Goal: Information Seeking & Learning: Check status

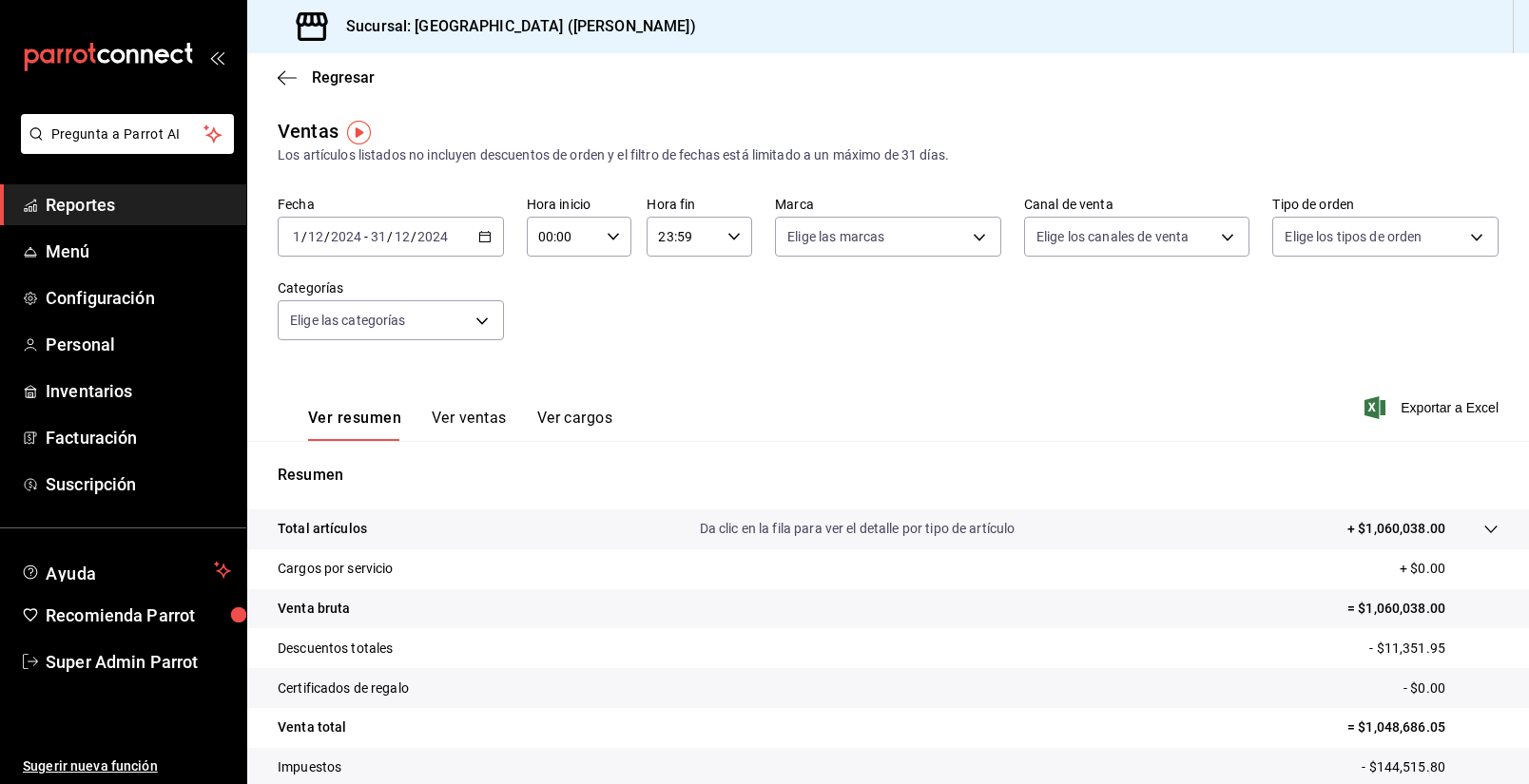
click at [445, 244] on input "2024" at bounding box center [432, 237] width 32 height 16
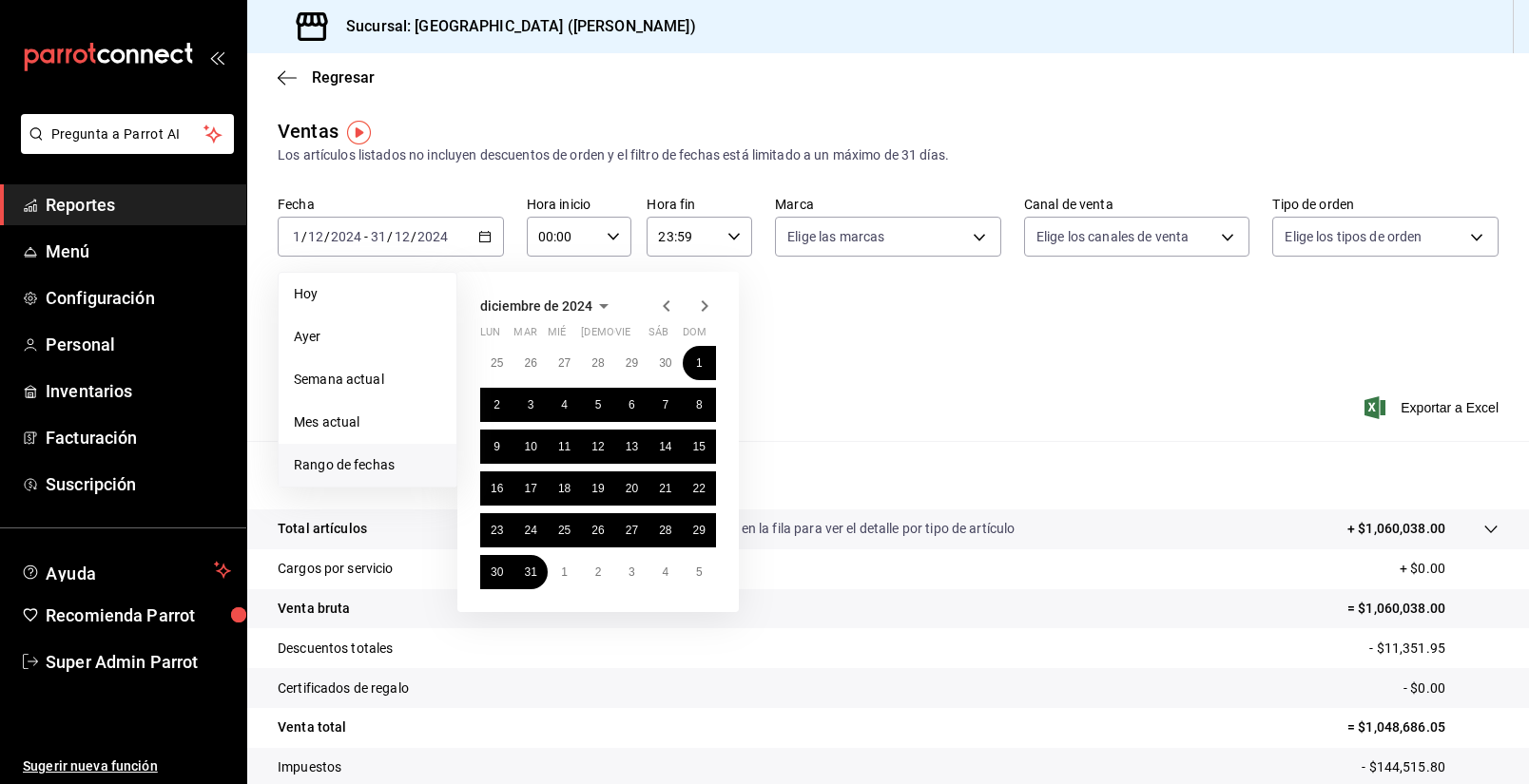
click at [716, 318] on icon "button" at bounding box center [704, 305] width 22 height 22
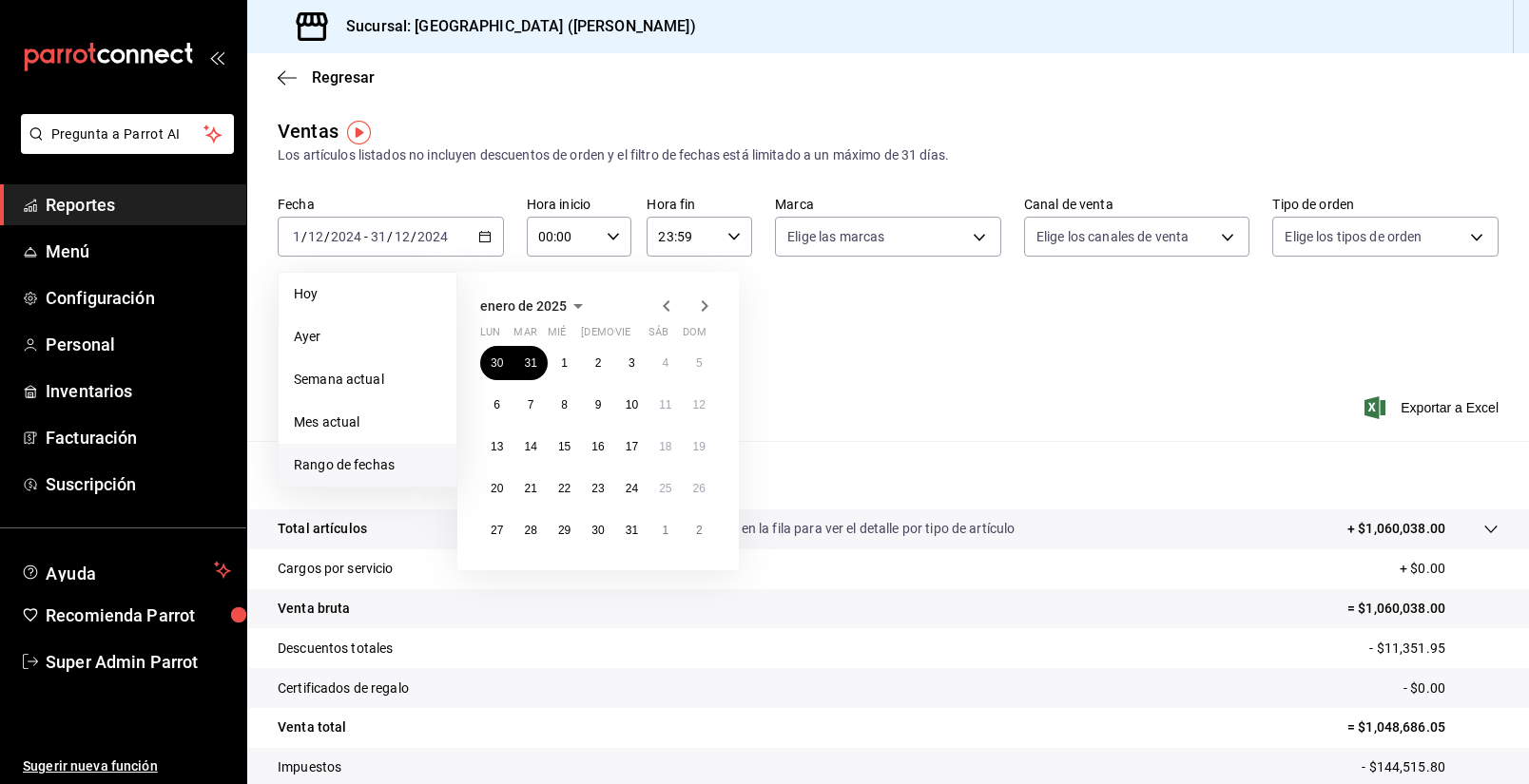
click at [667, 312] on icon "button" at bounding box center [666, 305] width 22 height 22
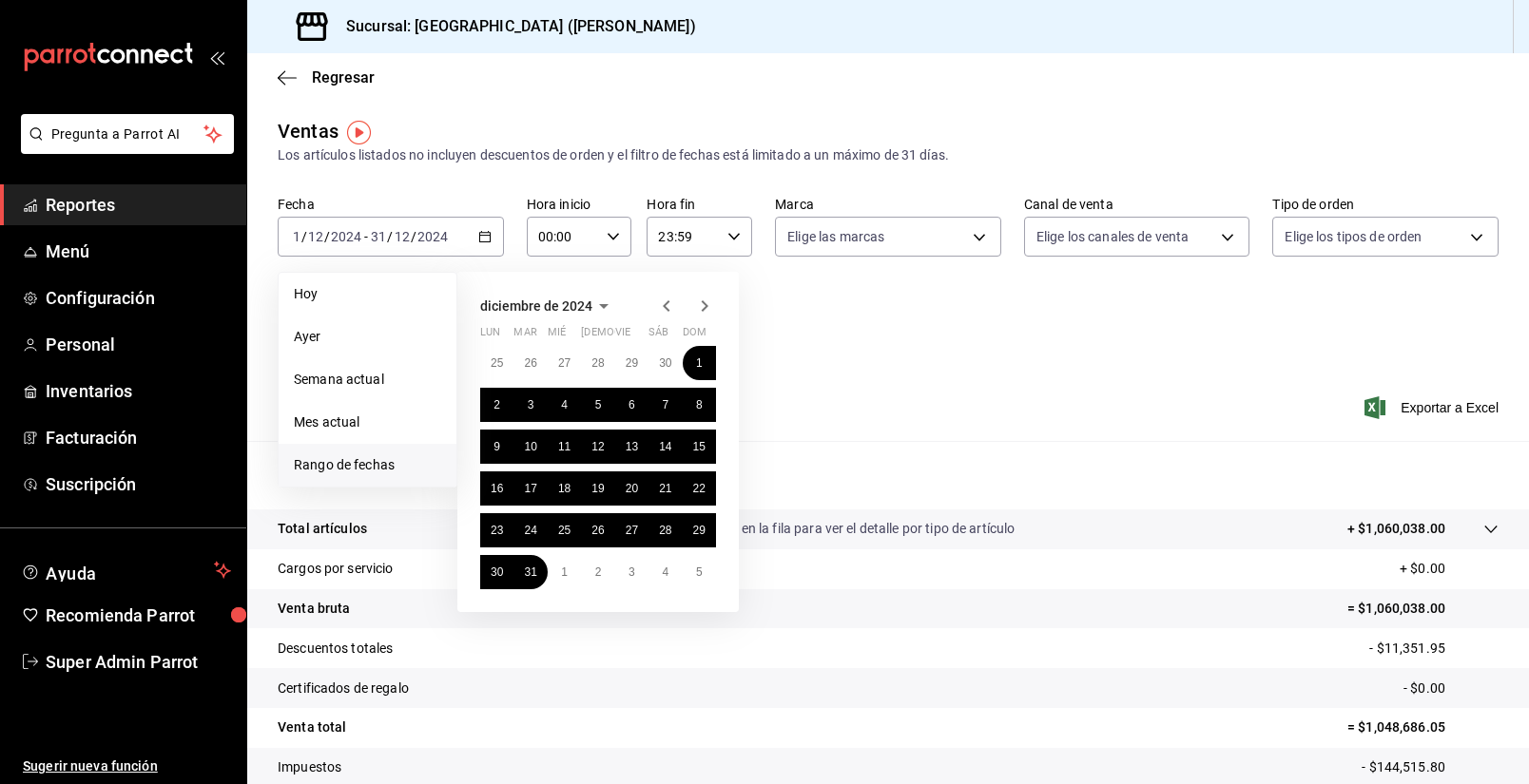
click at [667, 312] on icon "button" at bounding box center [666, 305] width 22 height 22
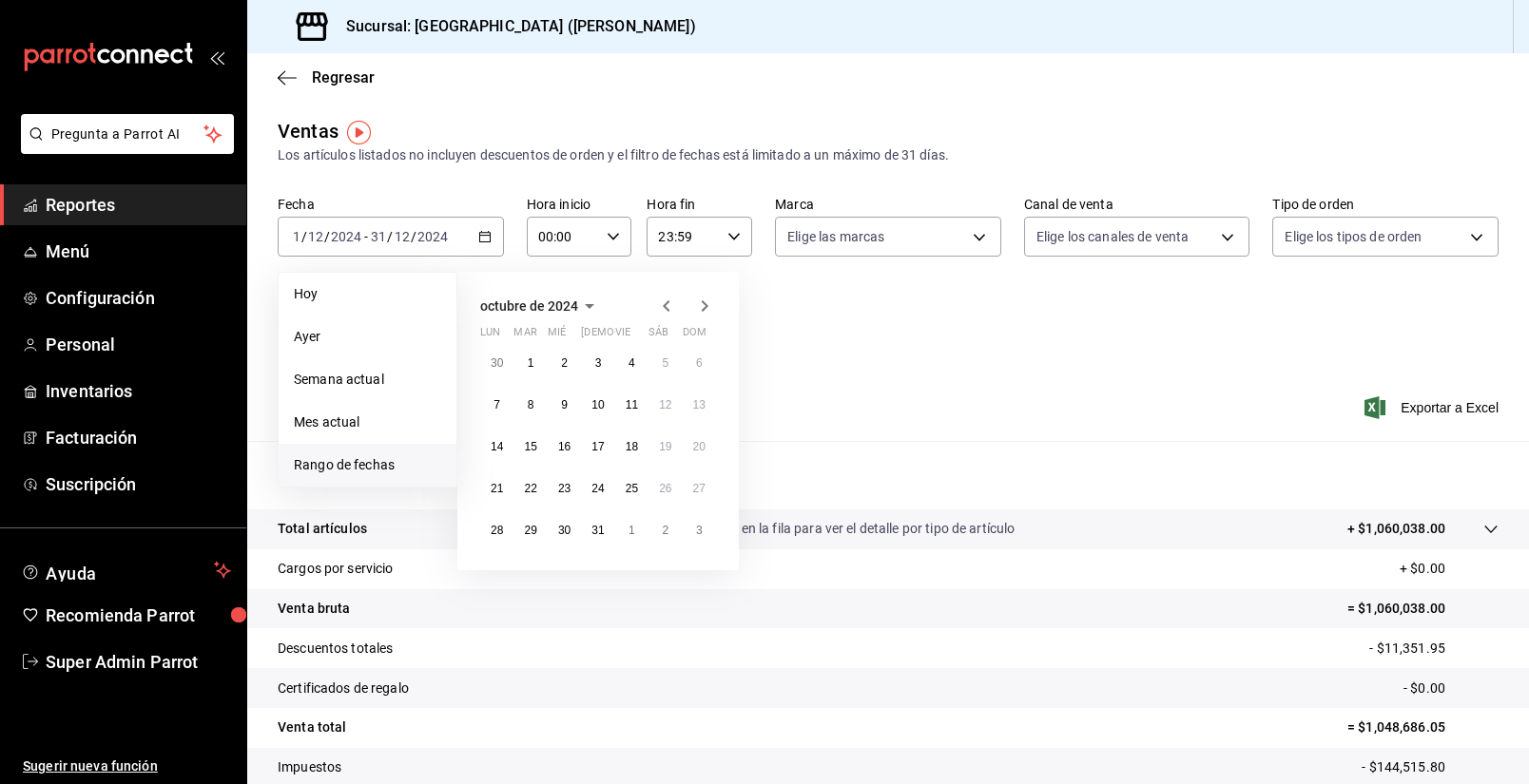
click at [667, 312] on icon "button" at bounding box center [666, 305] width 22 height 22
click at [667, 312] on icon "button" at bounding box center [666, 309] width 22 height 22
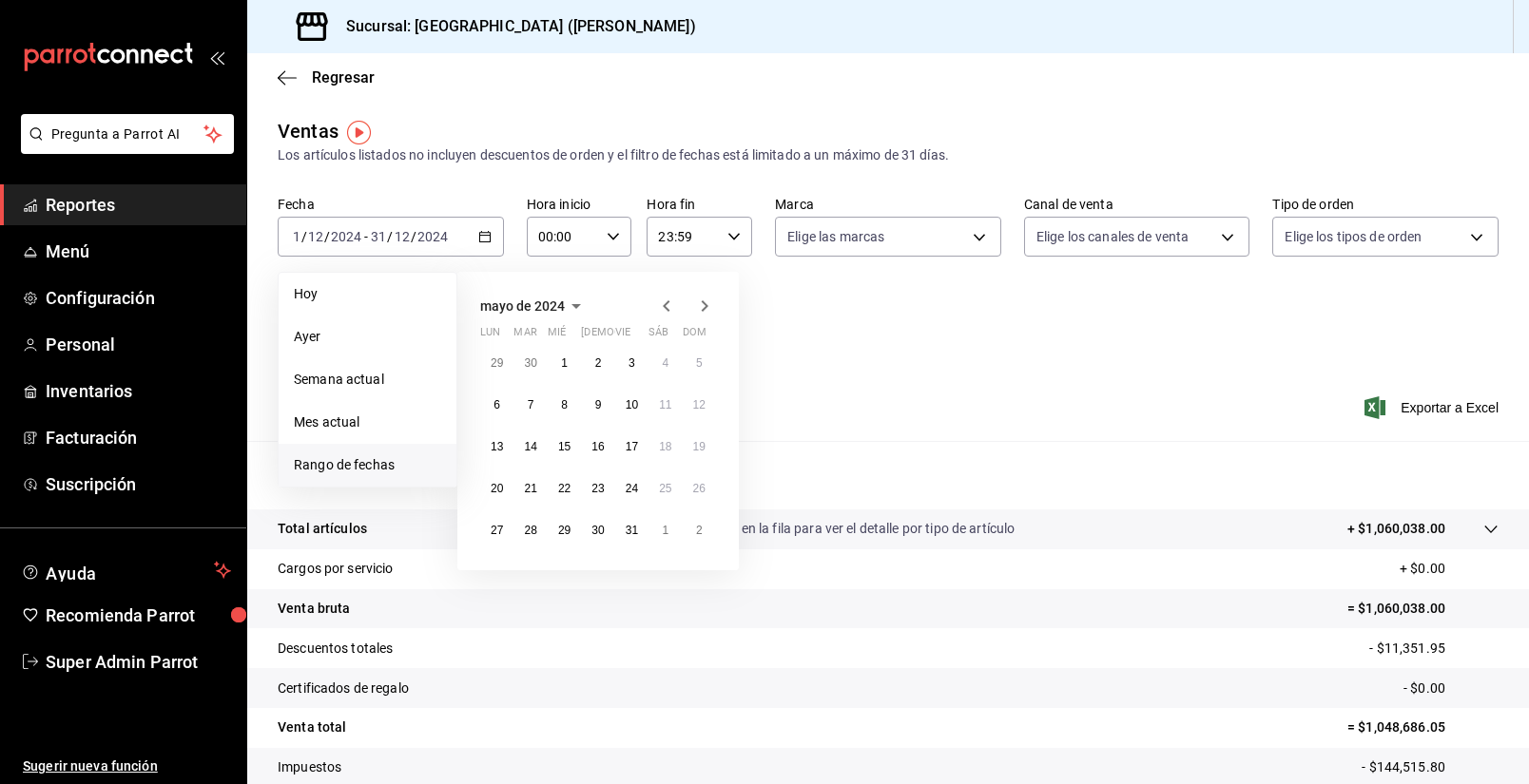
click at [667, 315] on icon "button" at bounding box center [666, 305] width 22 height 22
click at [666, 315] on icon "button" at bounding box center [666, 305] width 22 height 22
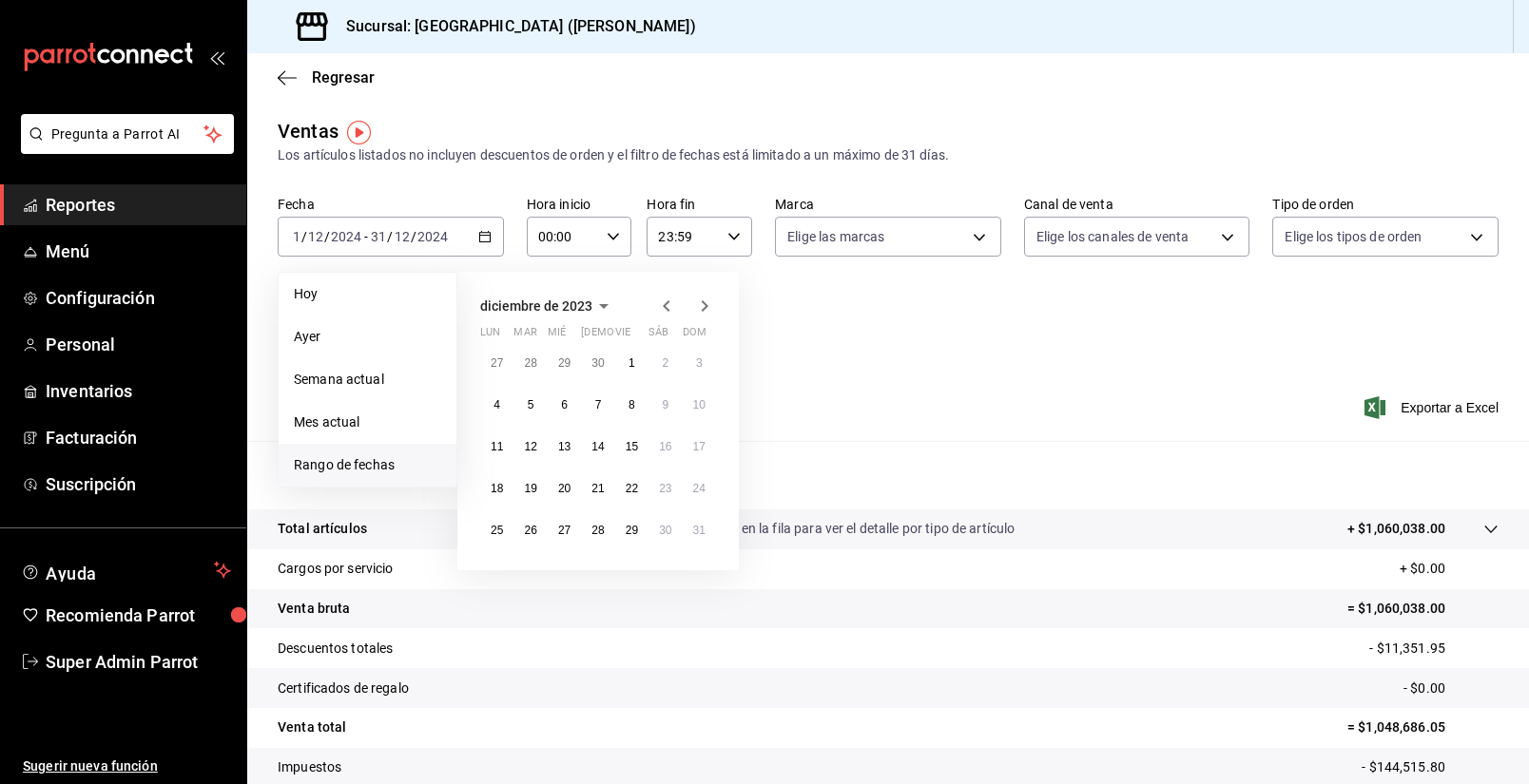
click at [666, 315] on icon "button" at bounding box center [666, 305] width 22 height 22
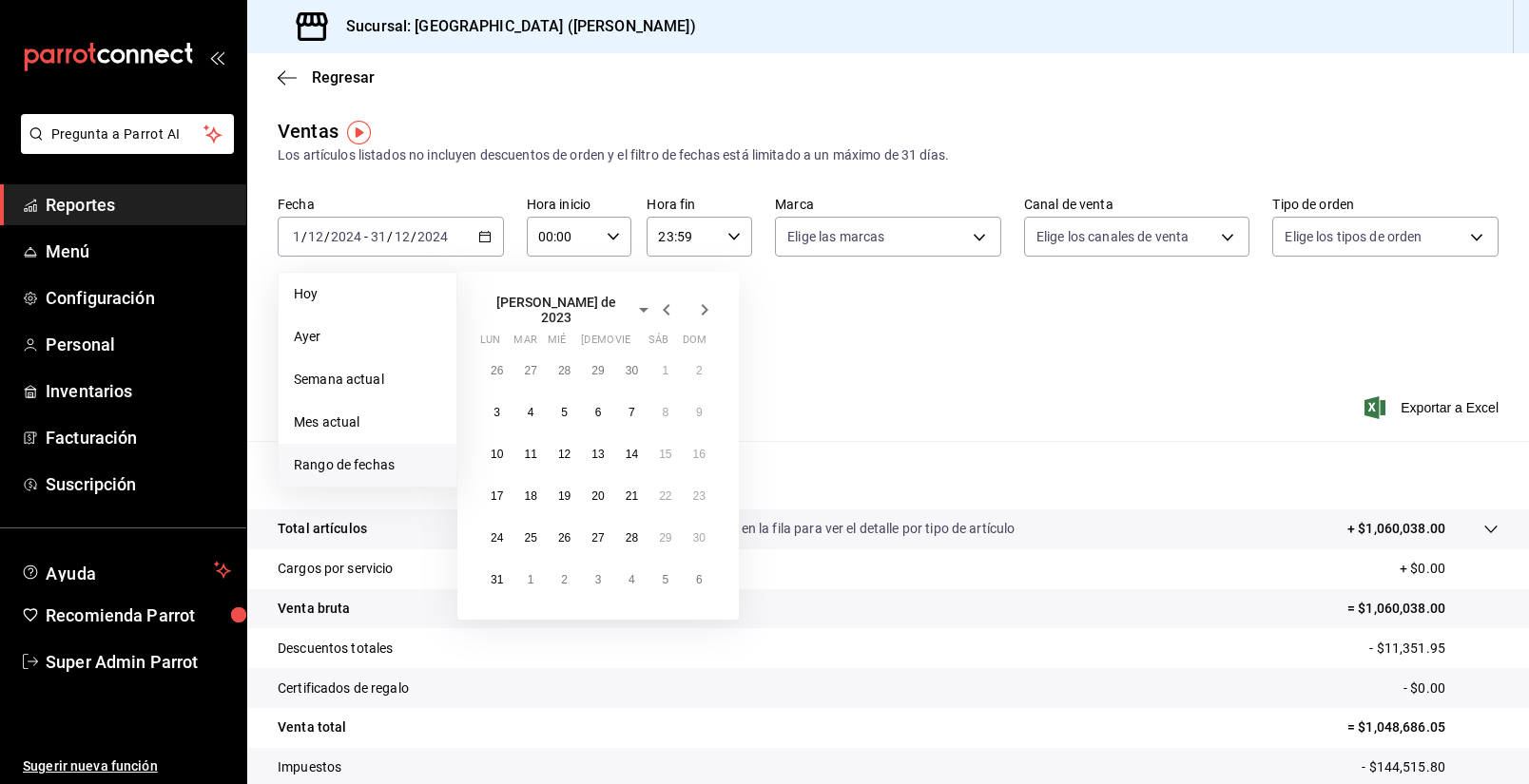
click at [666, 315] on icon "button" at bounding box center [666, 309] width 22 height 22
click at [666, 315] on icon "button" at bounding box center [666, 305] width 22 height 22
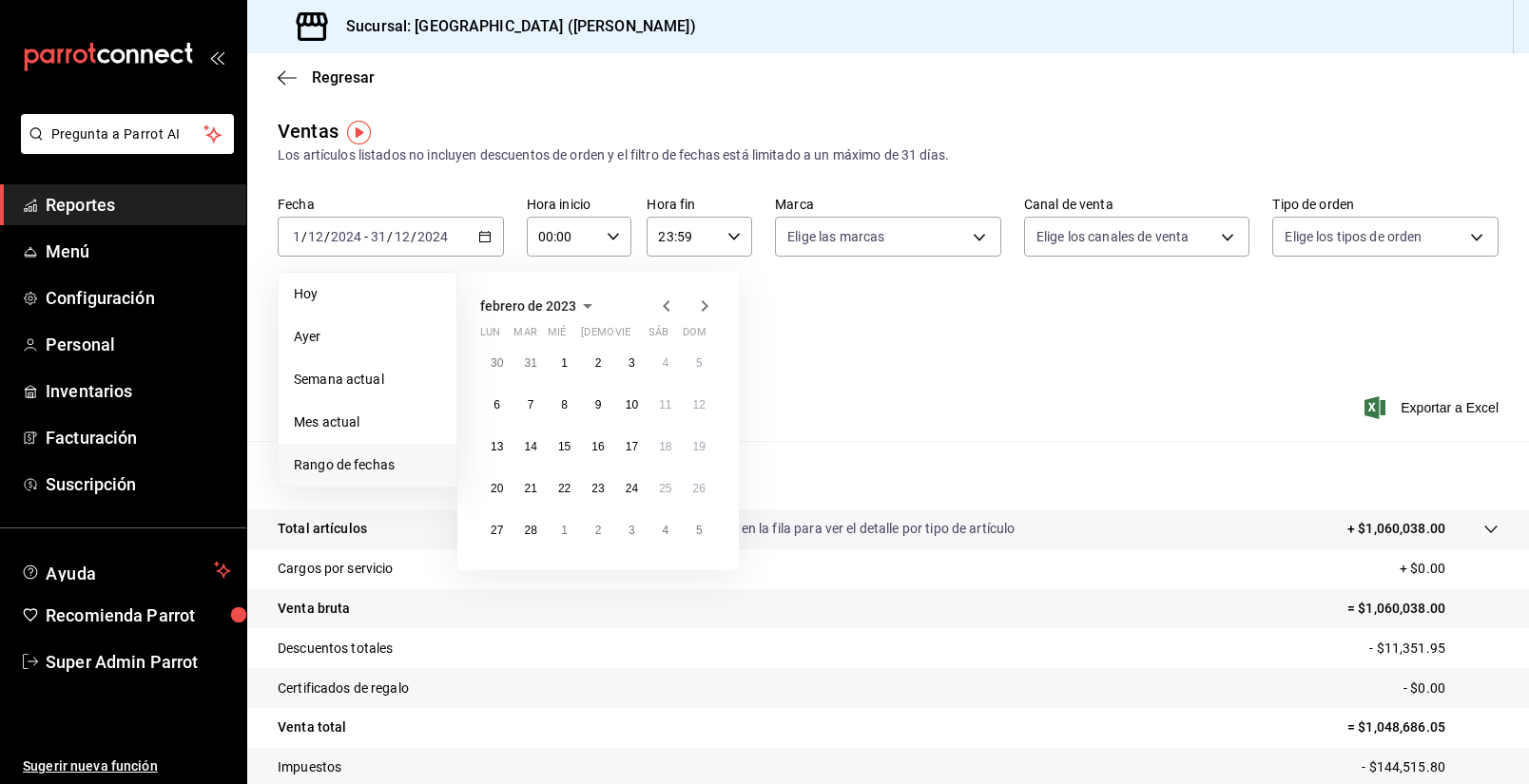
click at [707, 313] on icon "button" at bounding box center [704, 305] width 22 height 22
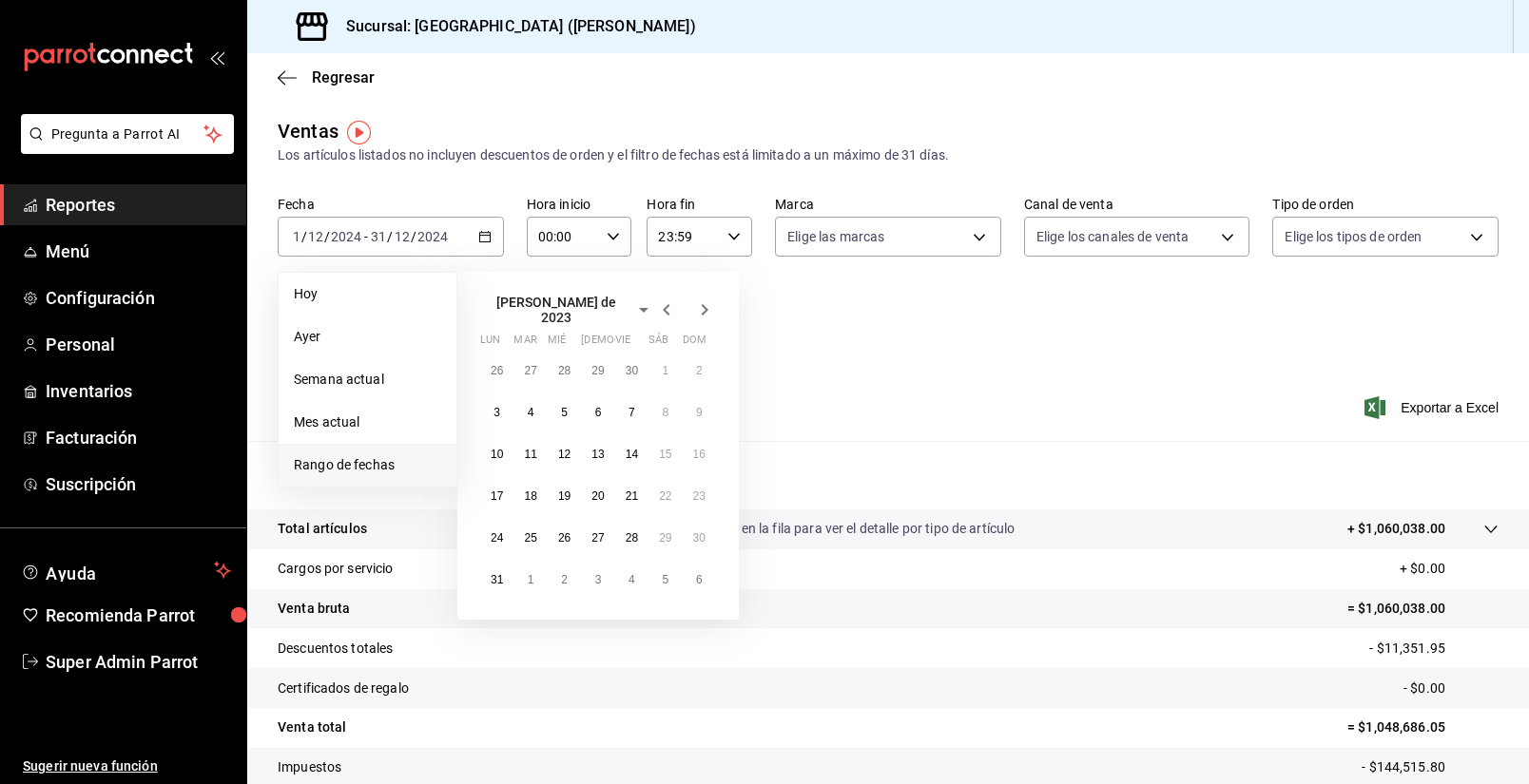
click at [707, 313] on icon "button" at bounding box center [704, 309] width 22 height 22
click at [707, 313] on icon "button" at bounding box center [704, 305] width 22 height 22
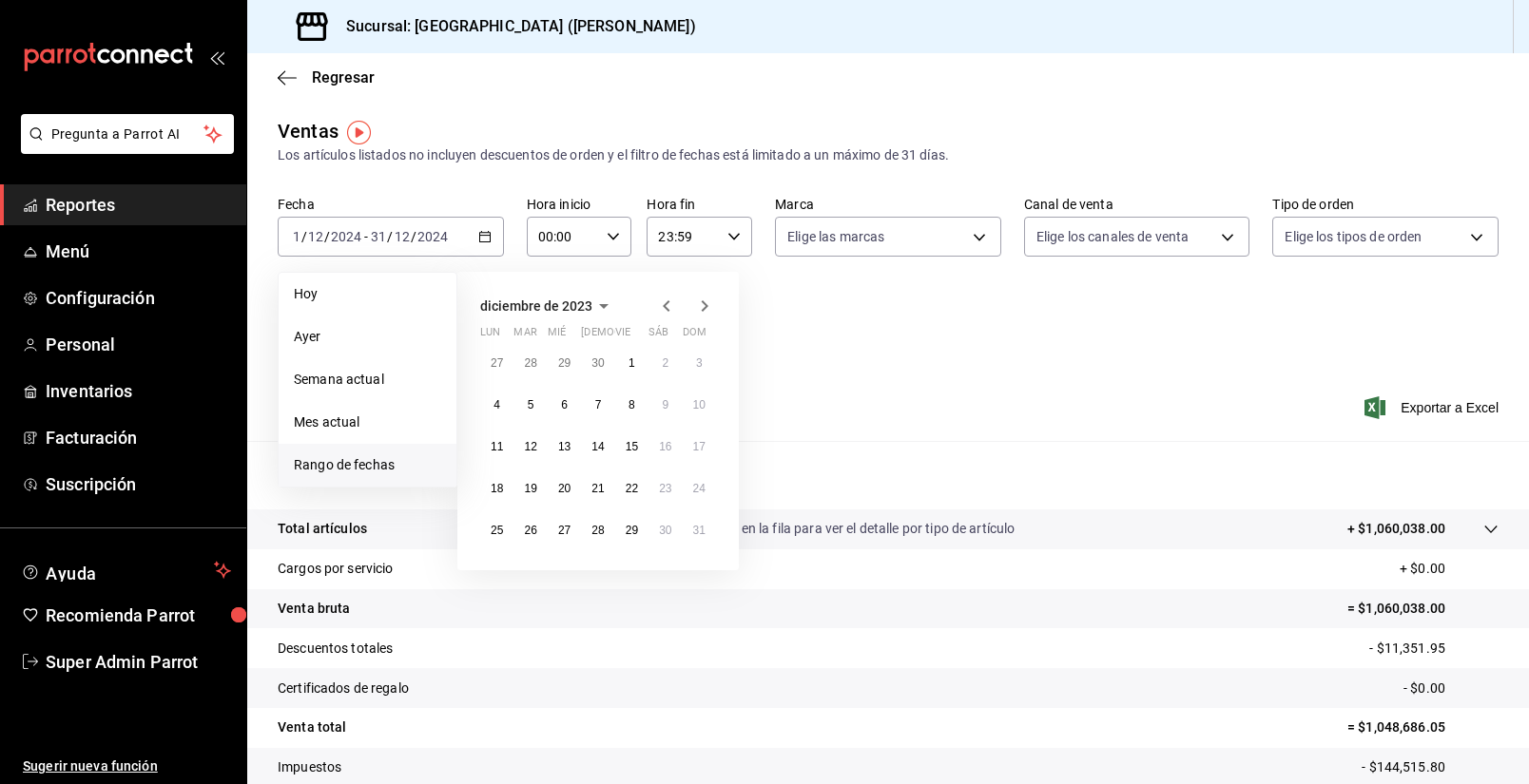
click at [707, 313] on icon "button" at bounding box center [704, 305] width 22 height 22
click at [668, 300] on icon "button" at bounding box center [666, 305] width 22 height 22
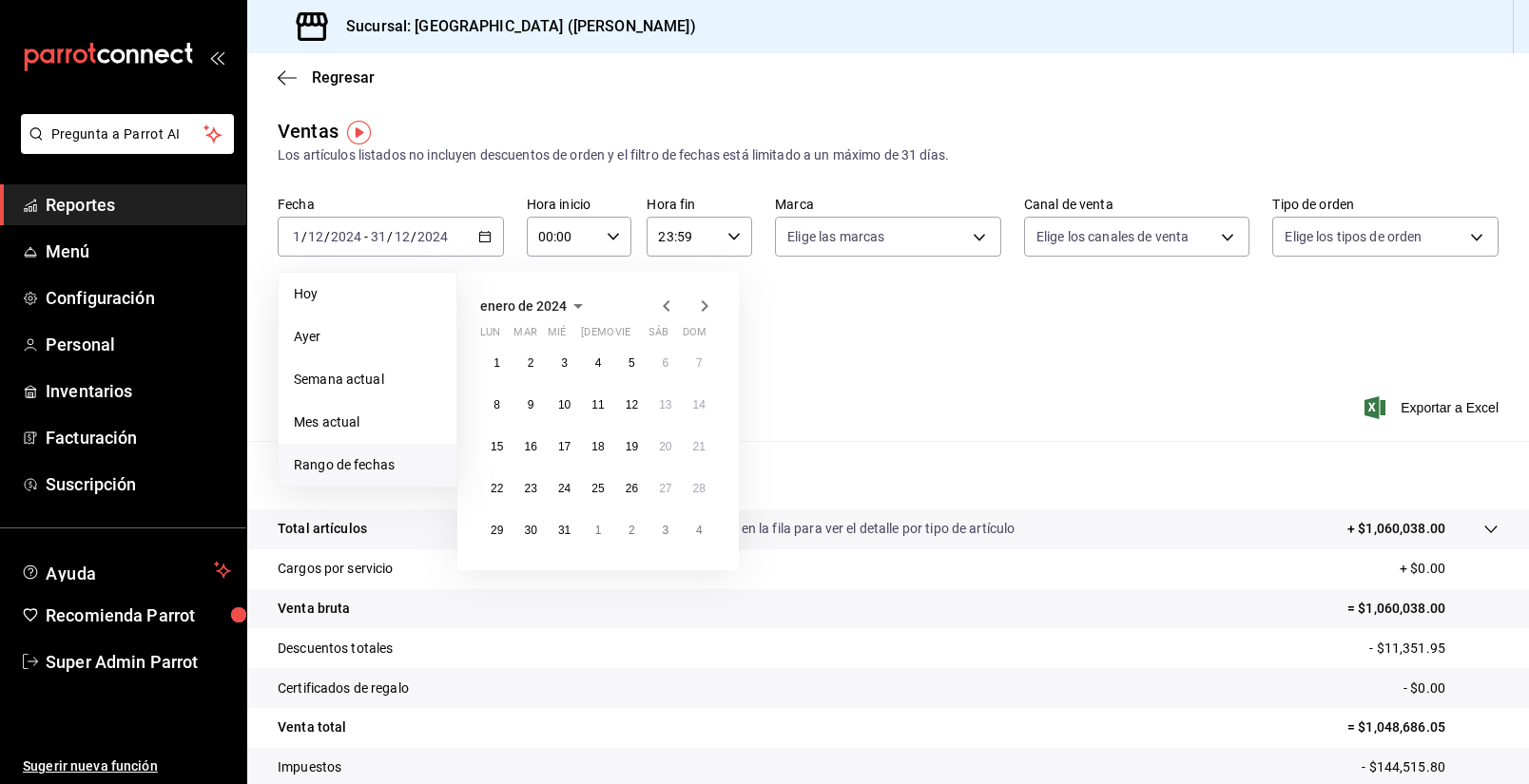
click at [495, 345] on abbr "lun" at bounding box center [490, 336] width 20 height 20
click at [495, 355] on button "1" at bounding box center [497, 362] width 33 height 34
click at [573, 531] on button "31" at bounding box center [564, 529] width 33 height 34
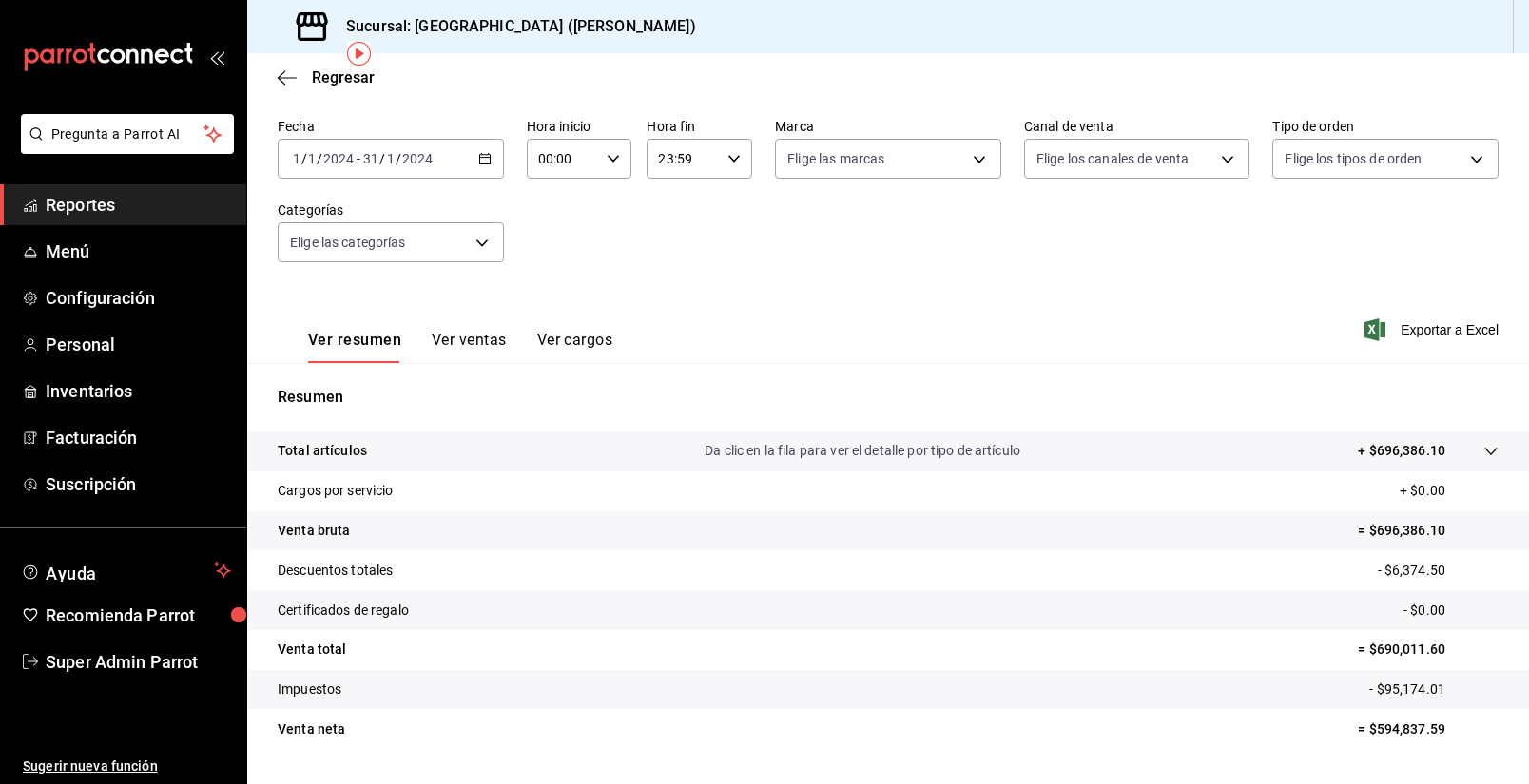
scroll to position [127, 0]
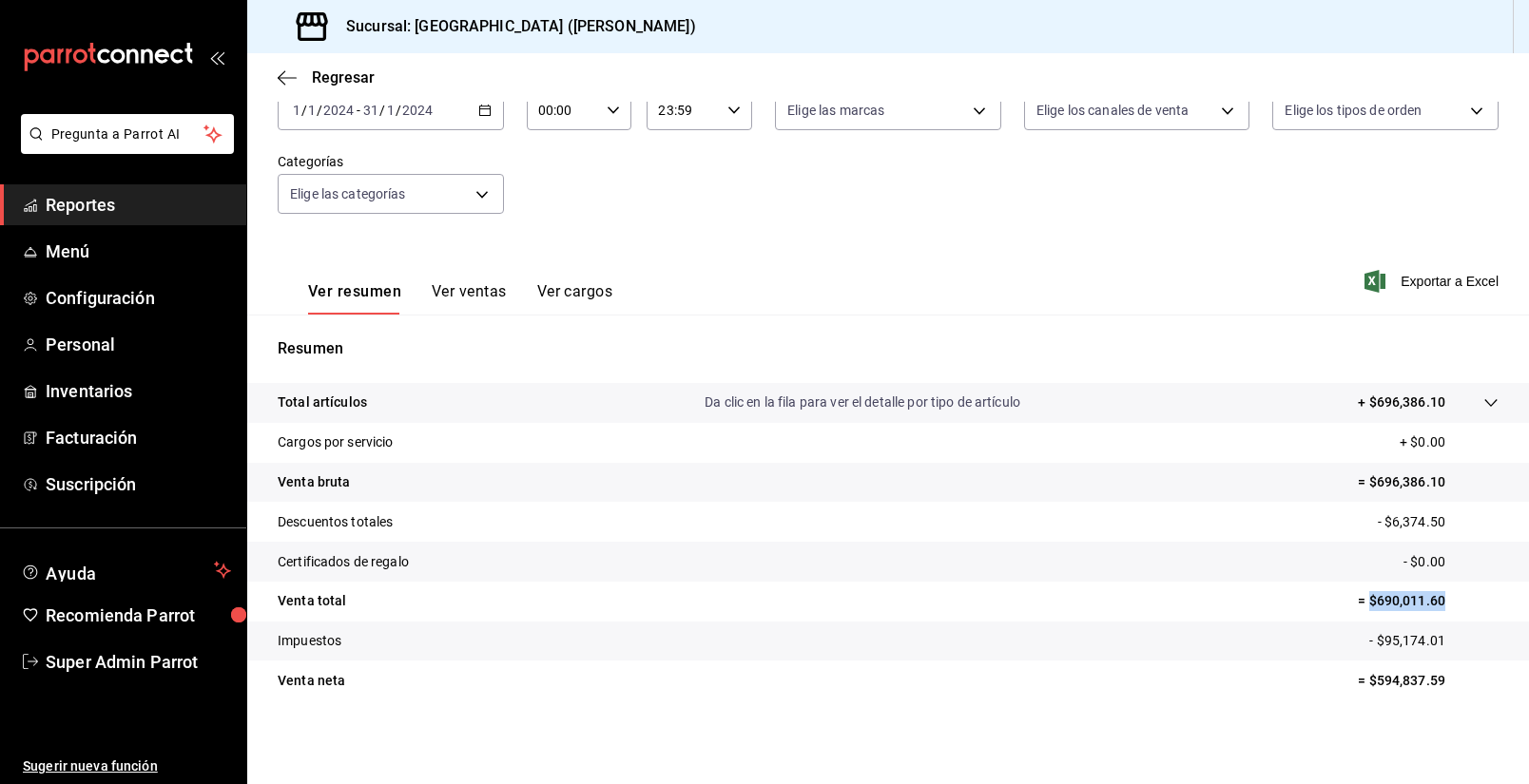
drag, startPoint x: 1456, startPoint y: 600, endPoint x: 1373, endPoint y: 617, distance: 84.7
click at [1373, 617] on tr "Venta total = $690,011.60" at bounding box center [887, 601] width 1282 height 40
copy p "$690,011.60"
drag, startPoint x: 1466, startPoint y: 633, endPoint x: 1378, endPoint y: 652, distance: 90.0
click at [1378, 652] on tr "Impuestos - $95,174.01" at bounding box center [887, 641] width 1282 height 40
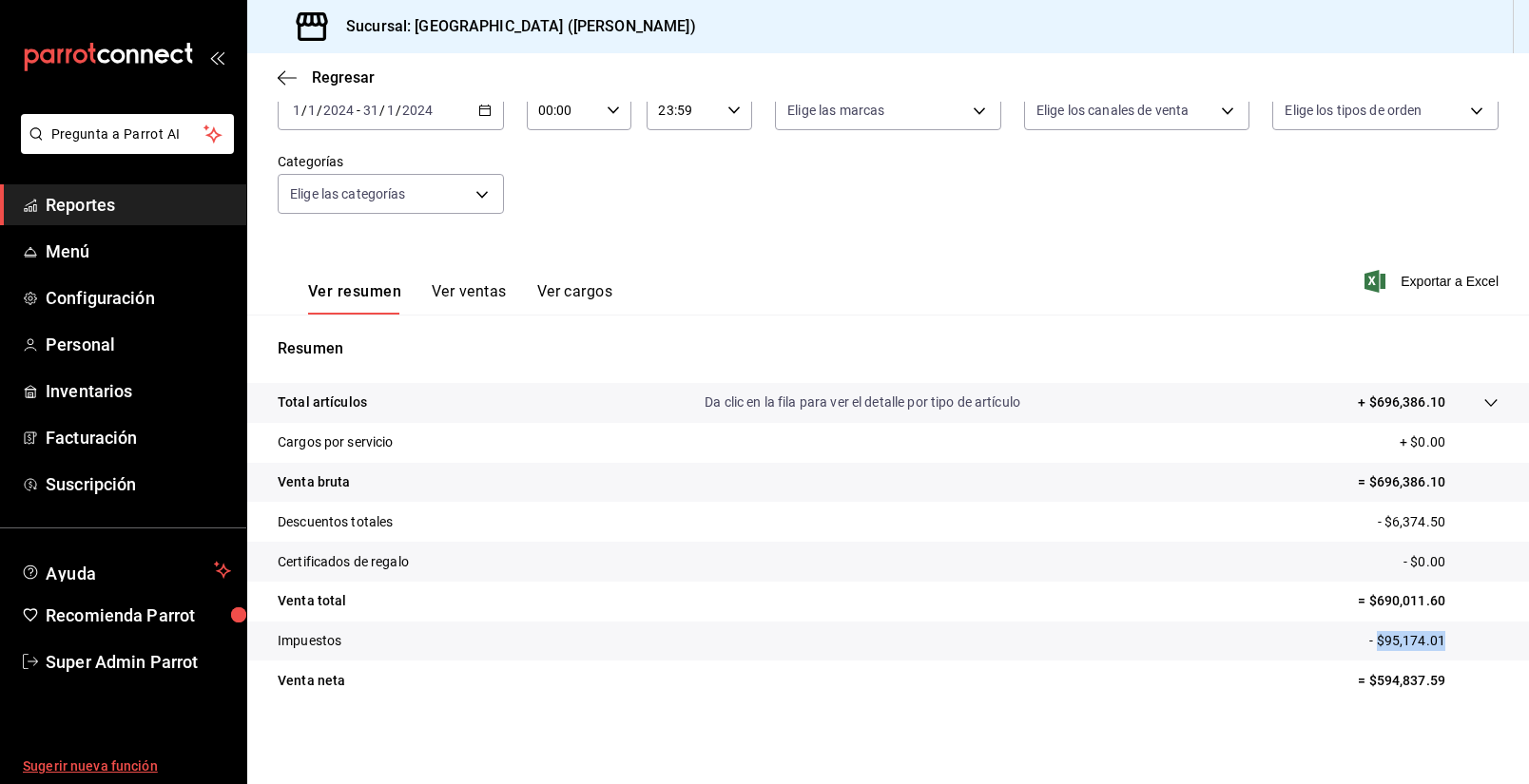
copy p "$95,174.01"
drag, startPoint x: 1459, startPoint y: 690, endPoint x: 1364, endPoint y: 698, distance: 95.3
click at [1364, 698] on tr "Venta [PERSON_NAME] = $594,837.59" at bounding box center [887, 680] width 1282 height 40
copy p "$594,837.59"
click at [462, 110] on div "[DATE] [DATE] - [DATE] [DATE]" at bounding box center [391, 110] width 226 height 40
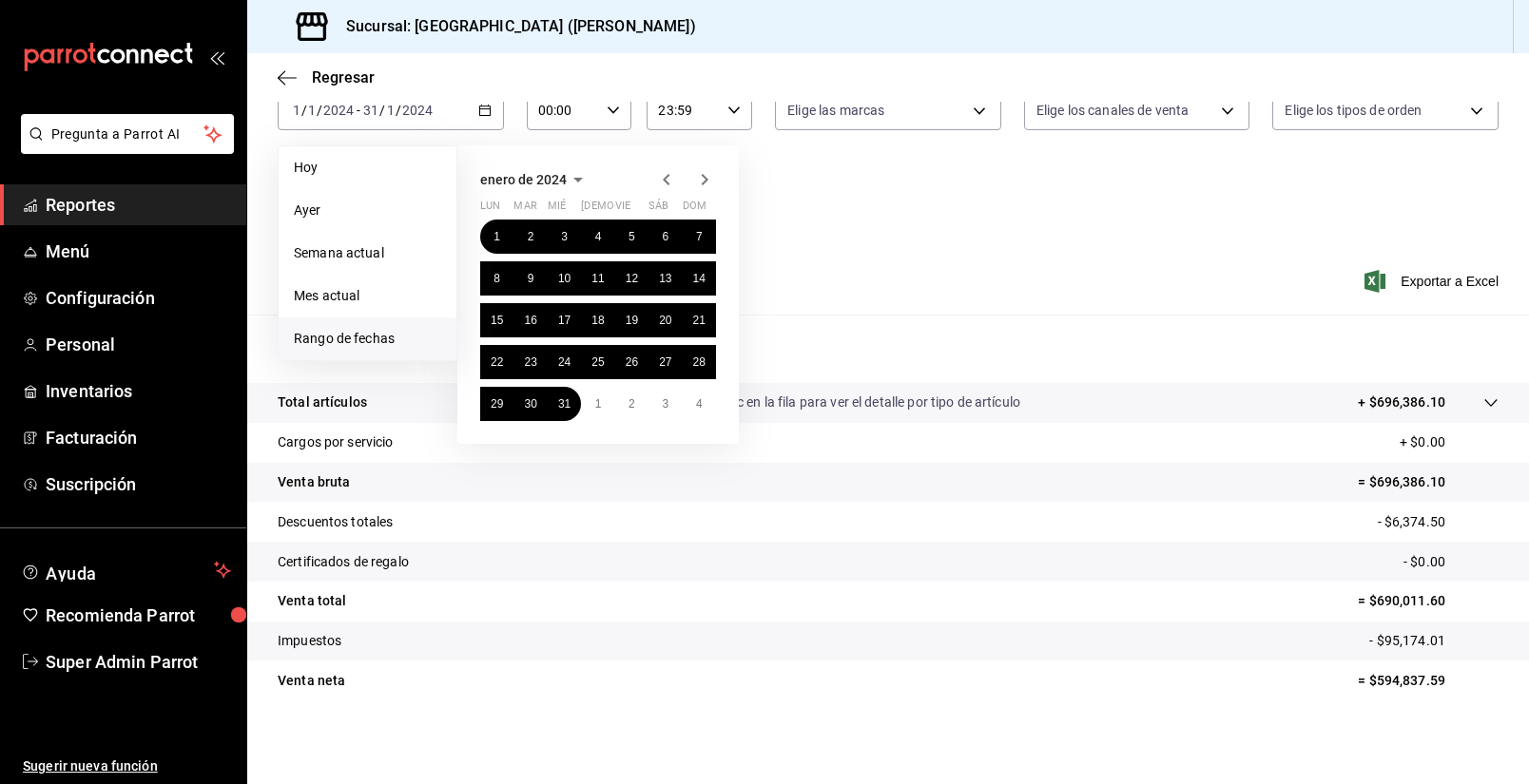
click at [699, 183] on icon "button" at bounding box center [704, 179] width 22 height 22
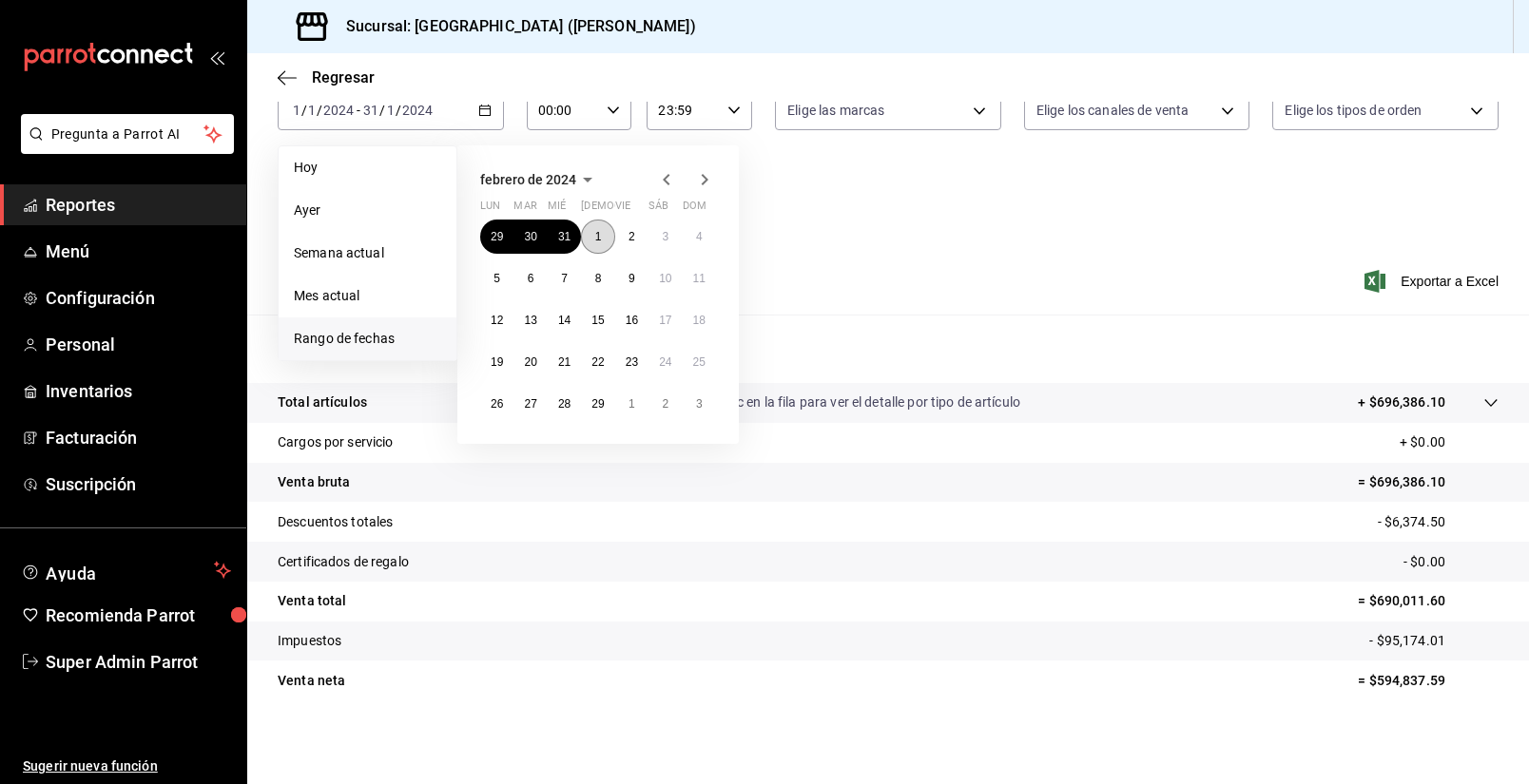
click at [601, 247] on button "1" at bounding box center [598, 236] width 33 height 34
click at [602, 412] on button "29" at bounding box center [598, 403] width 33 height 34
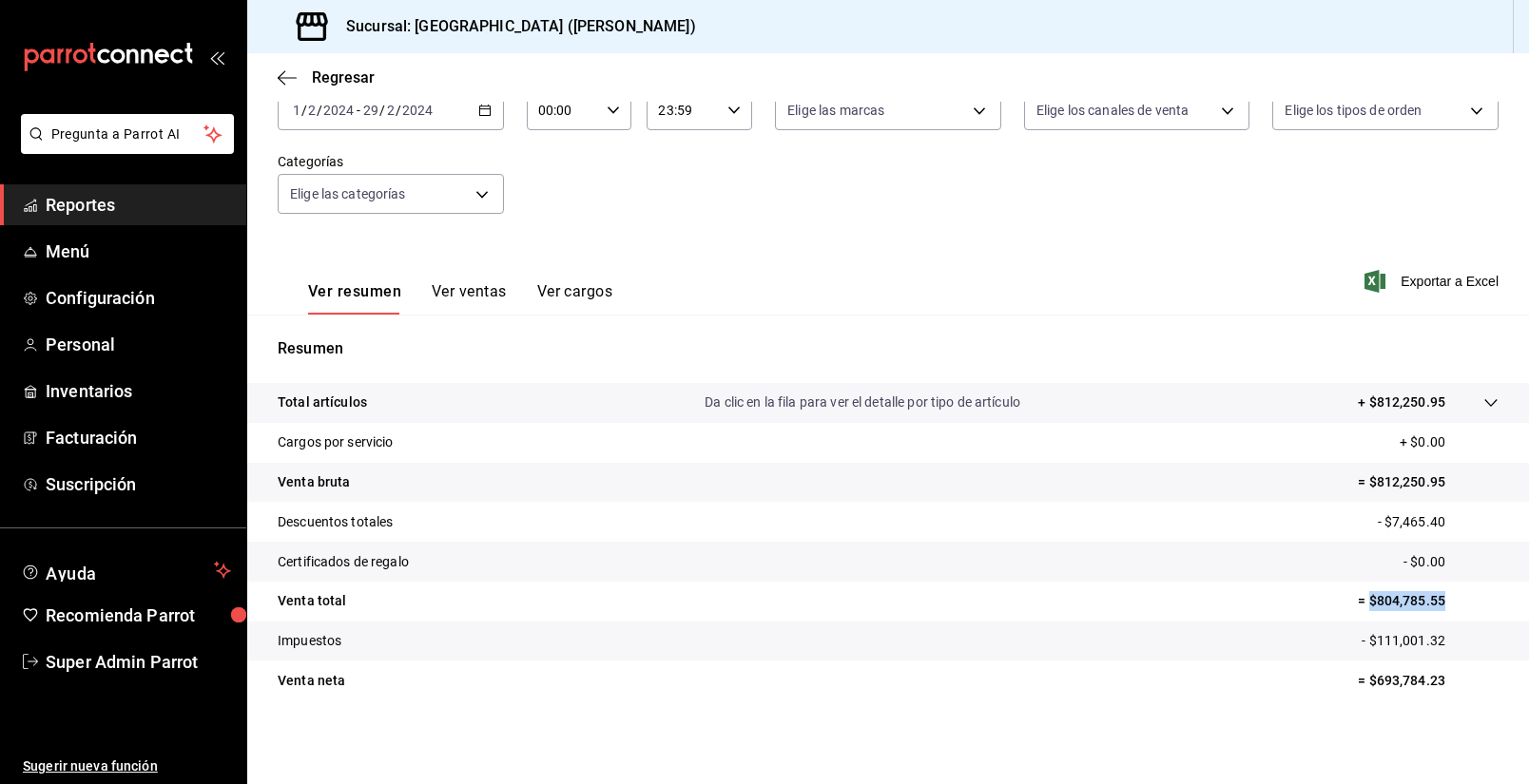
drag, startPoint x: 1479, startPoint y: 592, endPoint x: 1394, endPoint y: 610, distance: 86.9
click at [1372, 601] on p "= $804,785.55" at bounding box center [1428, 600] width 141 height 20
copy p "$804,785.55"
drag, startPoint x: 1443, startPoint y: 631, endPoint x: 1371, endPoint y: 647, distance: 73.8
click at [1371, 647] on tr "Impuestos - $111,001.32" at bounding box center [887, 641] width 1282 height 40
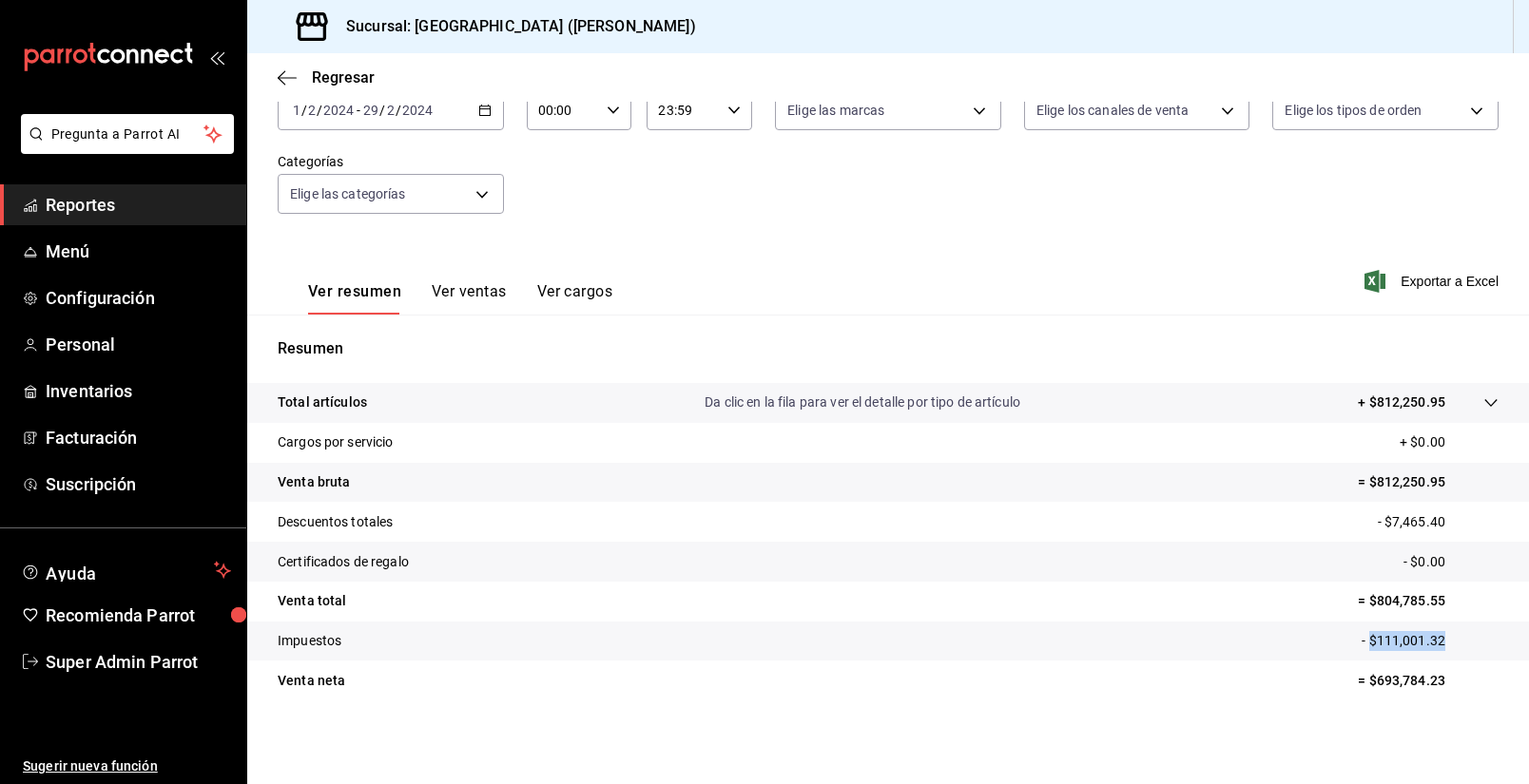
copy p "$111,001.32"
drag, startPoint x: 1460, startPoint y: 681, endPoint x: 1366, endPoint y: 693, distance: 94.8
click at [1366, 693] on tr "Venta [PERSON_NAME] = $693,784.23" at bounding box center [887, 680] width 1282 height 40
copy p "$693,784.23"
click at [680, 256] on div "Ver resumen Ver ventas Ver cargos Exportar a Excel" at bounding box center [887, 276] width 1282 height 78
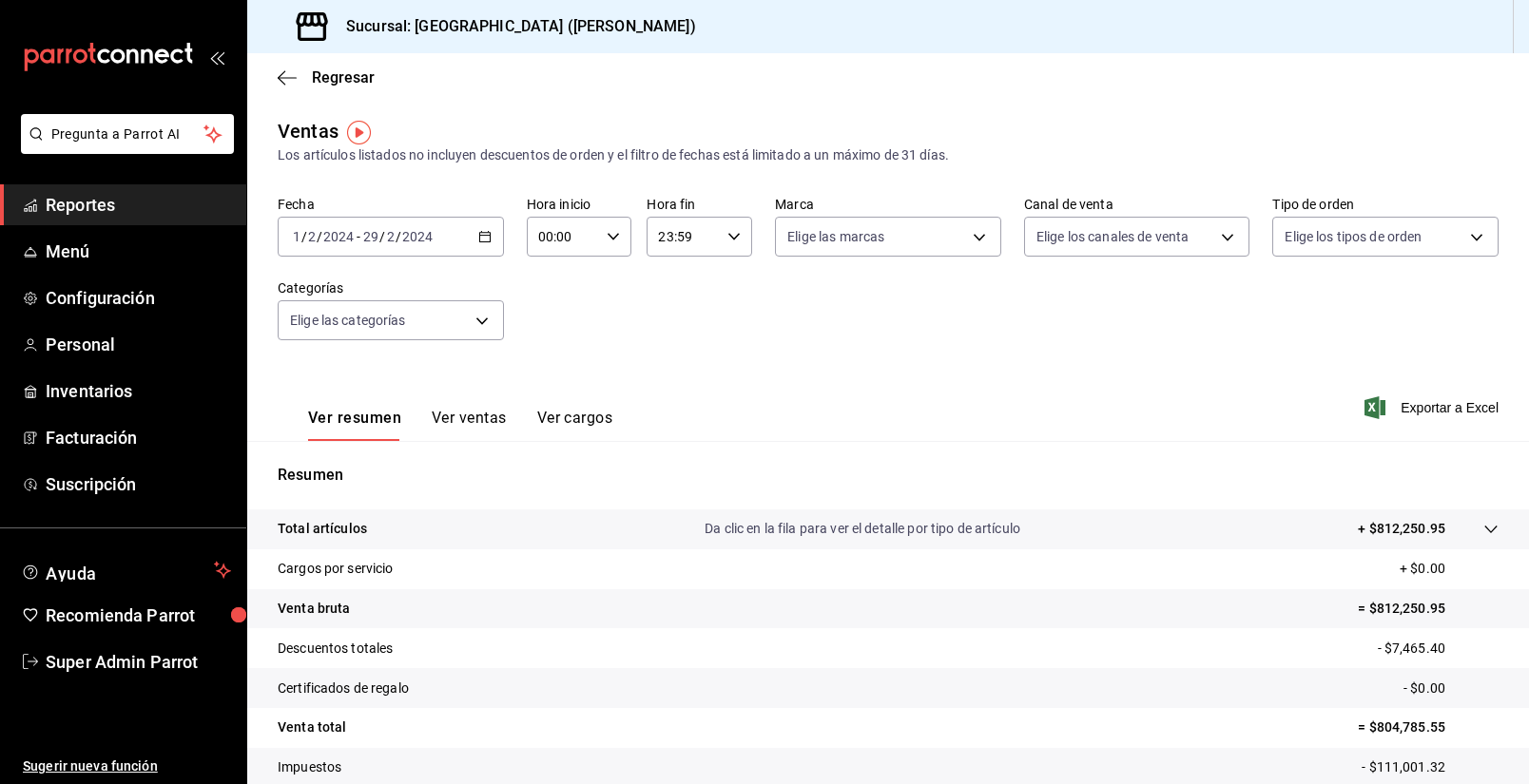
click at [402, 233] on input "2024" at bounding box center [417, 237] width 32 height 16
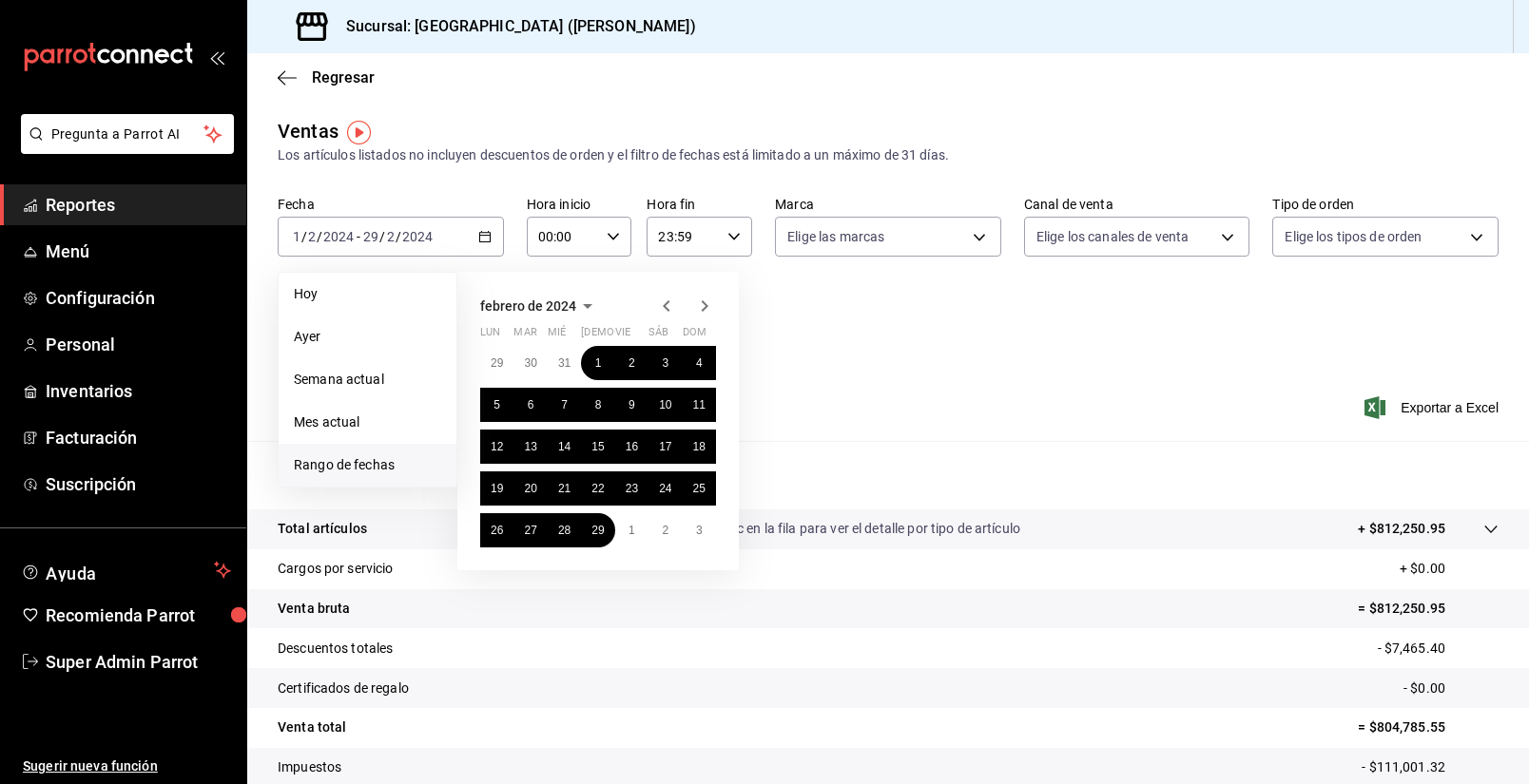
click at [698, 313] on icon "button" at bounding box center [704, 305] width 22 height 22
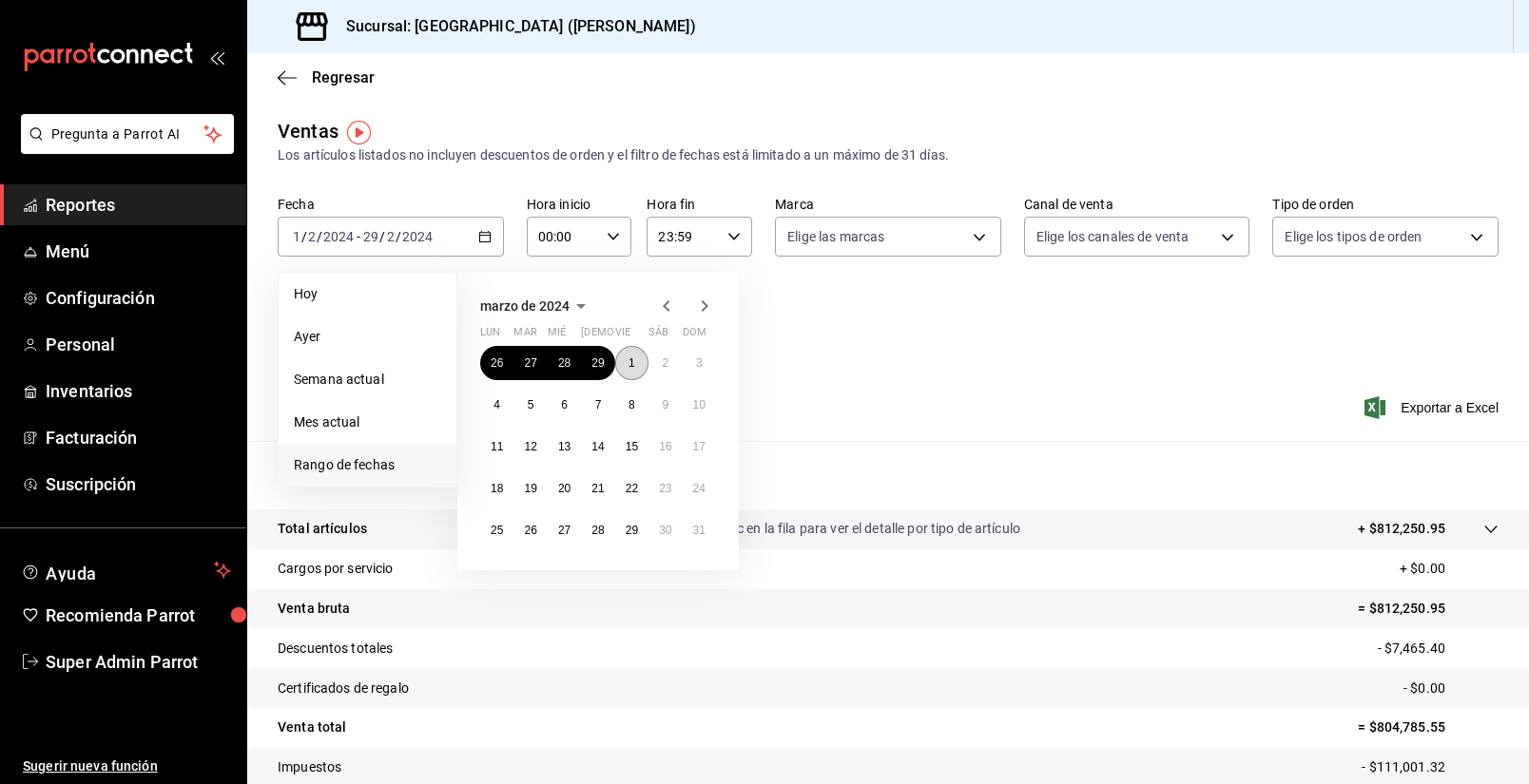
click at [632, 357] on button "1" at bounding box center [632, 362] width 33 height 34
click at [627, 527] on abbr "29" at bounding box center [632, 530] width 13 height 14
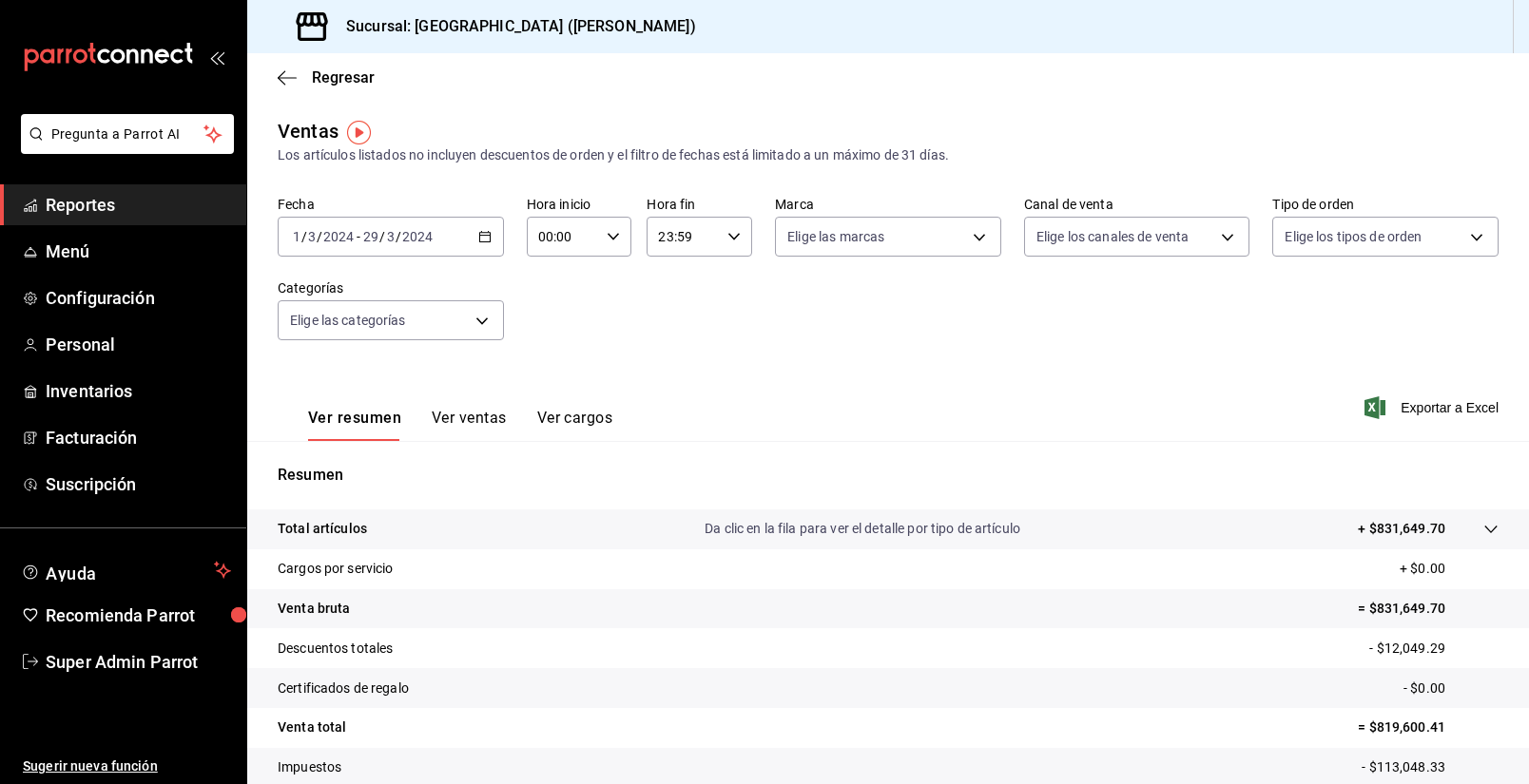
click at [452, 236] on div "[DATE] [DATE] - [DATE] [DATE]" at bounding box center [391, 236] width 226 height 40
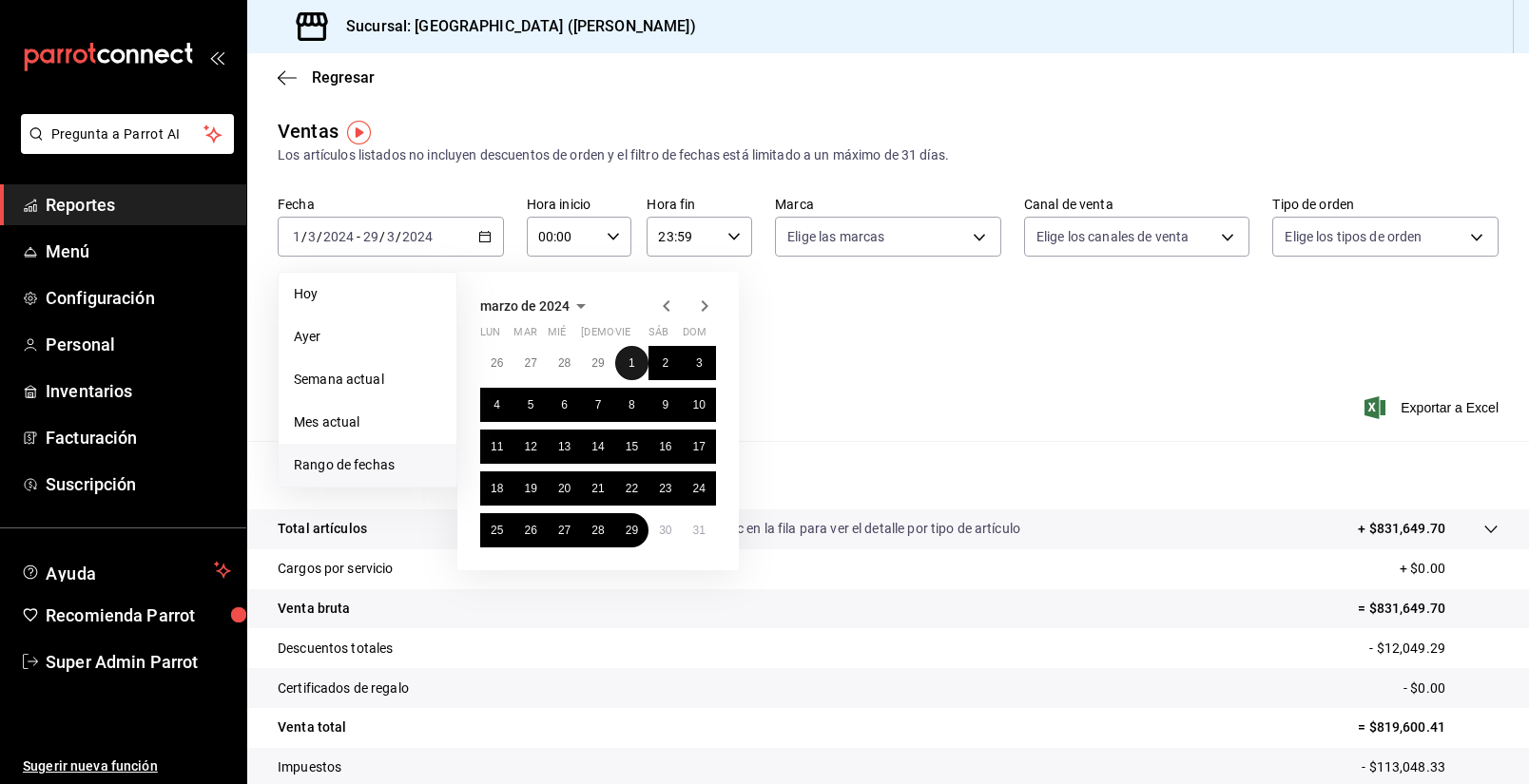
click at [627, 358] on button "1" at bounding box center [632, 362] width 33 height 34
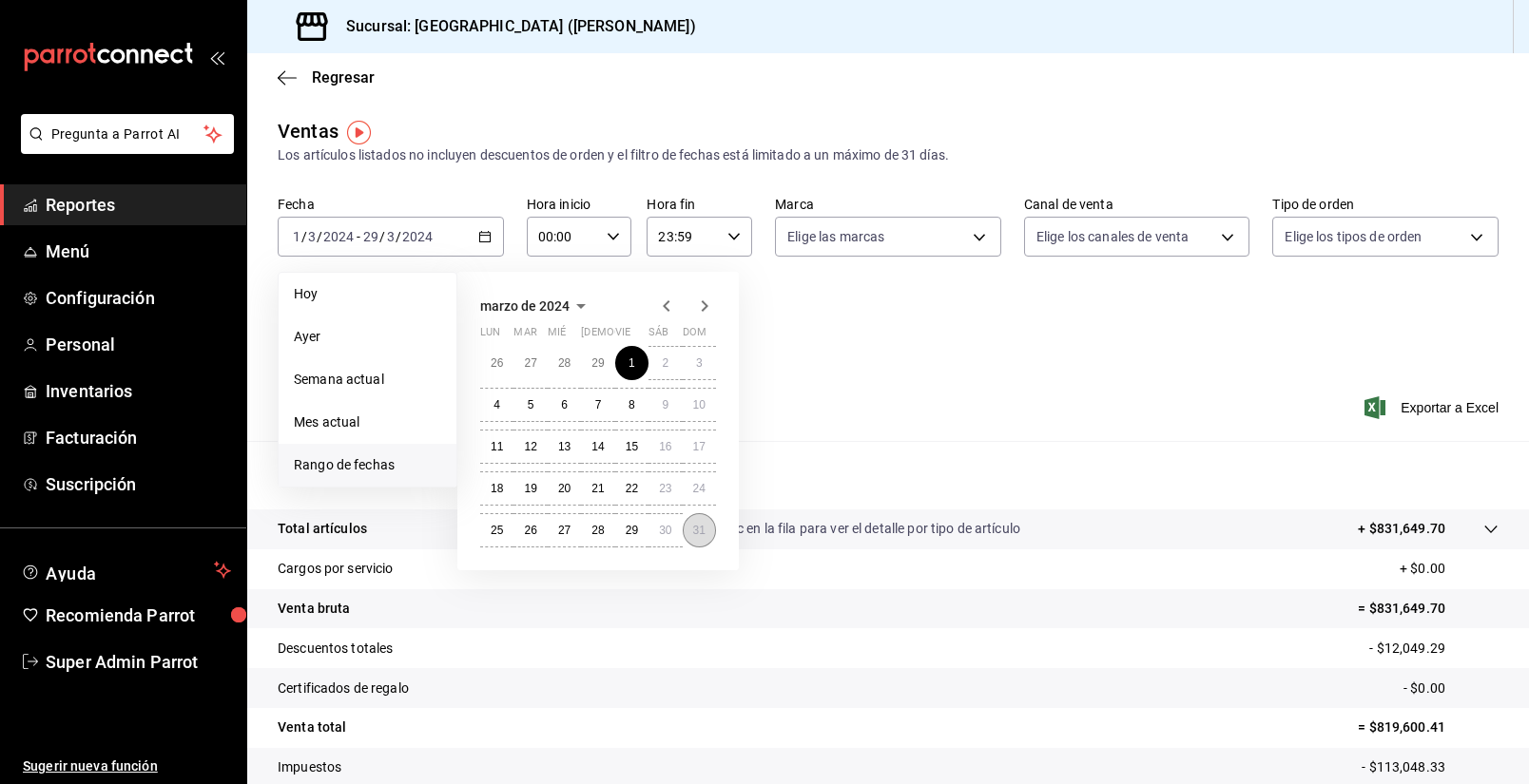
click at [700, 529] on abbr "31" at bounding box center [699, 530] width 13 height 14
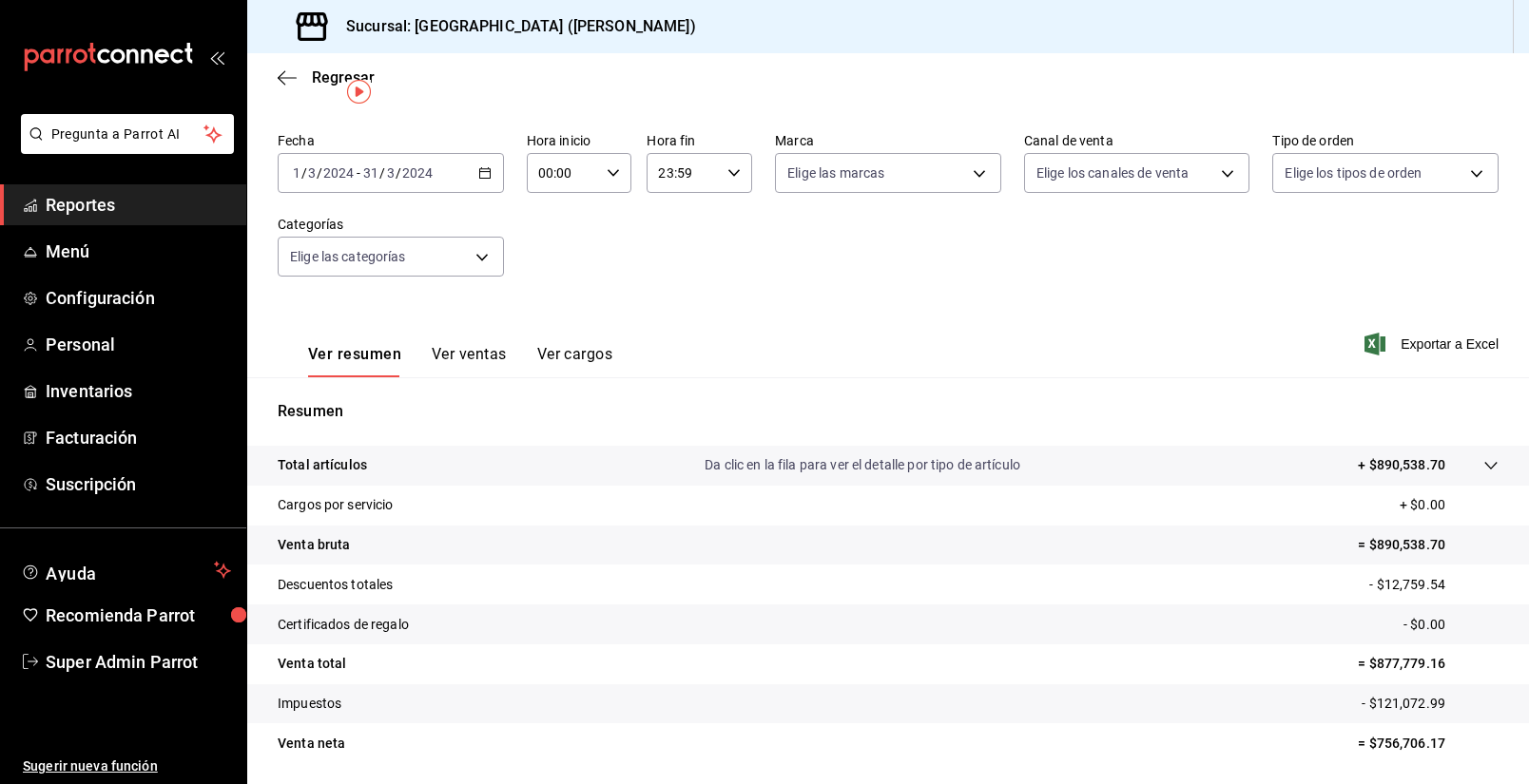
scroll to position [95, 0]
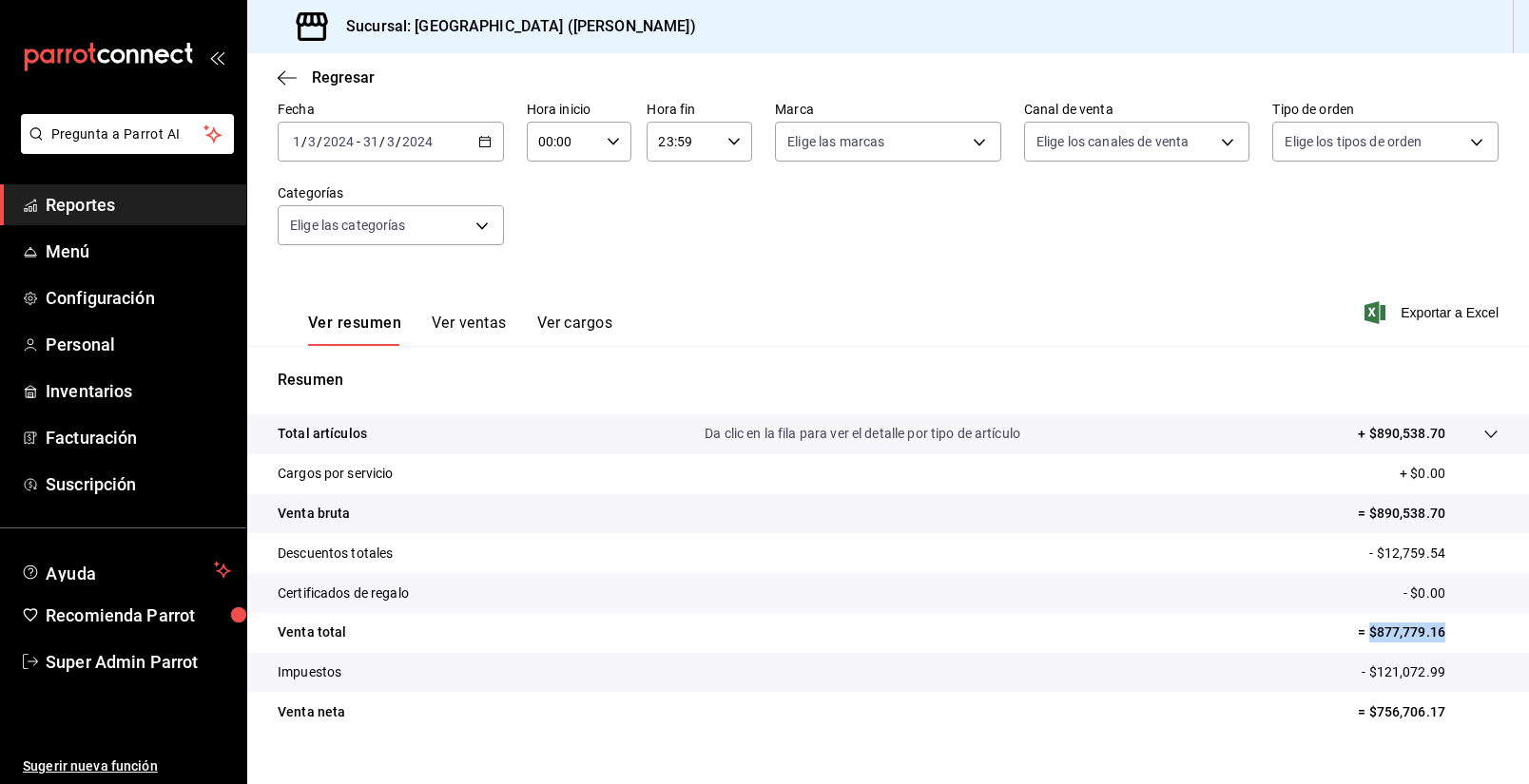
drag, startPoint x: 1457, startPoint y: 634, endPoint x: 1369, endPoint y: 643, distance: 88.5
click at [1369, 642] on p "= $877,779.16" at bounding box center [1428, 632] width 141 height 20
copy p "$877,779.16"
drag, startPoint x: 1437, startPoint y: 663, endPoint x: 1400, endPoint y: 727, distance: 73.9
click at [1374, 677] on tr "Impuestos - $121,072.99" at bounding box center [887, 672] width 1282 height 40
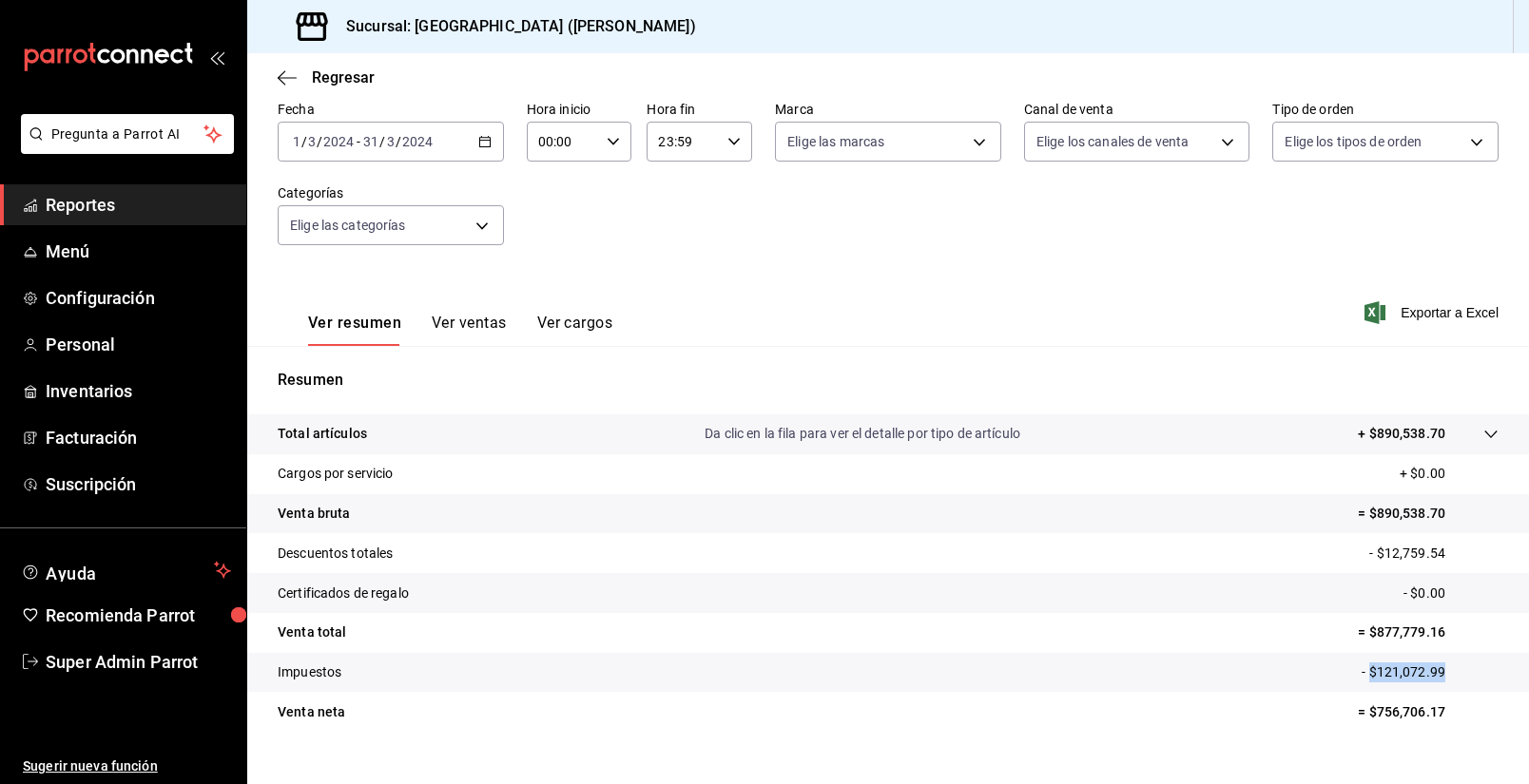
copy p "$121,072.99"
drag, startPoint x: 1458, startPoint y: 711, endPoint x: 1365, endPoint y: 727, distance: 94.4
click at [1365, 727] on tr "Venta [PERSON_NAME] = $756,706.17" at bounding box center [887, 711] width 1282 height 40
copy p "$756,706.17"
click at [411, 153] on div "[DATE] [DATE] - [DATE] [DATE]" at bounding box center [391, 141] width 226 height 40
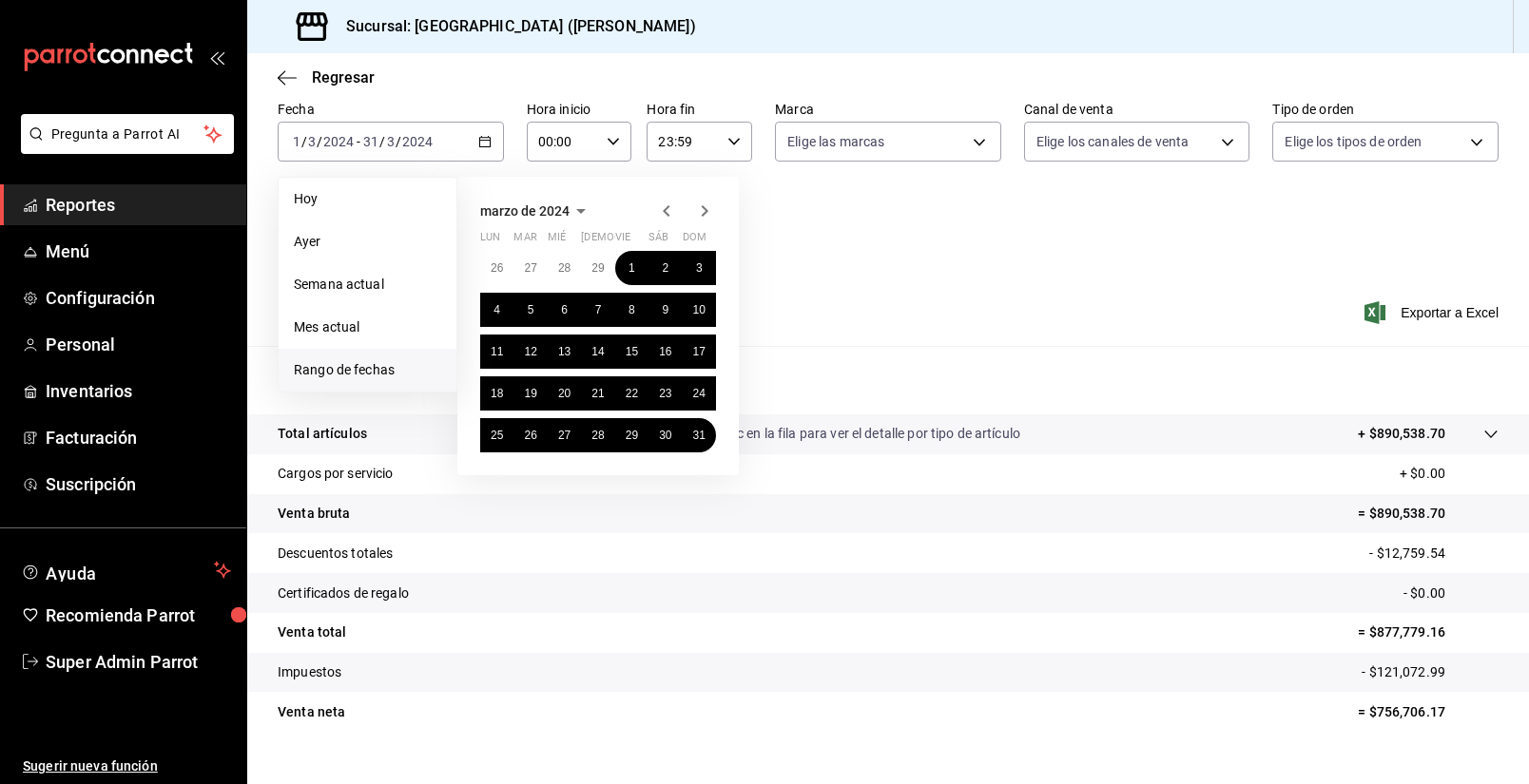
click at [712, 215] on icon "button" at bounding box center [704, 210] width 22 height 22
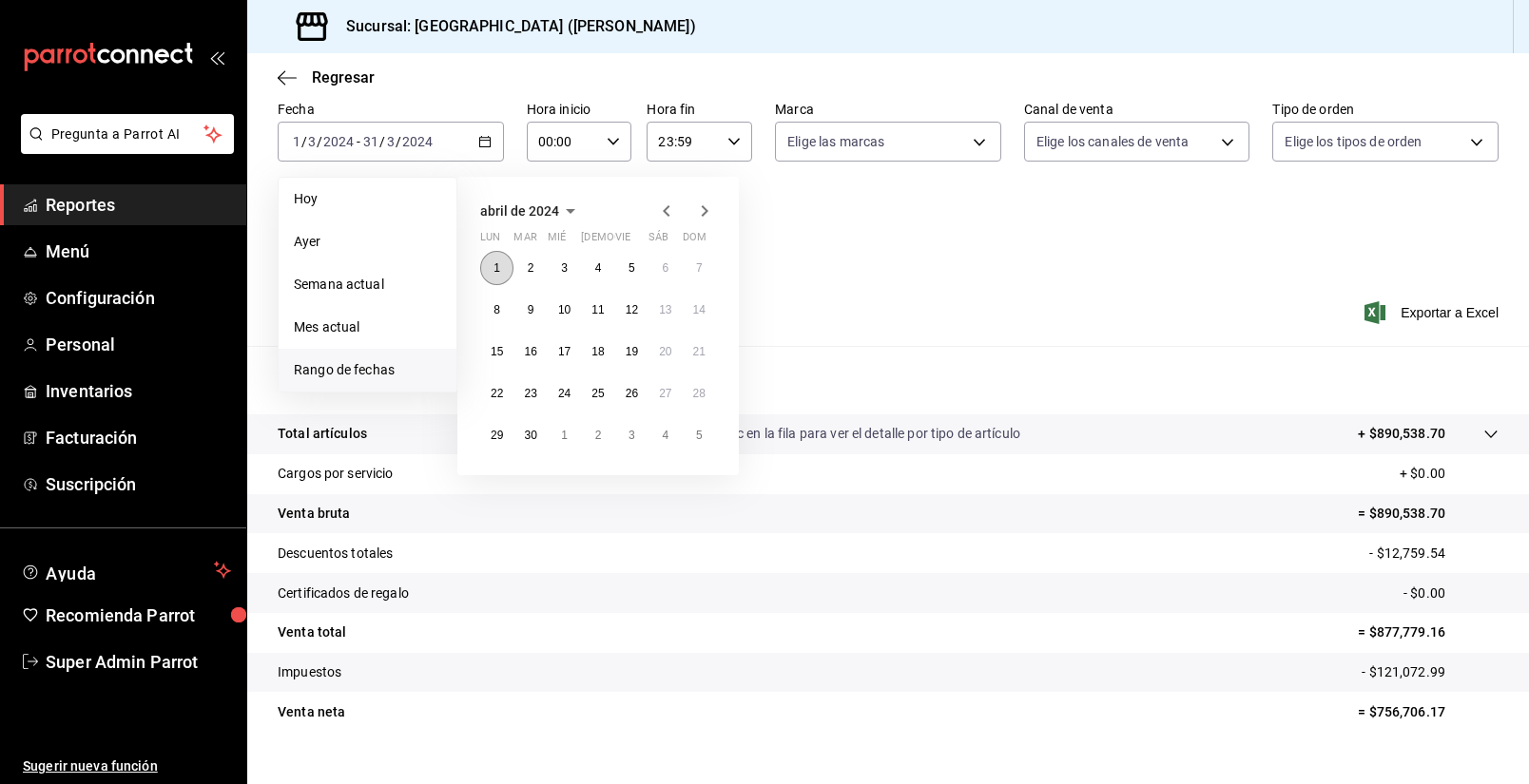
click at [508, 265] on button "1" at bounding box center [497, 267] width 33 height 34
click at [527, 438] on abbr "30" at bounding box center [530, 435] width 13 height 14
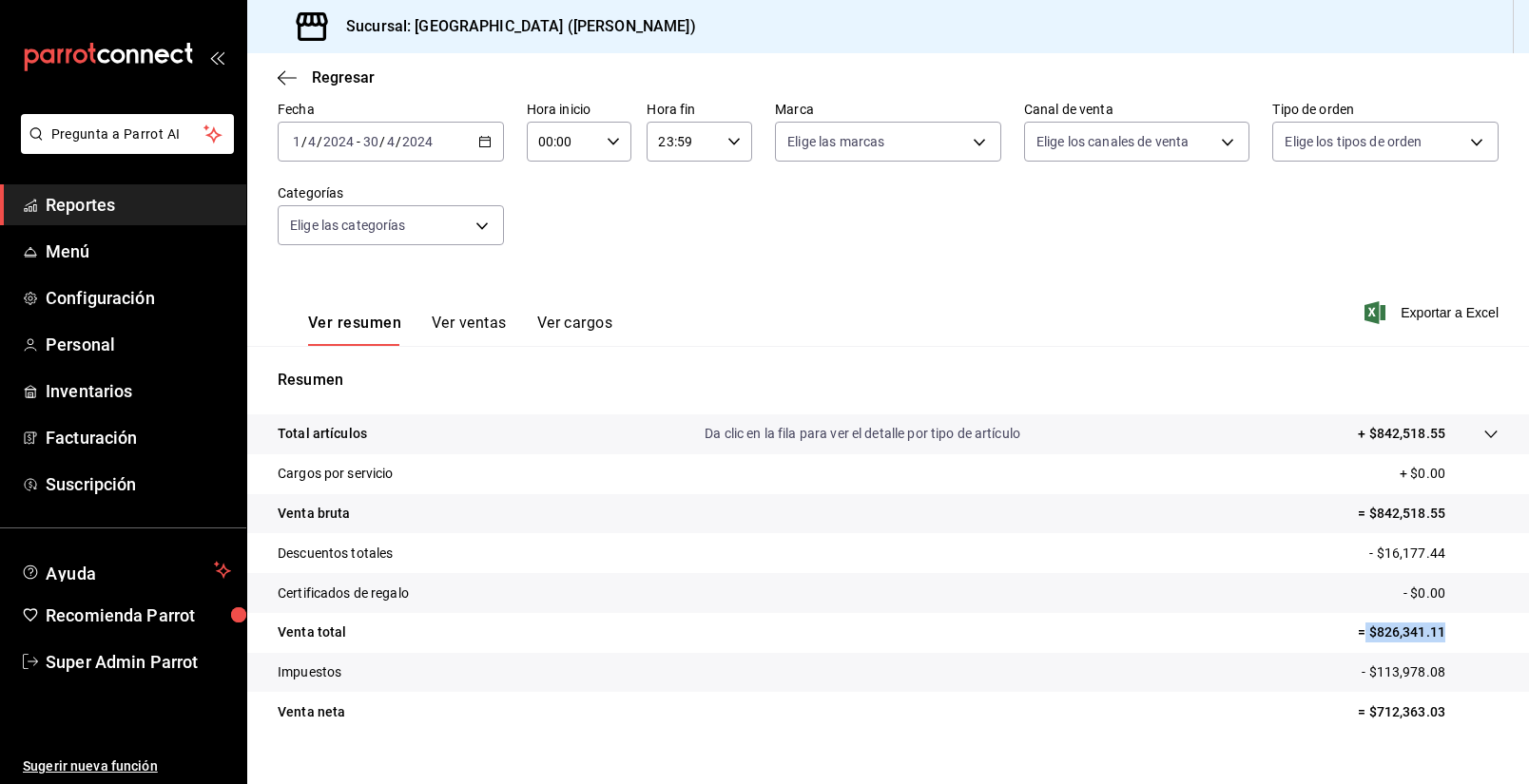
drag, startPoint x: 1449, startPoint y: 644, endPoint x: 1367, endPoint y: 645, distance: 82.0
click at [1367, 645] on tr "Venta total = $826,341.11" at bounding box center [887, 632] width 1282 height 40
copy p "$826,341.11"
drag, startPoint x: 1463, startPoint y: 678, endPoint x: 1371, endPoint y: 691, distance: 92.9
click at [1371, 691] on tr "Impuestos - $113,978.08" at bounding box center [887, 672] width 1282 height 40
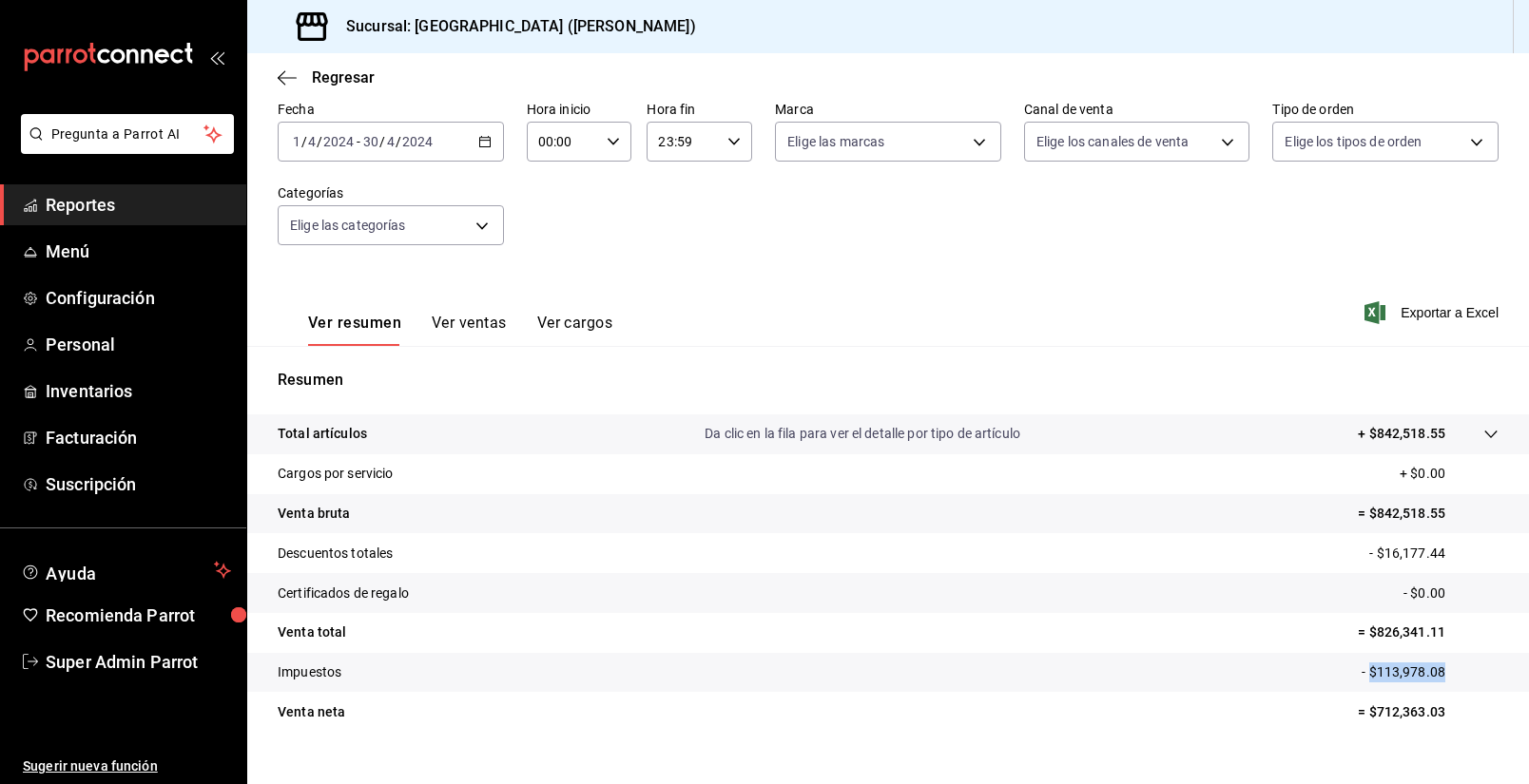
click at [1202, 694] on tr "Venta [PERSON_NAME] = $712,363.03" at bounding box center [887, 711] width 1282 height 40
drag, startPoint x: 1449, startPoint y: 677, endPoint x: 1369, endPoint y: 689, distance: 80.9
click at [1369, 689] on tr "Impuestos - $113,978.08" at bounding box center [887, 672] width 1282 height 40
drag, startPoint x: 1459, startPoint y: 711, endPoint x: 1369, endPoint y: 721, distance: 90.6
click at [1369, 721] on p "= $712,363.03" at bounding box center [1428, 712] width 141 height 20
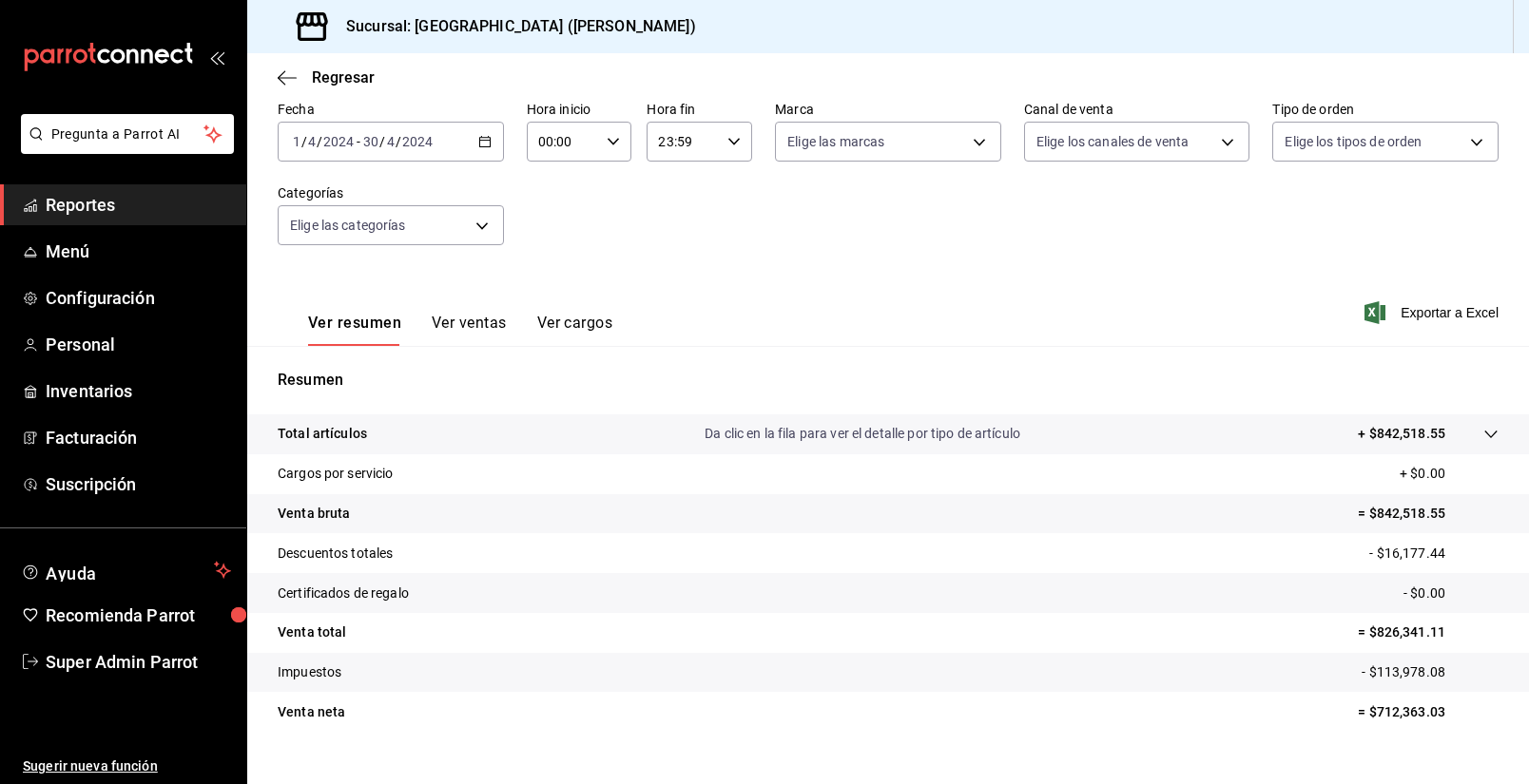
click at [416, 145] on input "2024" at bounding box center [417, 142] width 32 height 16
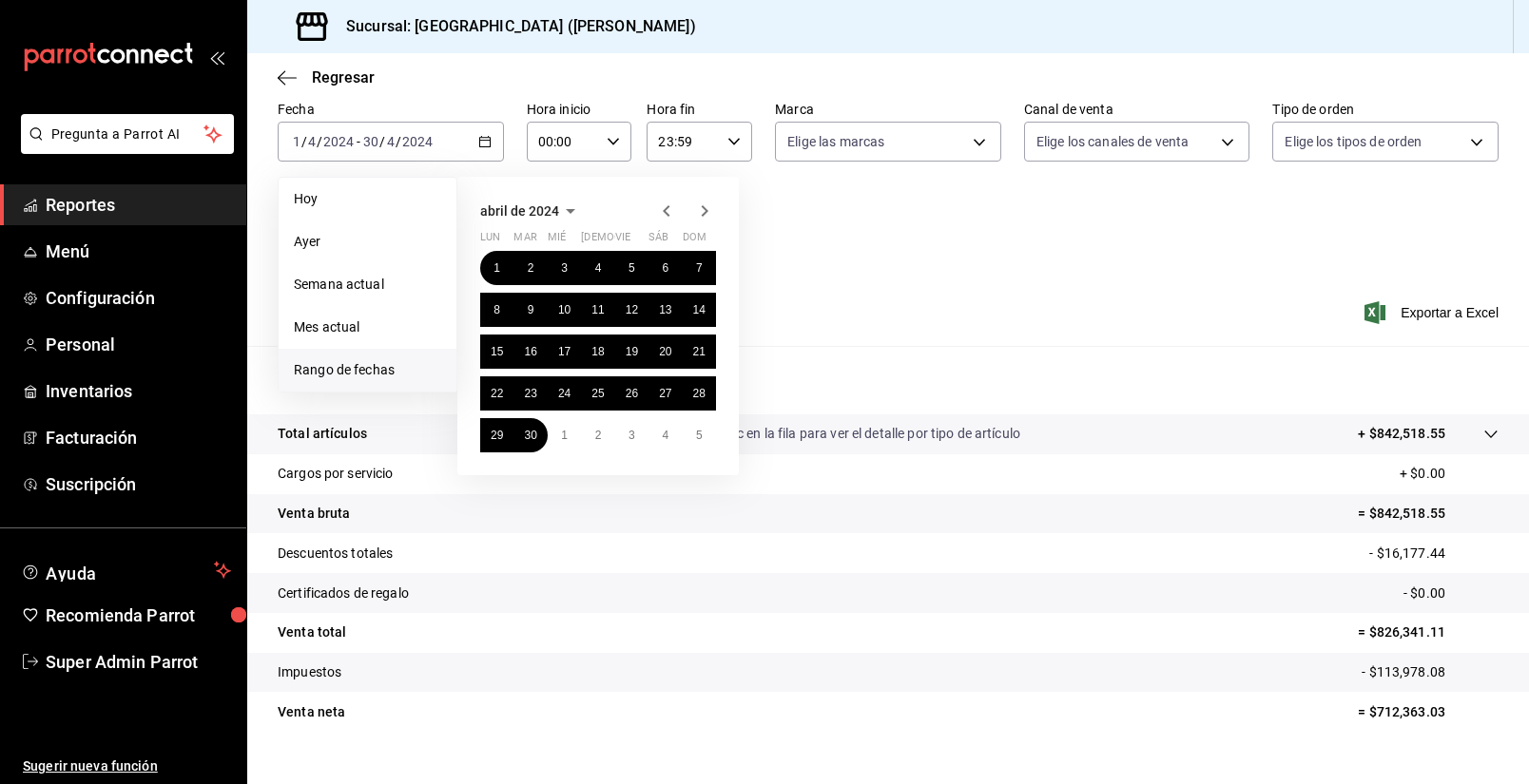
click at [703, 213] on icon "button" at bounding box center [704, 210] width 22 height 22
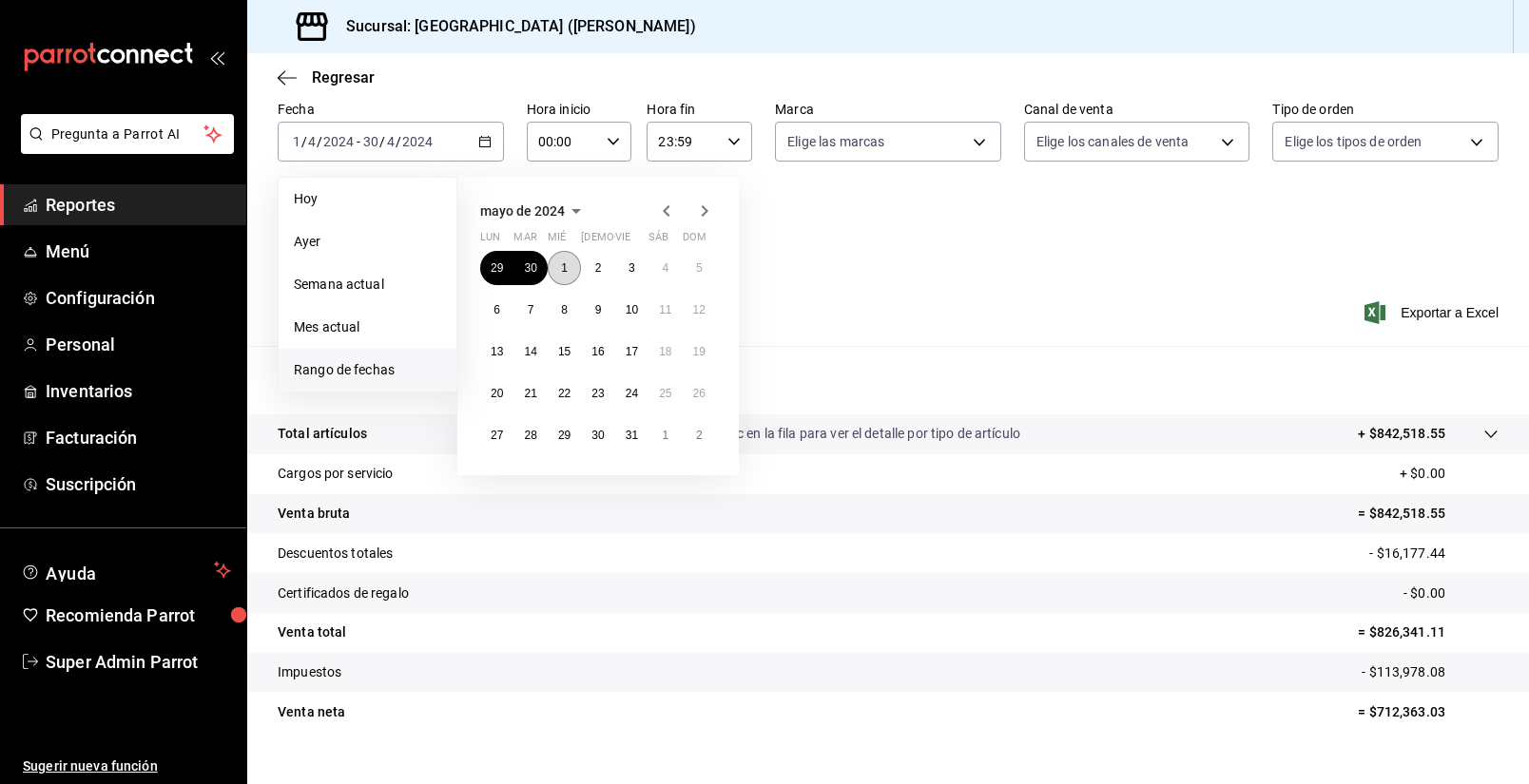
click at [547, 269] on button "1" at bounding box center [564, 267] width 33 height 34
click at [623, 431] on button "31" at bounding box center [632, 434] width 33 height 34
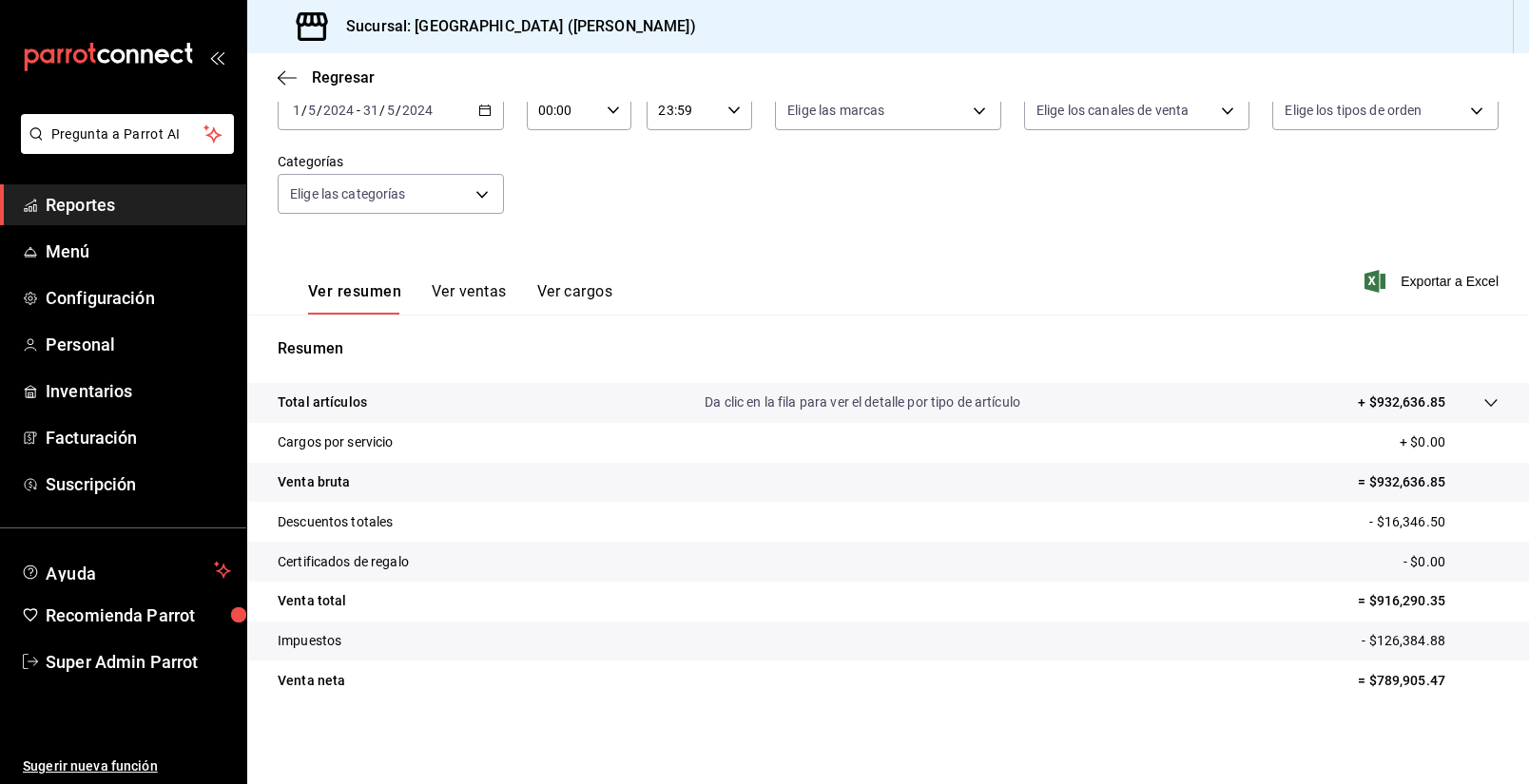
scroll to position [127, 0]
drag, startPoint x: 1429, startPoint y: 601, endPoint x: 1374, endPoint y: 608, distance: 55.4
click at [1374, 608] on tr "Venta total = $916,290.35" at bounding box center [887, 601] width 1282 height 40
drag, startPoint x: 1440, startPoint y: 642, endPoint x: 1373, endPoint y: 649, distance: 67.4
click at [1373, 649] on p "- $126,384.88" at bounding box center [1430, 641] width 137 height 20
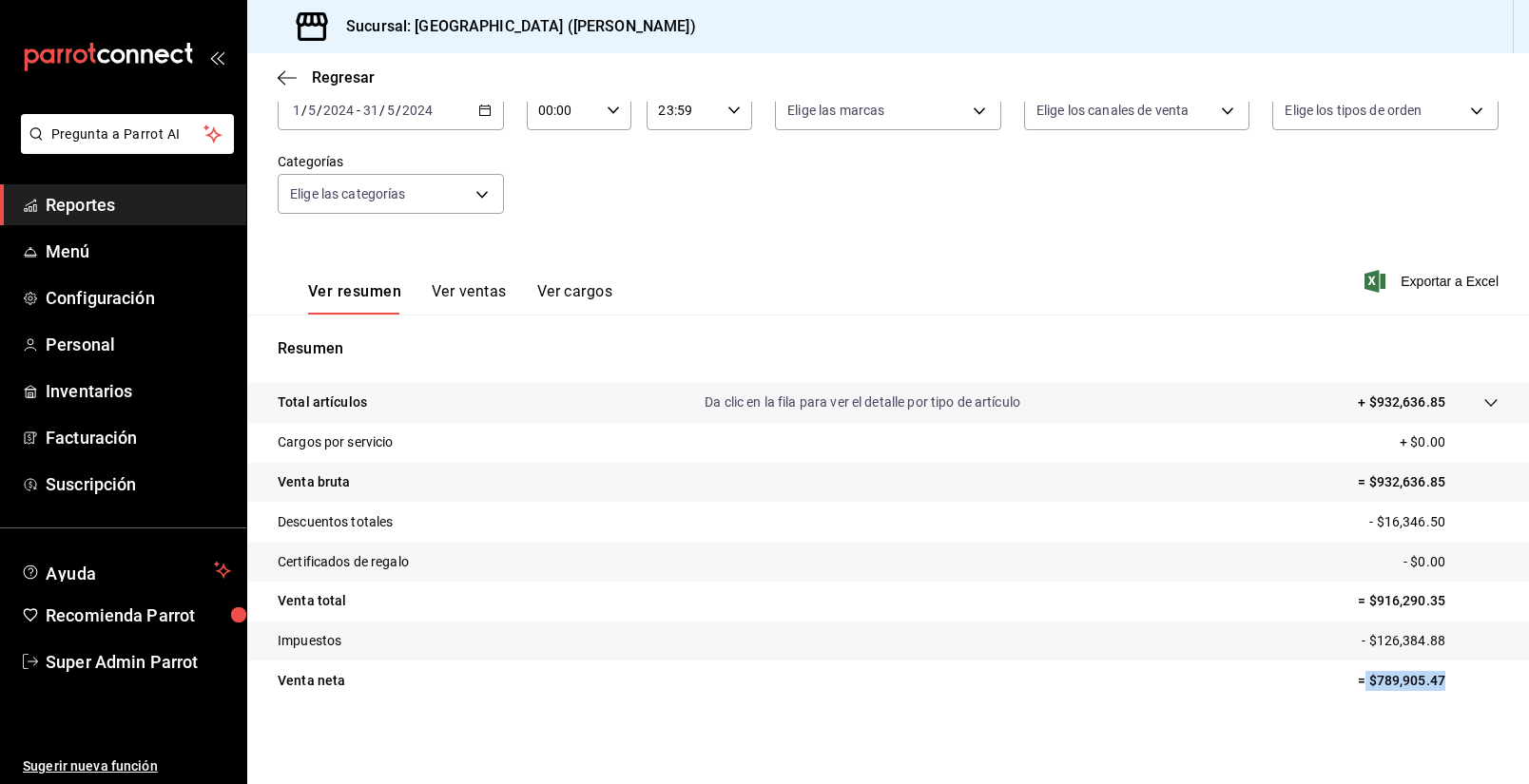
drag, startPoint x: 1426, startPoint y: 692, endPoint x: 1364, endPoint y: 700, distance: 62.5
click at [1364, 700] on tr "Venta [PERSON_NAME] = $789,905.47" at bounding box center [887, 680] width 1282 height 40
click at [458, 124] on div "[DATE] [DATE] - [DATE] [DATE]" at bounding box center [391, 110] width 226 height 40
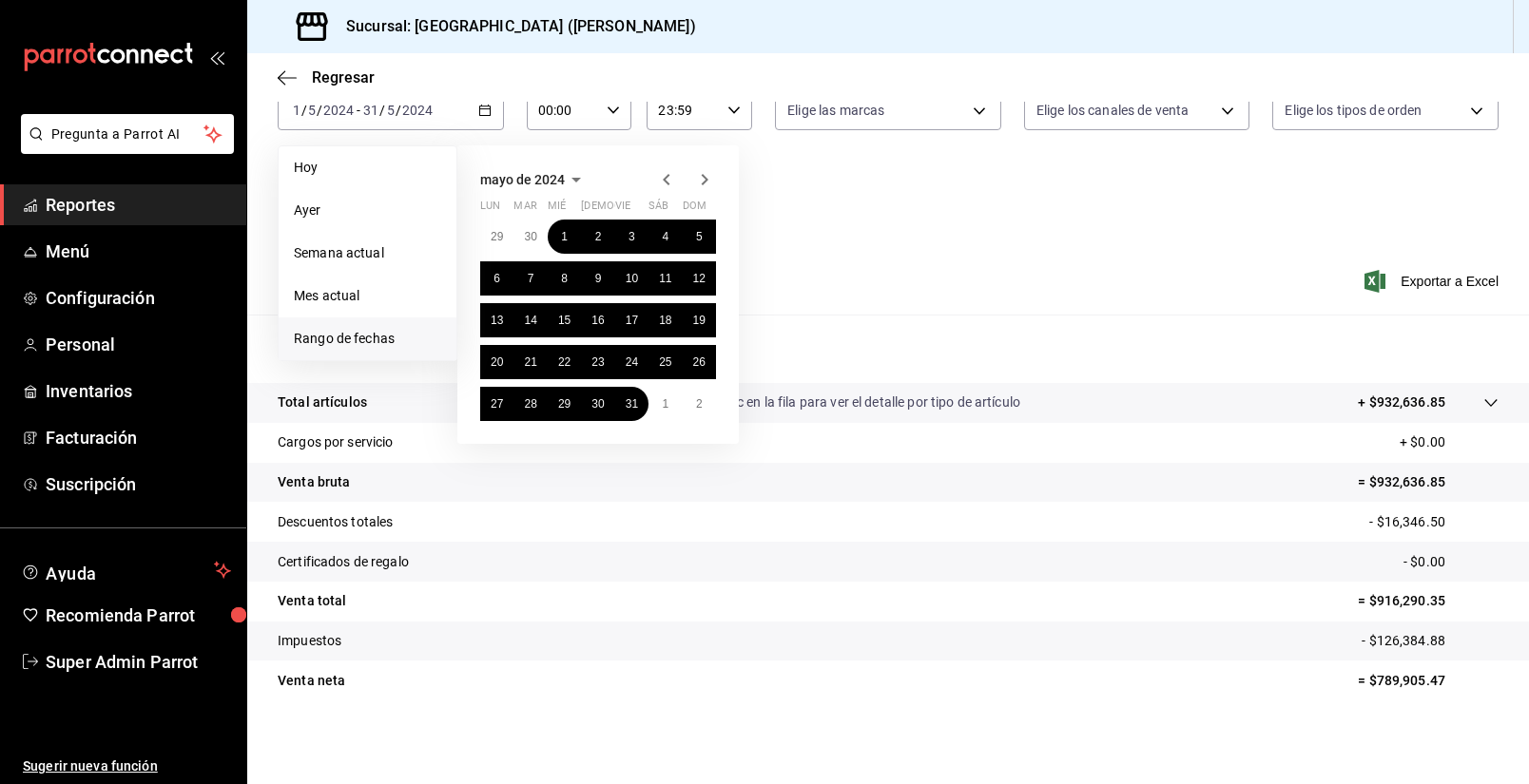
click at [708, 173] on icon "button" at bounding box center [704, 179] width 22 height 22
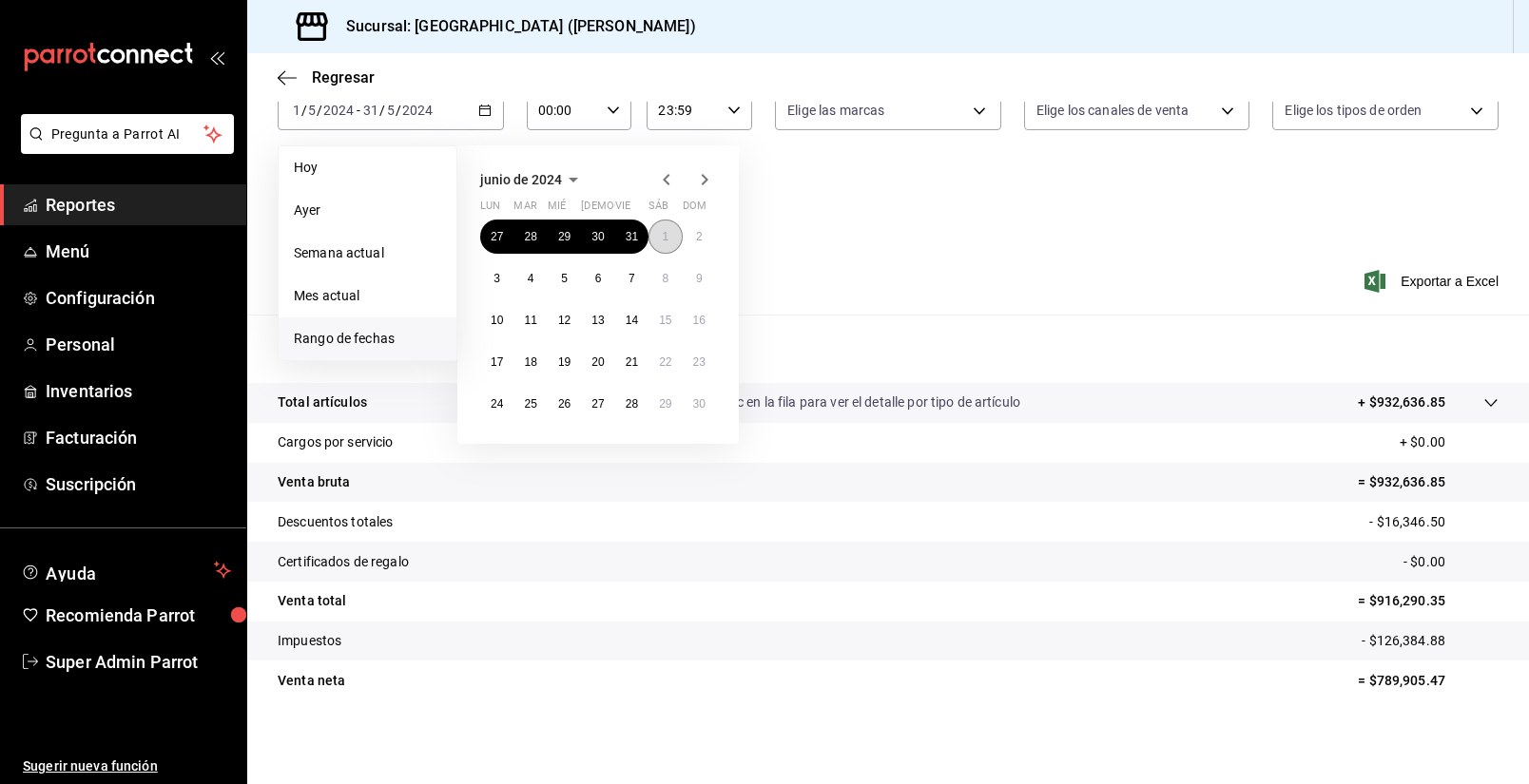
click at [661, 238] on button "1" at bounding box center [665, 236] width 33 height 34
click at [710, 415] on button "30" at bounding box center [699, 403] width 33 height 34
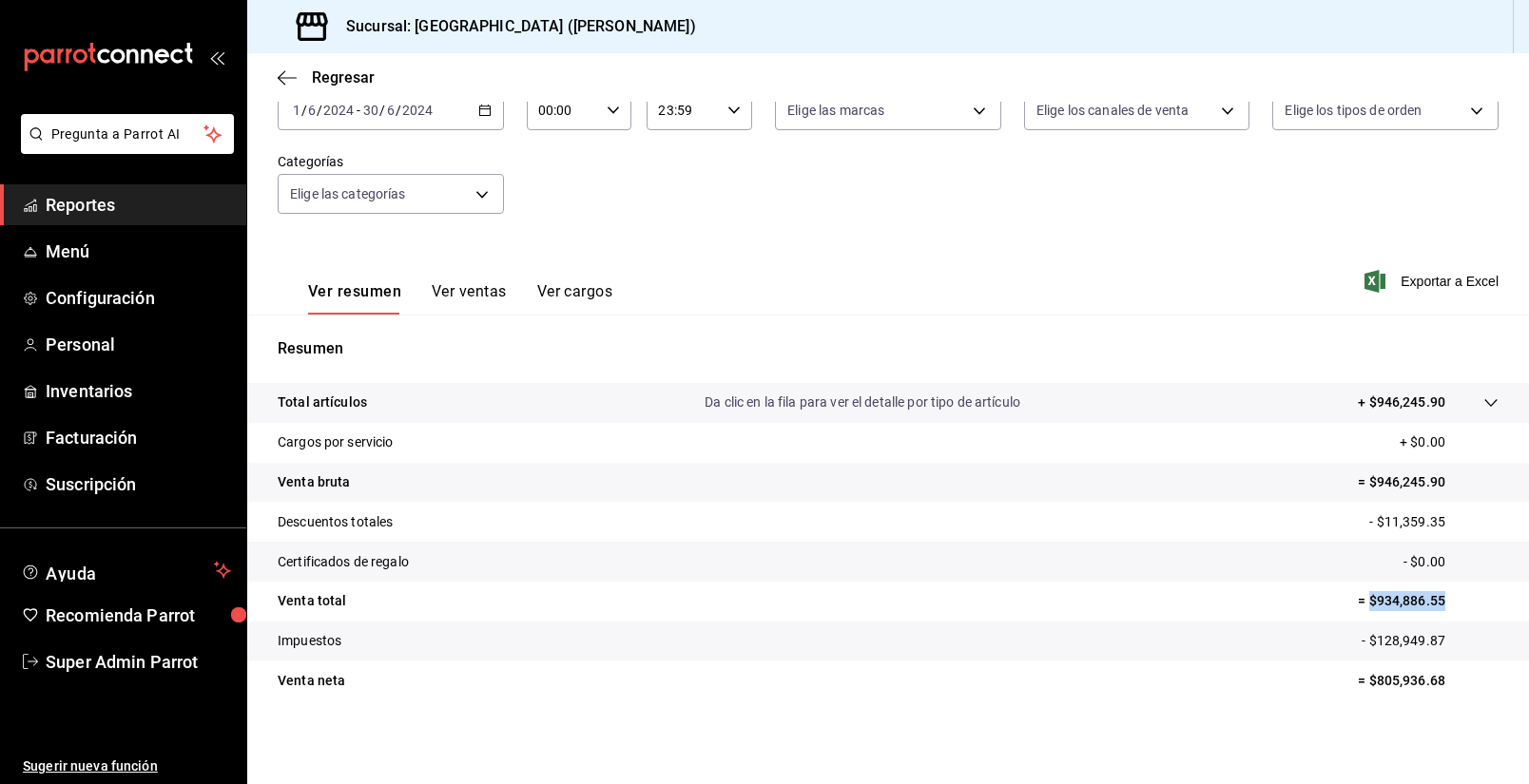
drag, startPoint x: 1455, startPoint y: 602, endPoint x: 1373, endPoint y: 619, distance: 83.7
click at [1373, 619] on tr "Venta total = $934,886.55" at bounding box center [887, 601] width 1282 height 40
drag, startPoint x: 1442, startPoint y: 639, endPoint x: 1367, endPoint y: 654, distance: 76.5
click at [1367, 654] on tr "Impuestos - $128,949.87" at bounding box center [887, 641] width 1282 height 40
drag, startPoint x: 1391, startPoint y: 700, endPoint x: 1365, endPoint y: 700, distance: 26.0
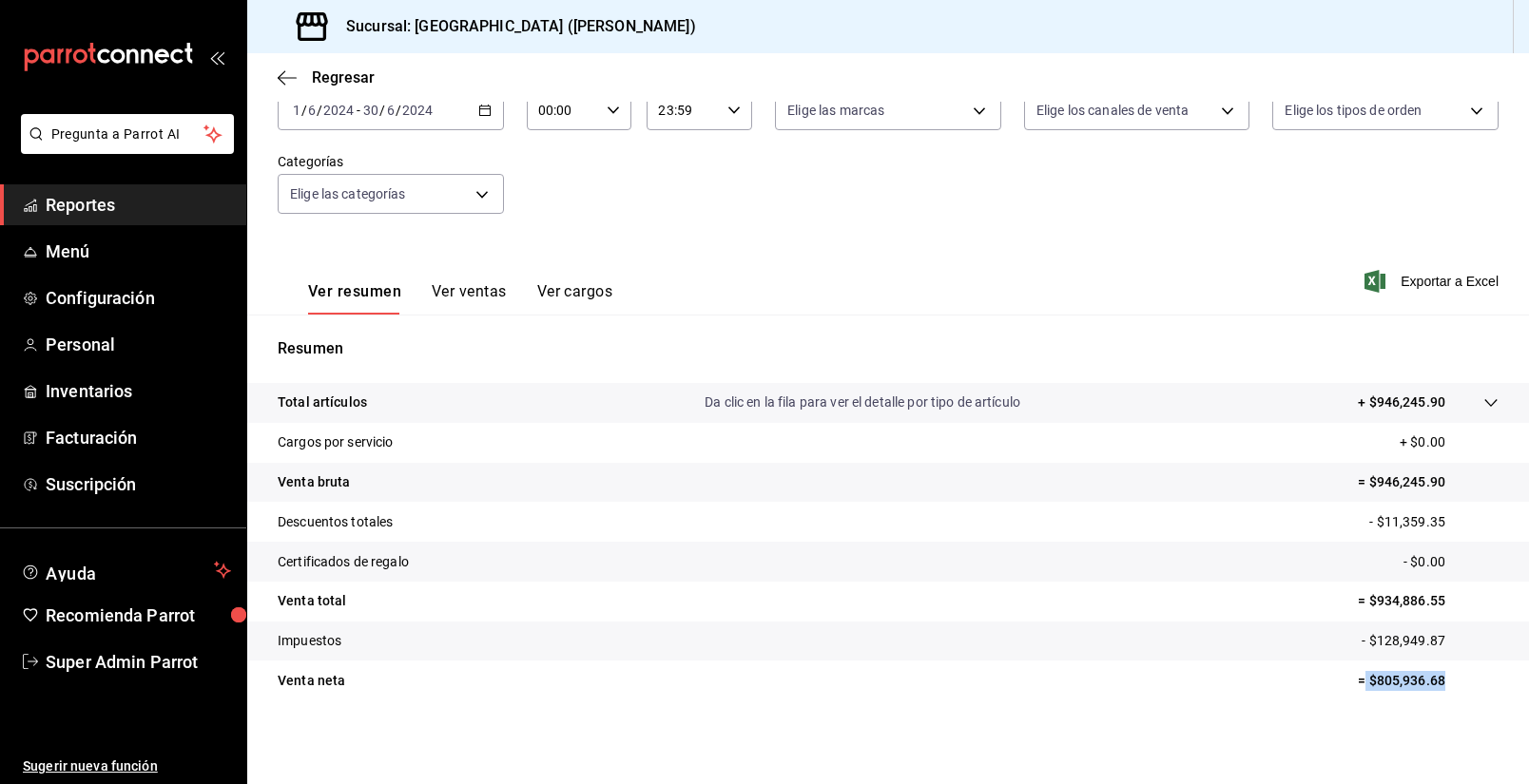
click at [1365, 700] on tr "Venta [PERSON_NAME] = $805,936.68" at bounding box center [887, 680] width 1282 height 40
click at [434, 118] on div "[DATE] [DATE] - [DATE] [DATE]" at bounding box center [391, 110] width 226 height 40
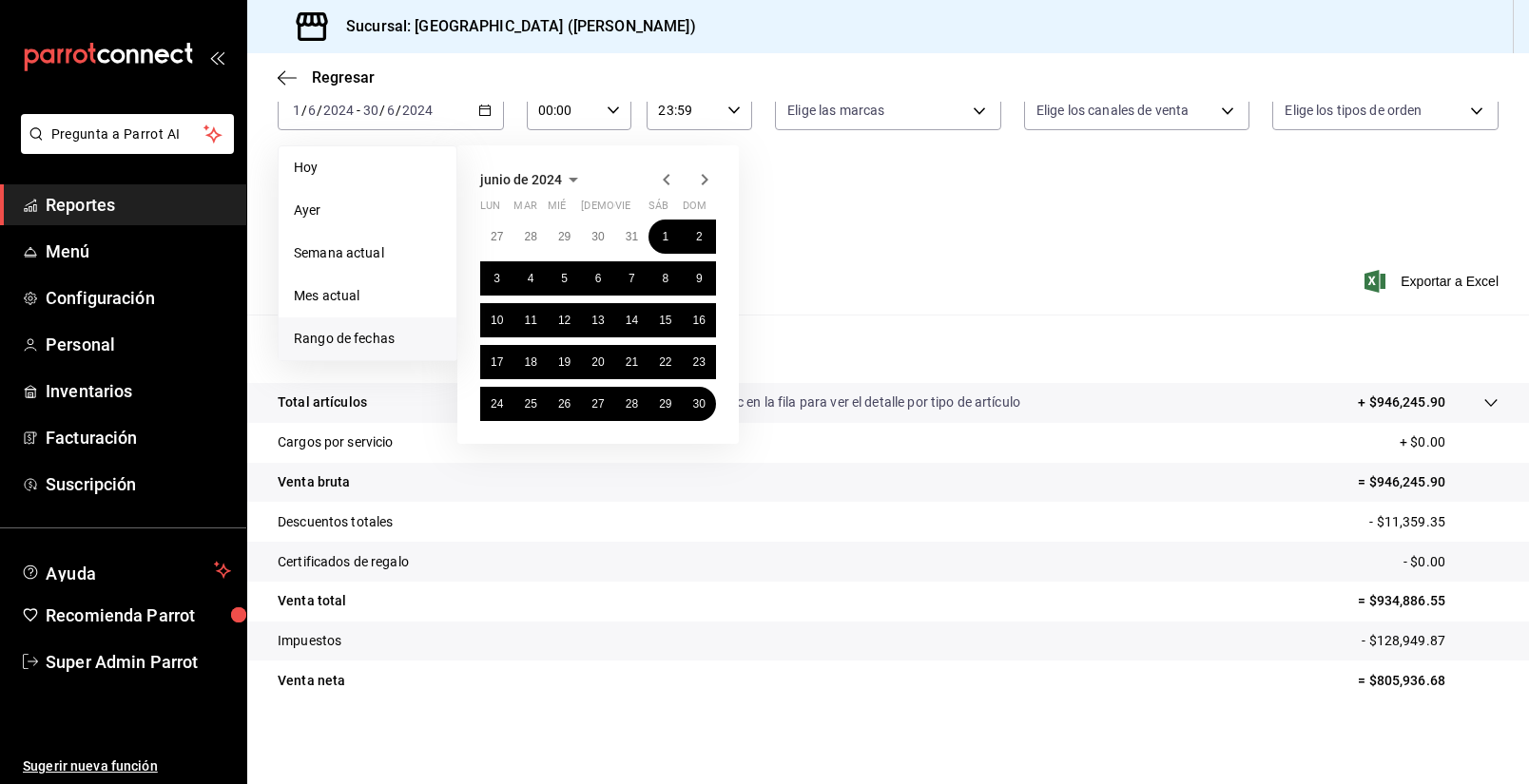
click at [704, 188] on icon "button" at bounding box center [704, 179] width 22 height 22
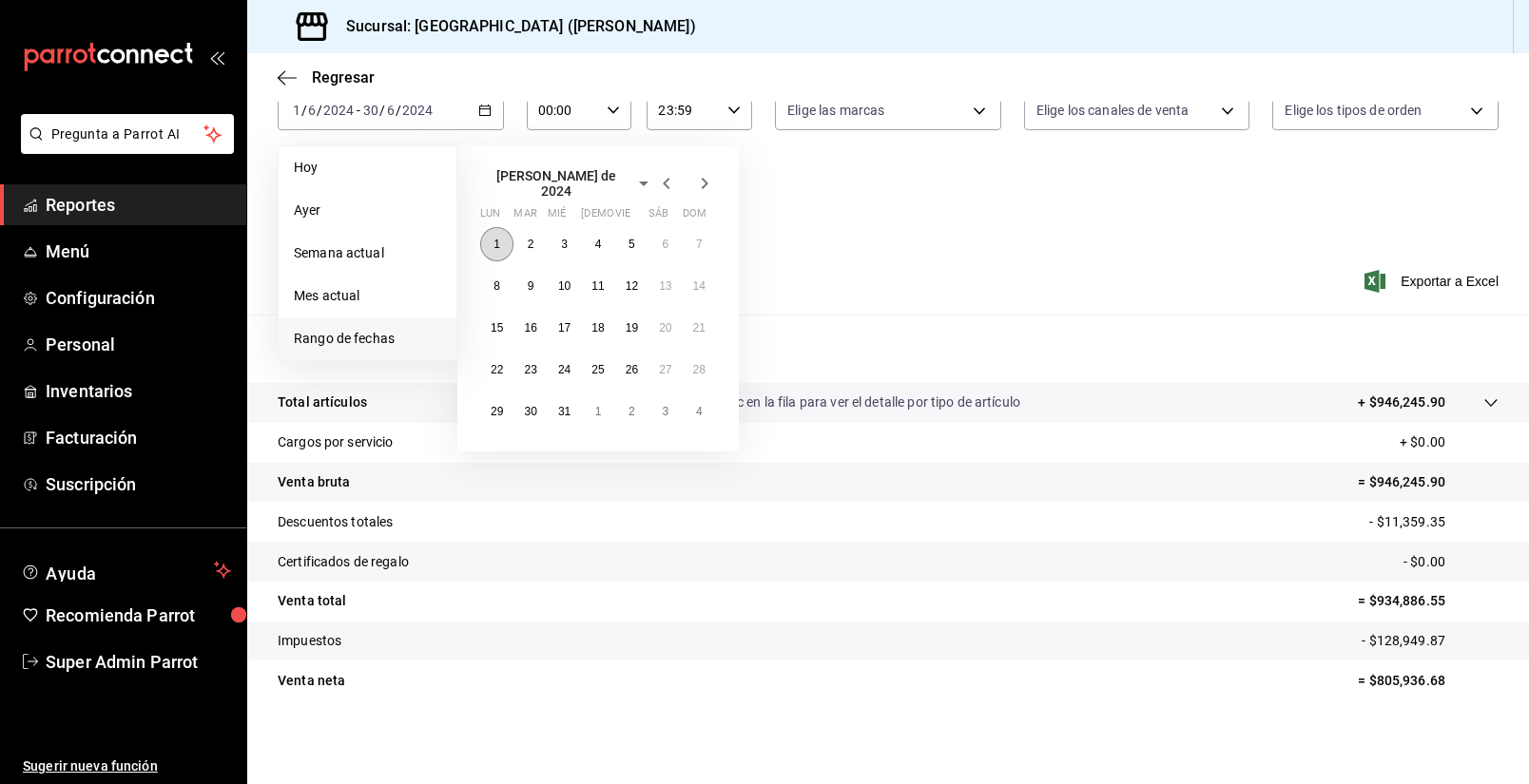
click at [485, 242] on button "1" at bounding box center [497, 244] width 33 height 34
click at [570, 405] on abbr "31" at bounding box center [564, 412] width 13 height 14
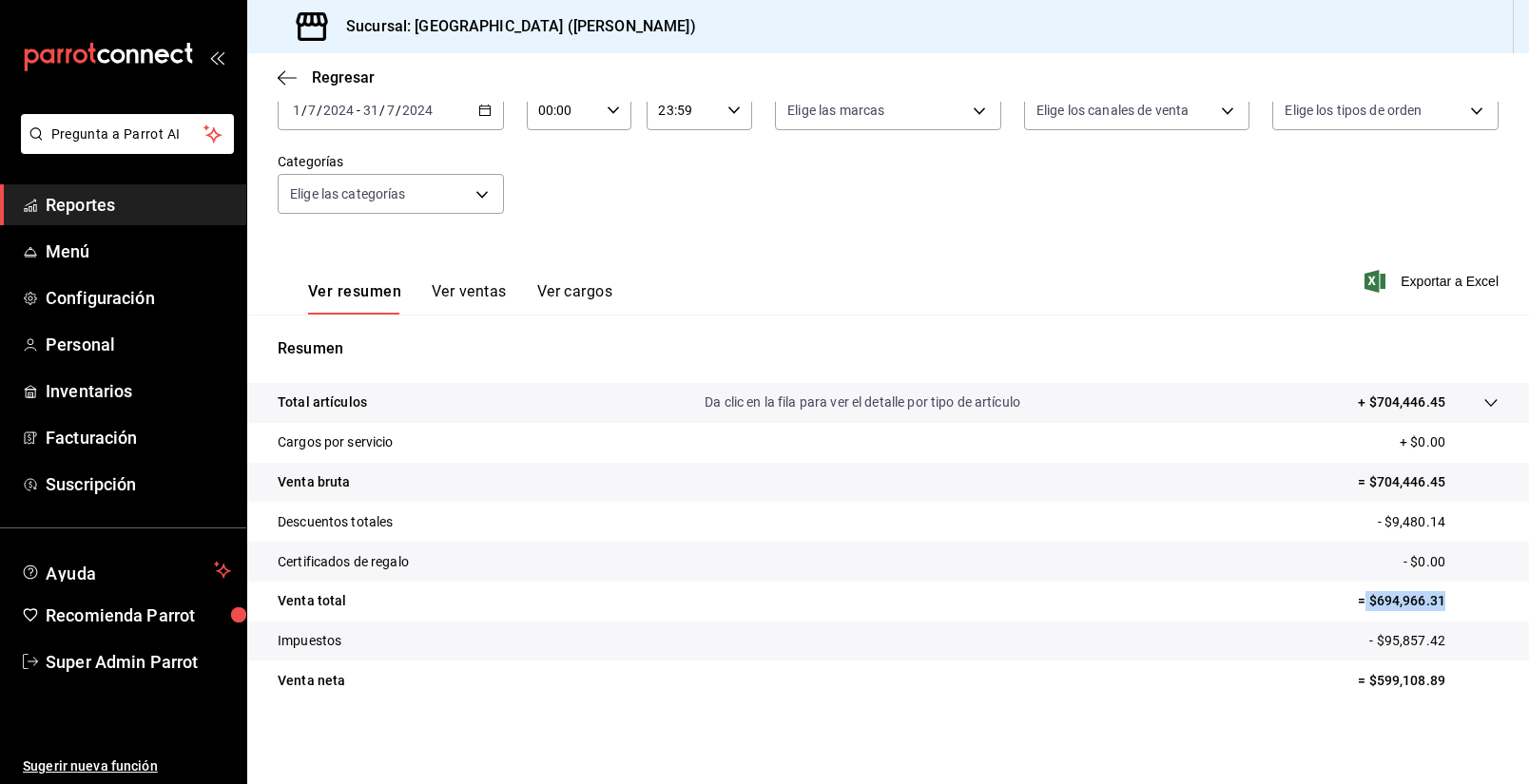
drag, startPoint x: 1408, startPoint y: 616, endPoint x: 1366, endPoint y: 616, distance: 42.0
click at [1366, 616] on tr "Venta total = $694,966.31" at bounding box center [887, 601] width 1282 height 40
click at [1417, 618] on tr "Venta total = $694,966.31" at bounding box center [887, 601] width 1282 height 40
drag, startPoint x: 1459, startPoint y: 594, endPoint x: 1372, endPoint y: 617, distance: 90.0
click at [1372, 617] on tr "Venta total = $694,966.31" at bounding box center [887, 601] width 1282 height 40
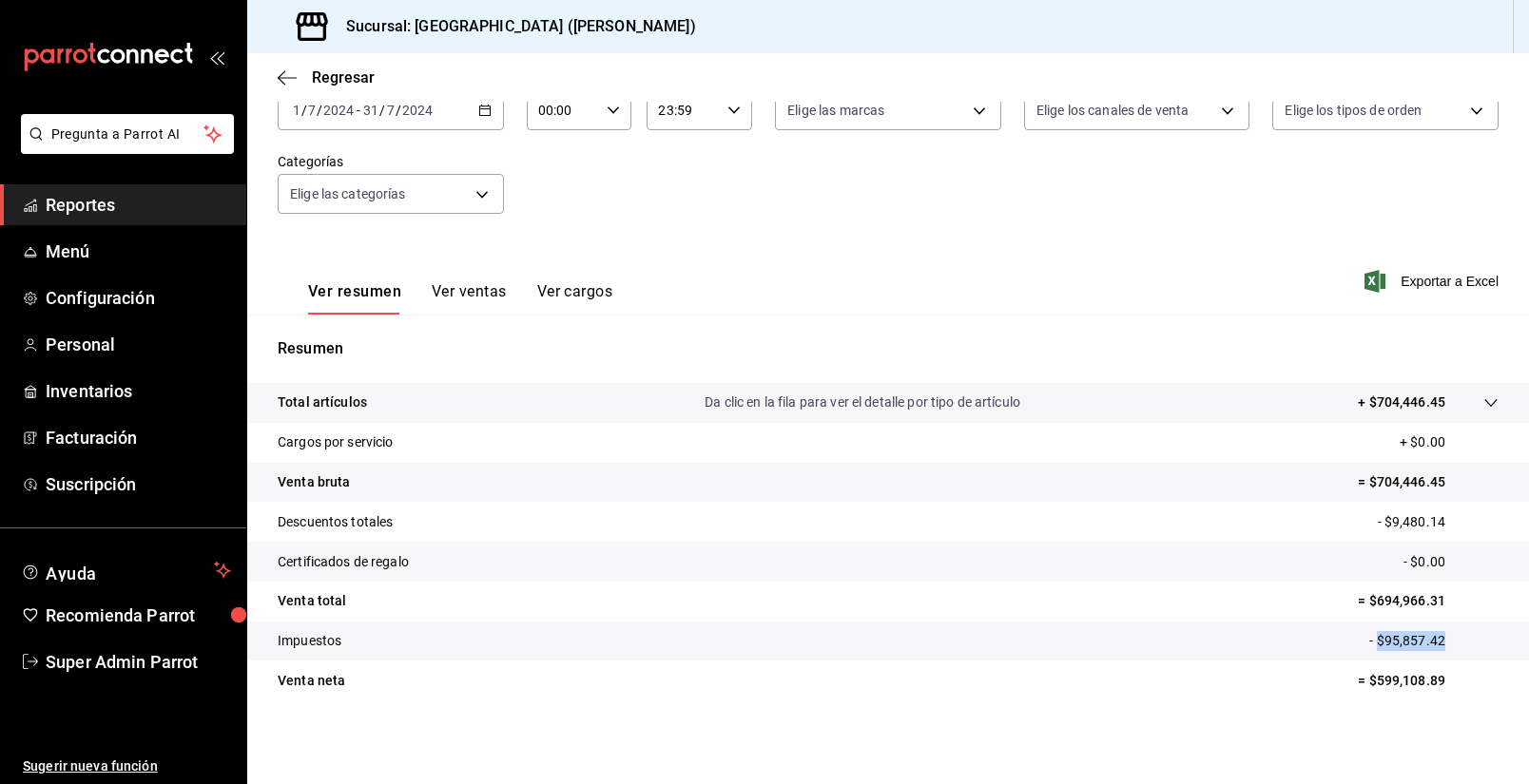
drag, startPoint x: 1458, startPoint y: 651, endPoint x: 1377, endPoint y: 656, distance: 81.2
click at [1377, 656] on tr "Impuestos - $95,857.42" at bounding box center [887, 641] width 1282 height 40
click at [1455, 634] on p "- $95,857.42" at bounding box center [1434, 641] width 129 height 20
drag, startPoint x: 1460, startPoint y: 646, endPoint x: 1380, endPoint y: 645, distance: 80.0
click at [1380, 645] on p "- $95,857.42" at bounding box center [1434, 641] width 129 height 20
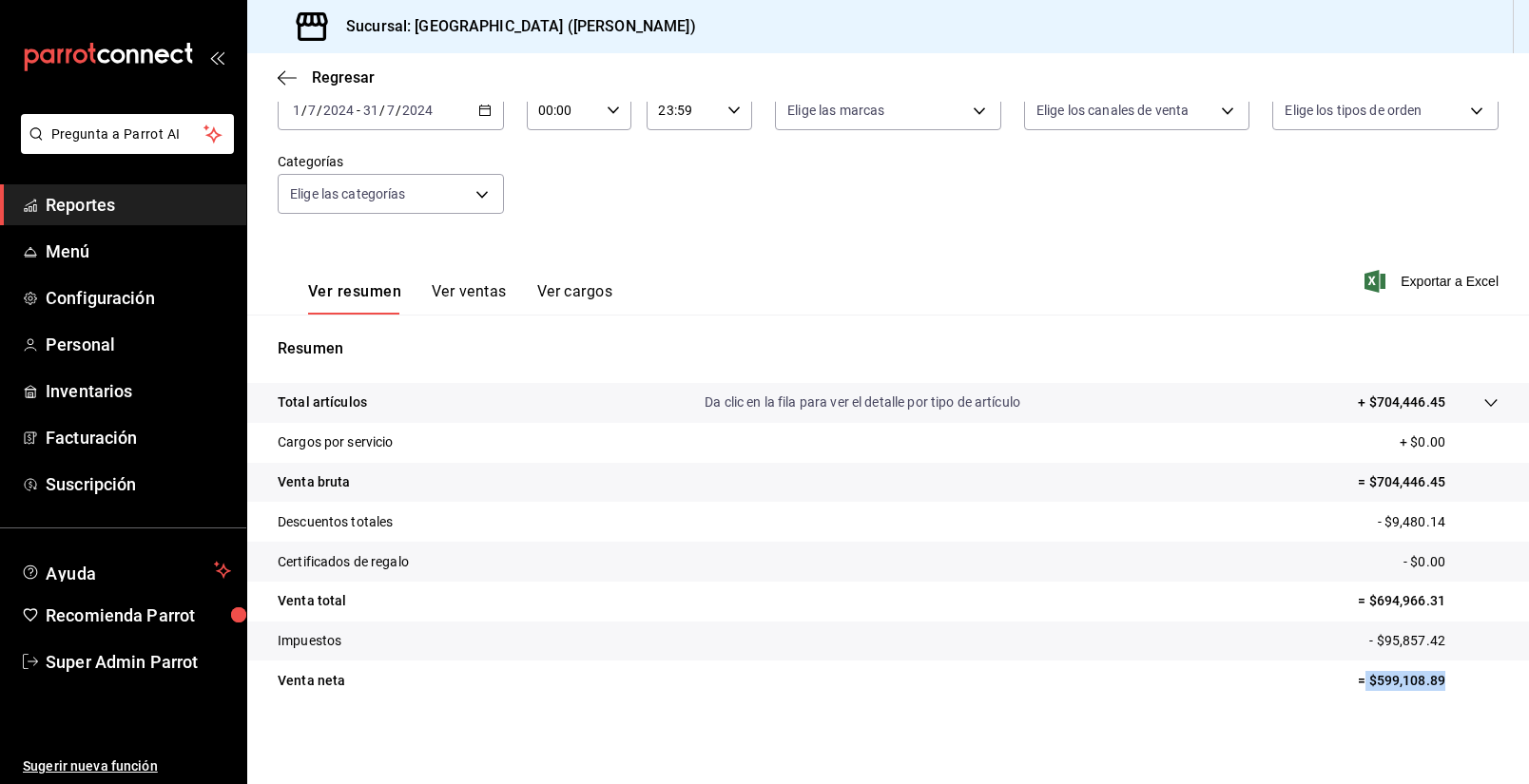
drag, startPoint x: 1429, startPoint y: 689, endPoint x: 1364, endPoint y: 697, distance: 65.5
click at [1364, 697] on tr "Venta [PERSON_NAME] = $599,108.89" at bounding box center [887, 680] width 1282 height 40
click at [925, 283] on div "Ver resumen Ver ventas Ver cargos Exportar a Excel" at bounding box center [887, 276] width 1282 height 78
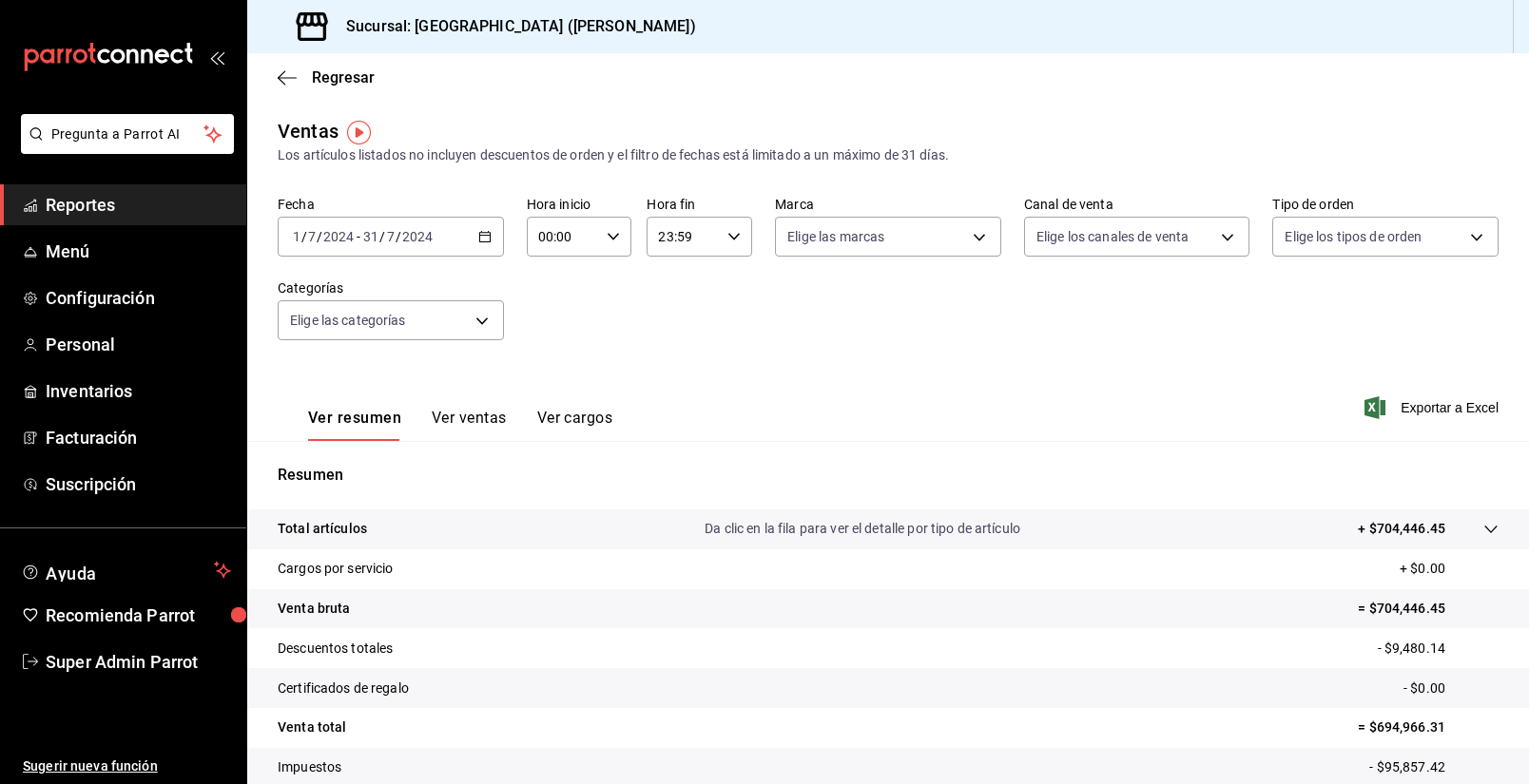
click at [469, 247] on div "[DATE] [DATE] - [DATE] [DATE]" at bounding box center [391, 236] width 226 height 40
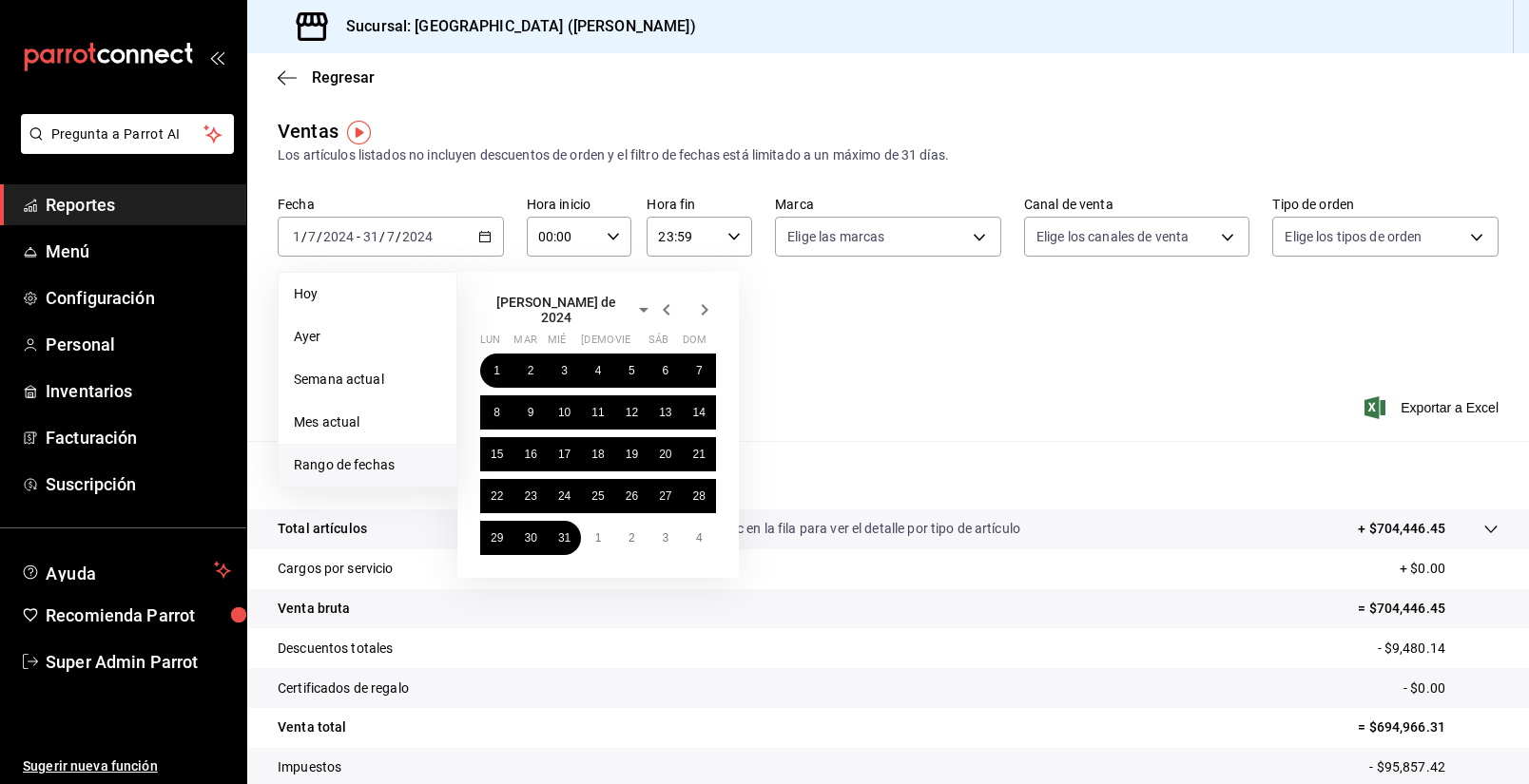
click at [707, 311] on icon "button" at bounding box center [704, 309] width 22 height 22
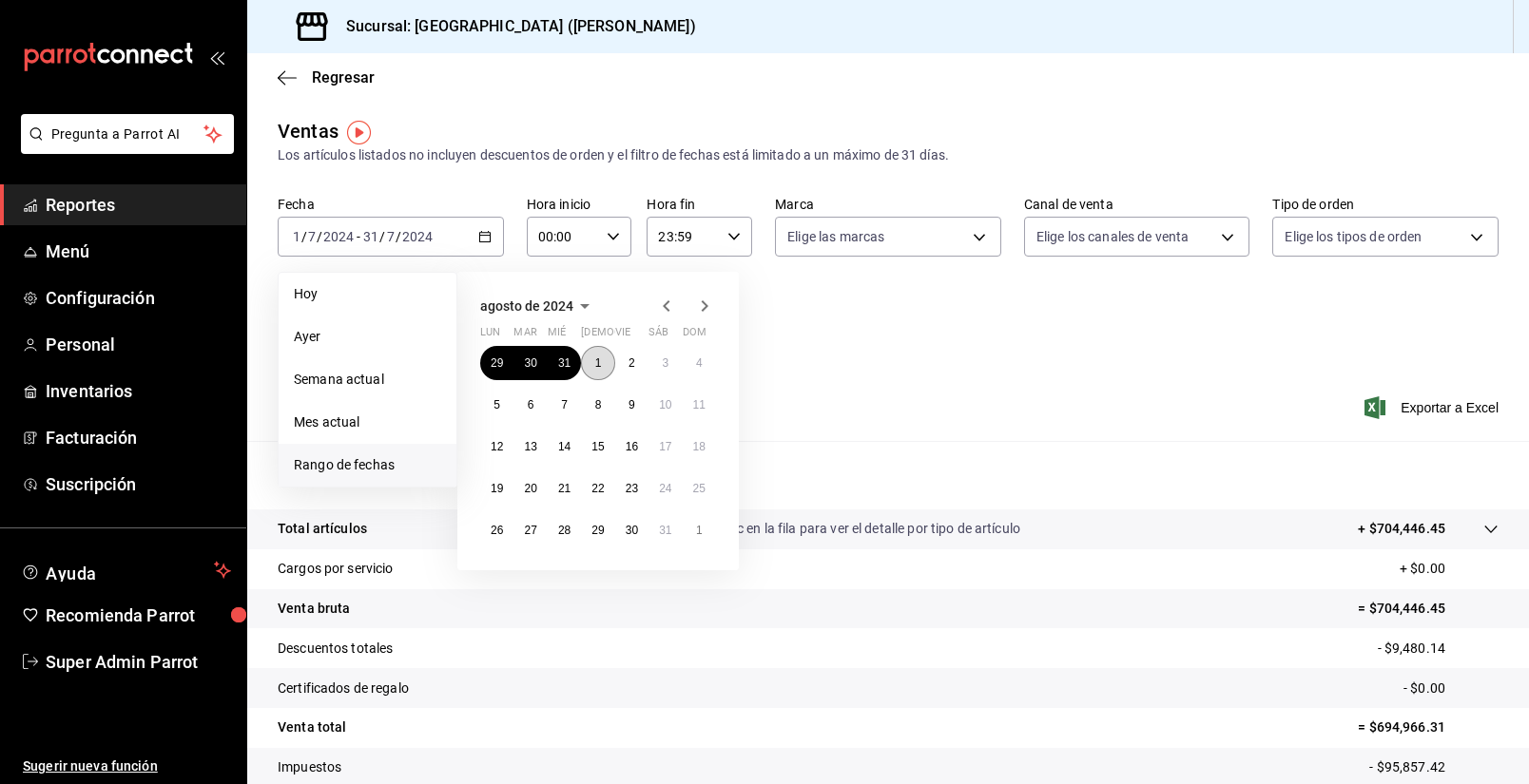
click at [597, 368] on abbr "1" at bounding box center [598, 363] width 7 height 14
click at [666, 531] on abbr "31" at bounding box center [665, 530] width 13 height 14
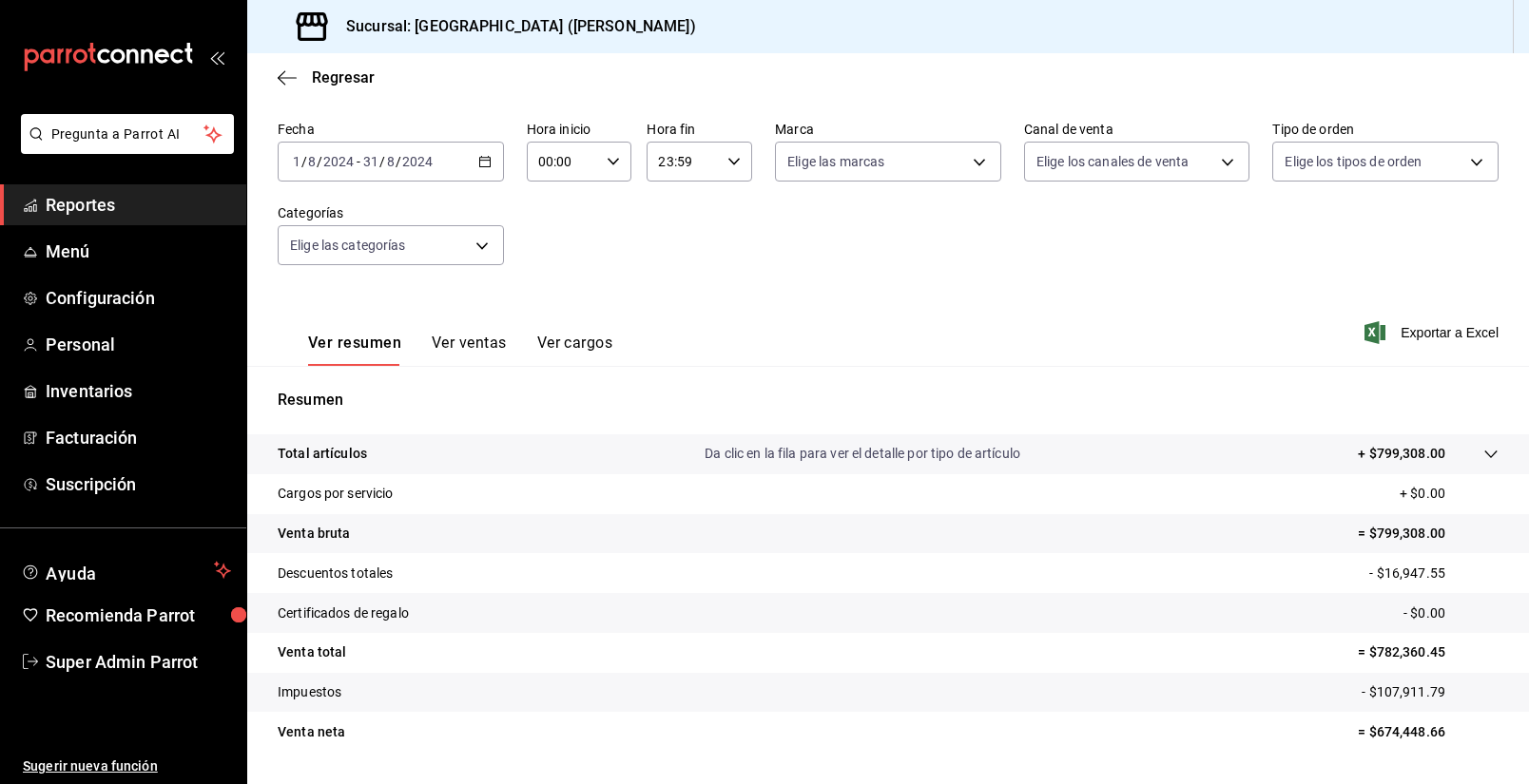
scroll to position [127, 0]
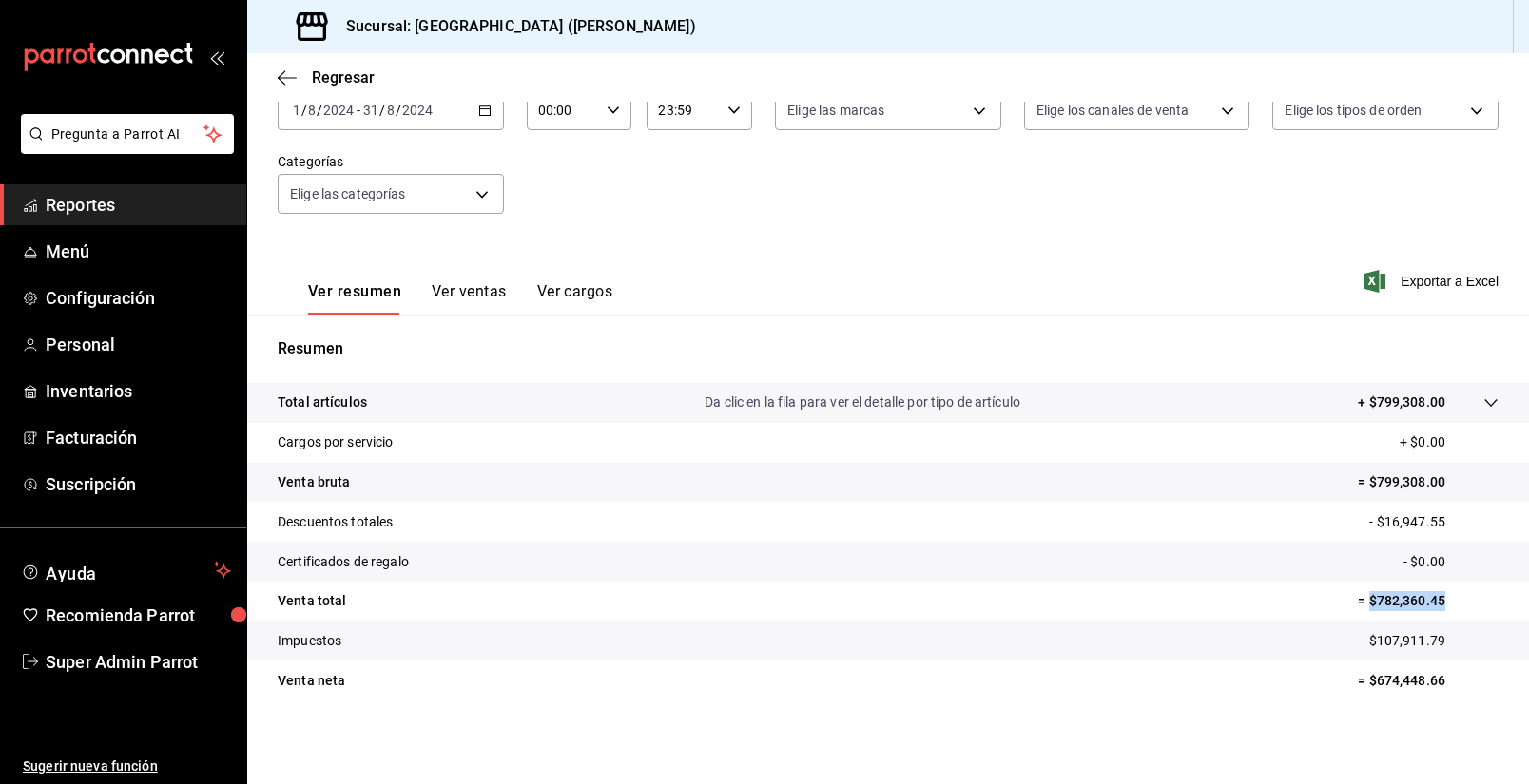
drag, startPoint x: 1456, startPoint y: 613, endPoint x: 1369, endPoint y: 611, distance: 87.0
click at [1369, 611] on tr "Venta total = $782,360.45" at bounding box center [887, 601] width 1282 height 40
drag, startPoint x: 1451, startPoint y: 634, endPoint x: 1372, endPoint y: 658, distance: 82.6
click at [1372, 658] on tr "Impuestos - $107,911.79" at bounding box center [887, 641] width 1282 height 40
drag, startPoint x: 1477, startPoint y: 681, endPoint x: 1363, endPoint y: 691, distance: 114.4
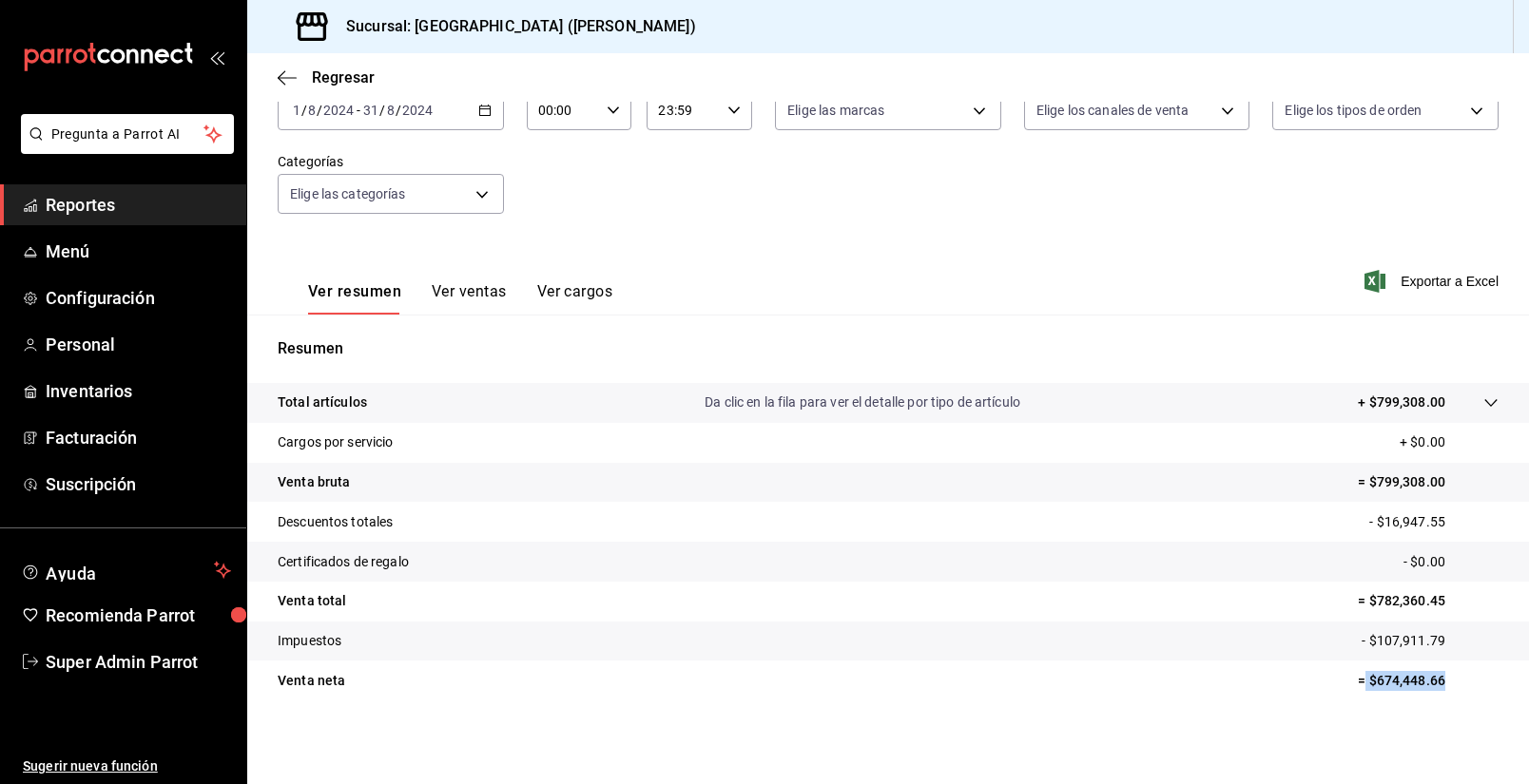
click at [1363, 691] on p "= $674,448.66" at bounding box center [1428, 681] width 141 height 20
click at [473, 100] on div "Regresar" at bounding box center [887, 78] width 1282 height 49
click at [473, 110] on div "[DATE] [DATE] - [DATE] [DATE]" at bounding box center [391, 110] width 226 height 40
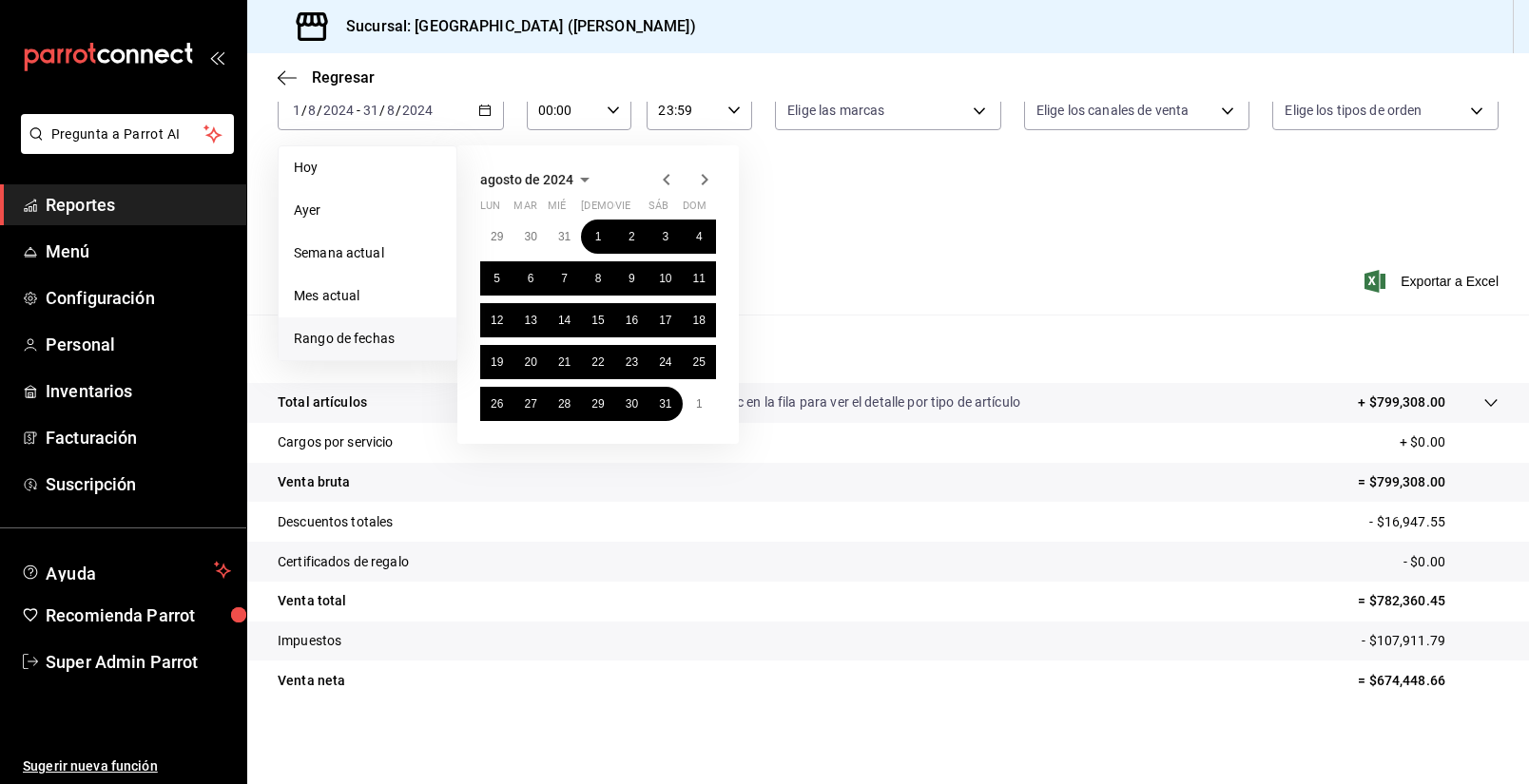
click at [709, 172] on icon "button" at bounding box center [704, 179] width 22 height 22
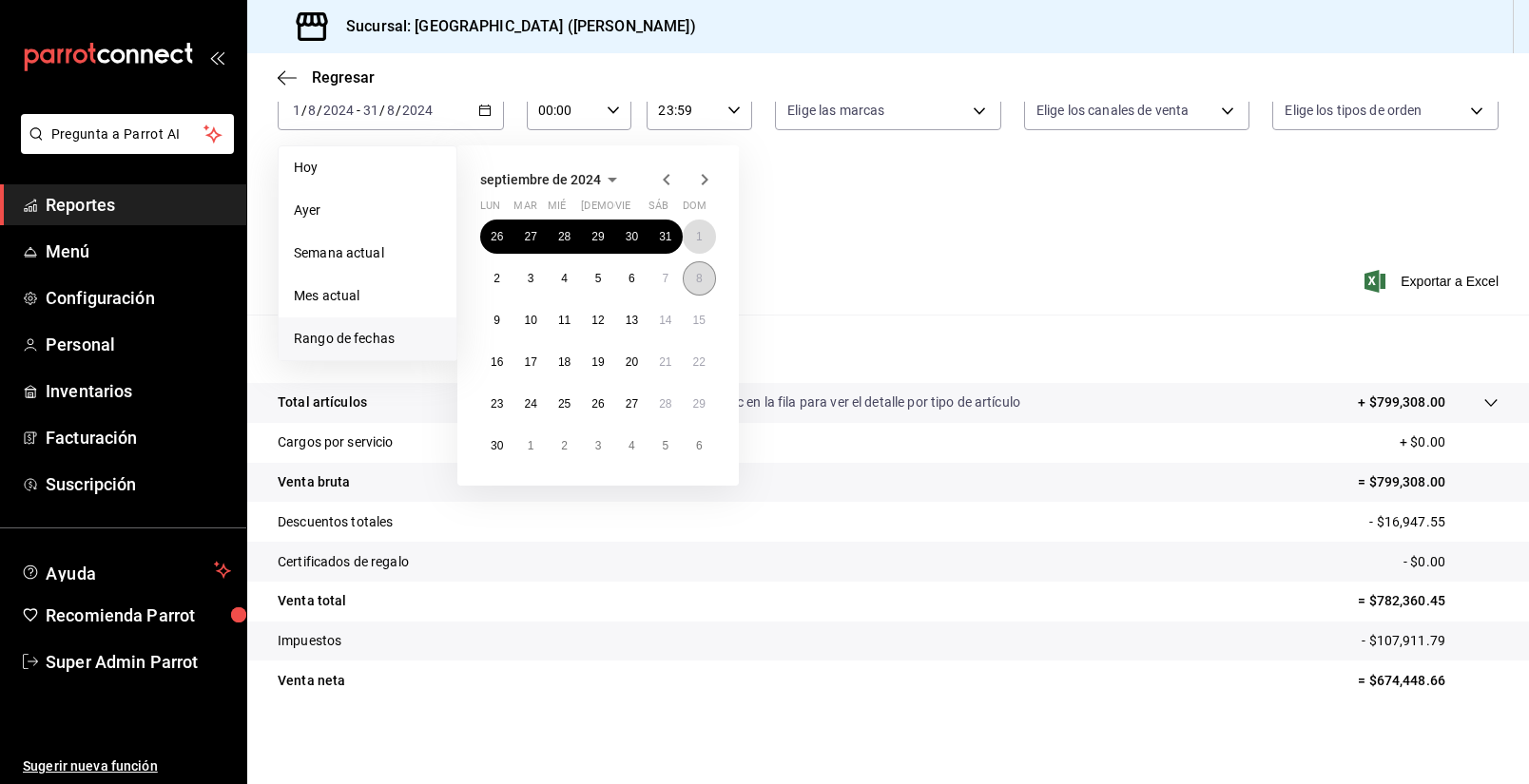
drag, startPoint x: 695, startPoint y: 234, endPoint x: 695, endPoint y: 288, distance: 54.0
click at [698, 234] on button "1" at bounding box center [699, 236] width 33 height 34
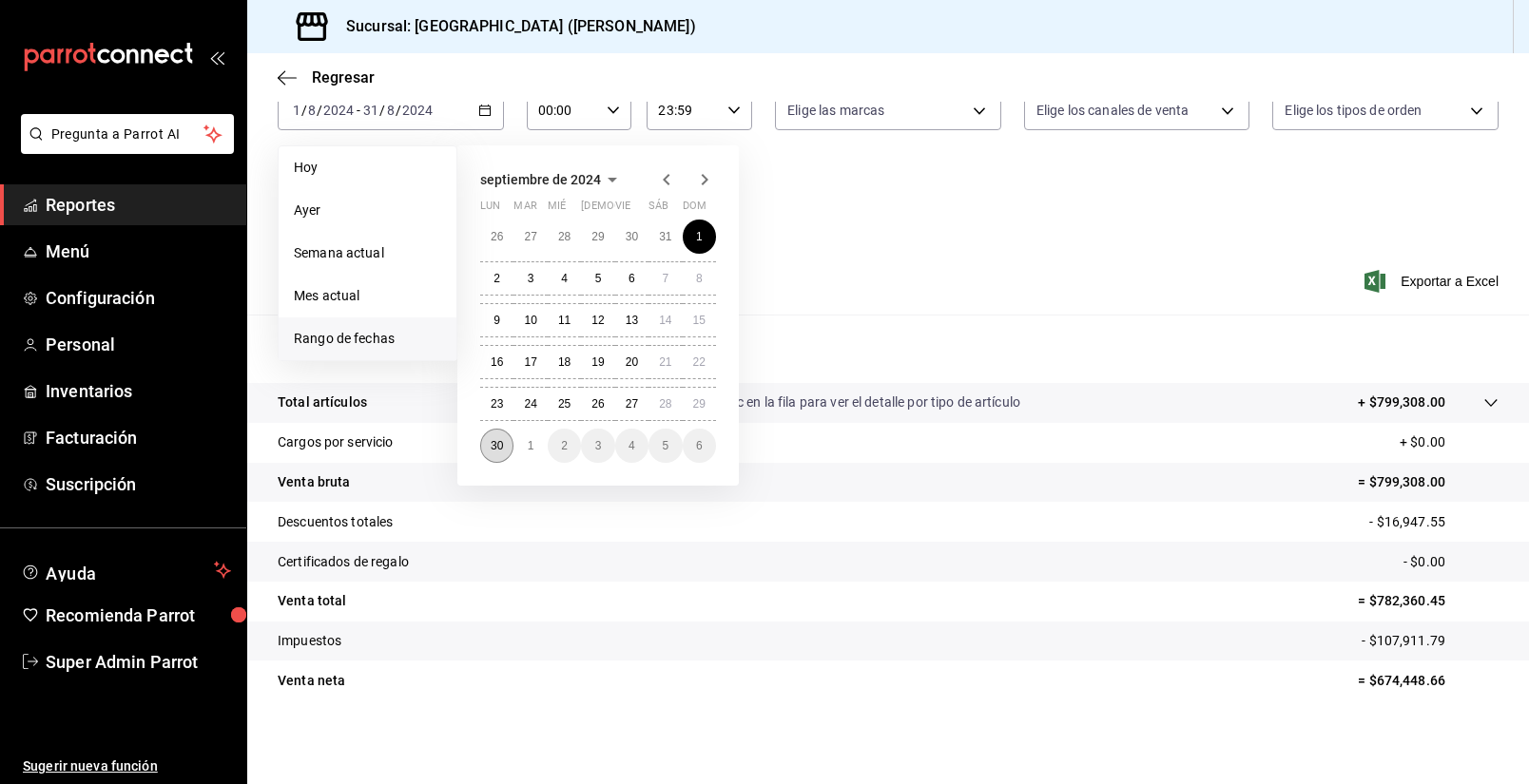
click at [499, 452] on abbr "30" at bounding box center [497, 446] width 13 height 14
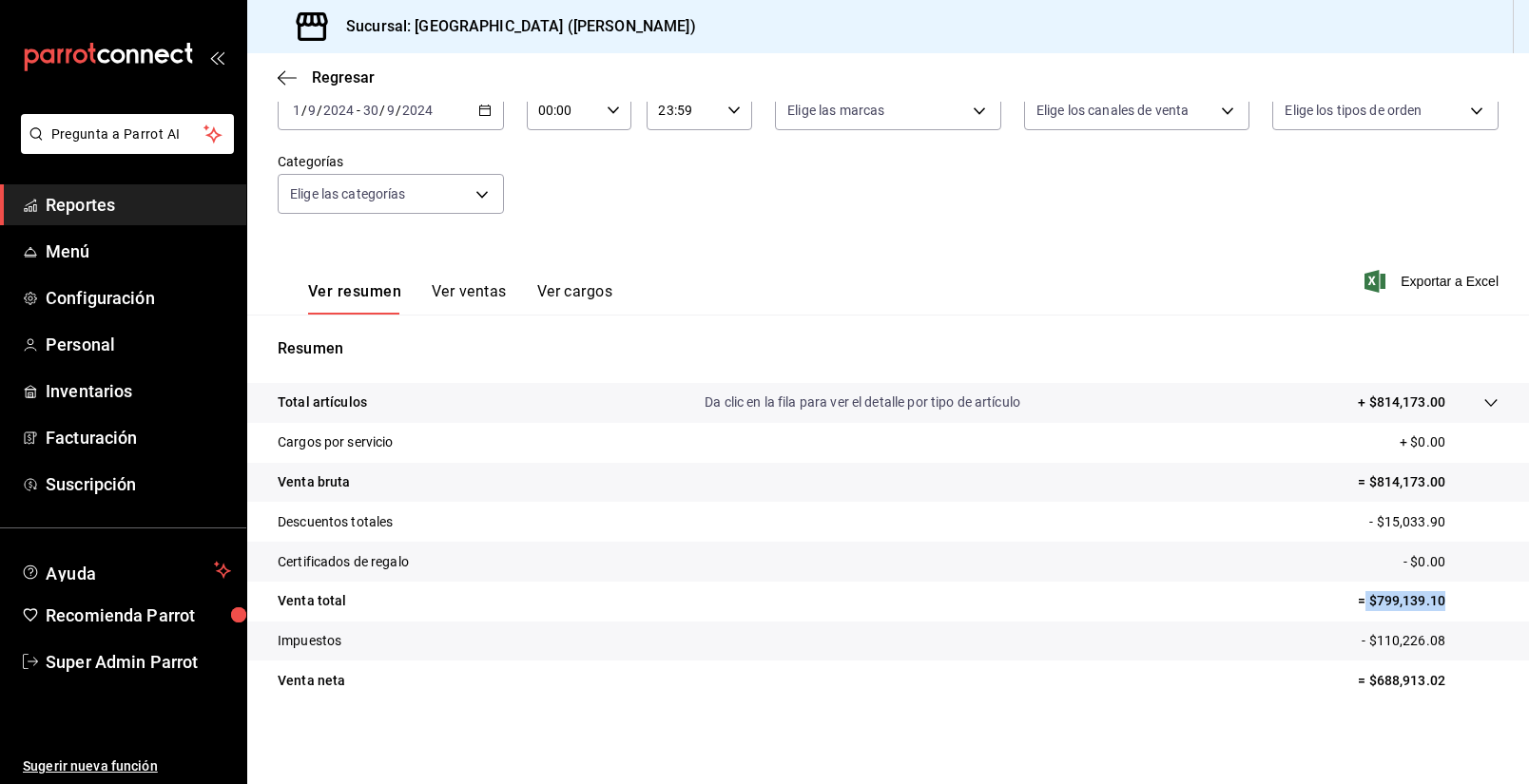
drag, startPoint x: 1439, startPoint y: 600, endPoint x: 1365, endPoint y: 612, distance: 75.0
click at [1365, 612] on tr "Venta total = $799,139.10" at bounding box center [887, 601] width 1282 height 40
drag, startPoint x: 1456, startPoint y: 638, endPoint x: 1368, endPoint y: 648, distance: 88.6
click at [1368, 648] on p "- $110,226.08" at bounding box center [1430, 641] width 137 height 20
drag, startPoint x: 1457, startPoint y: 675, endPoint x: 1368, endPoint y: 699, distance: 92.2
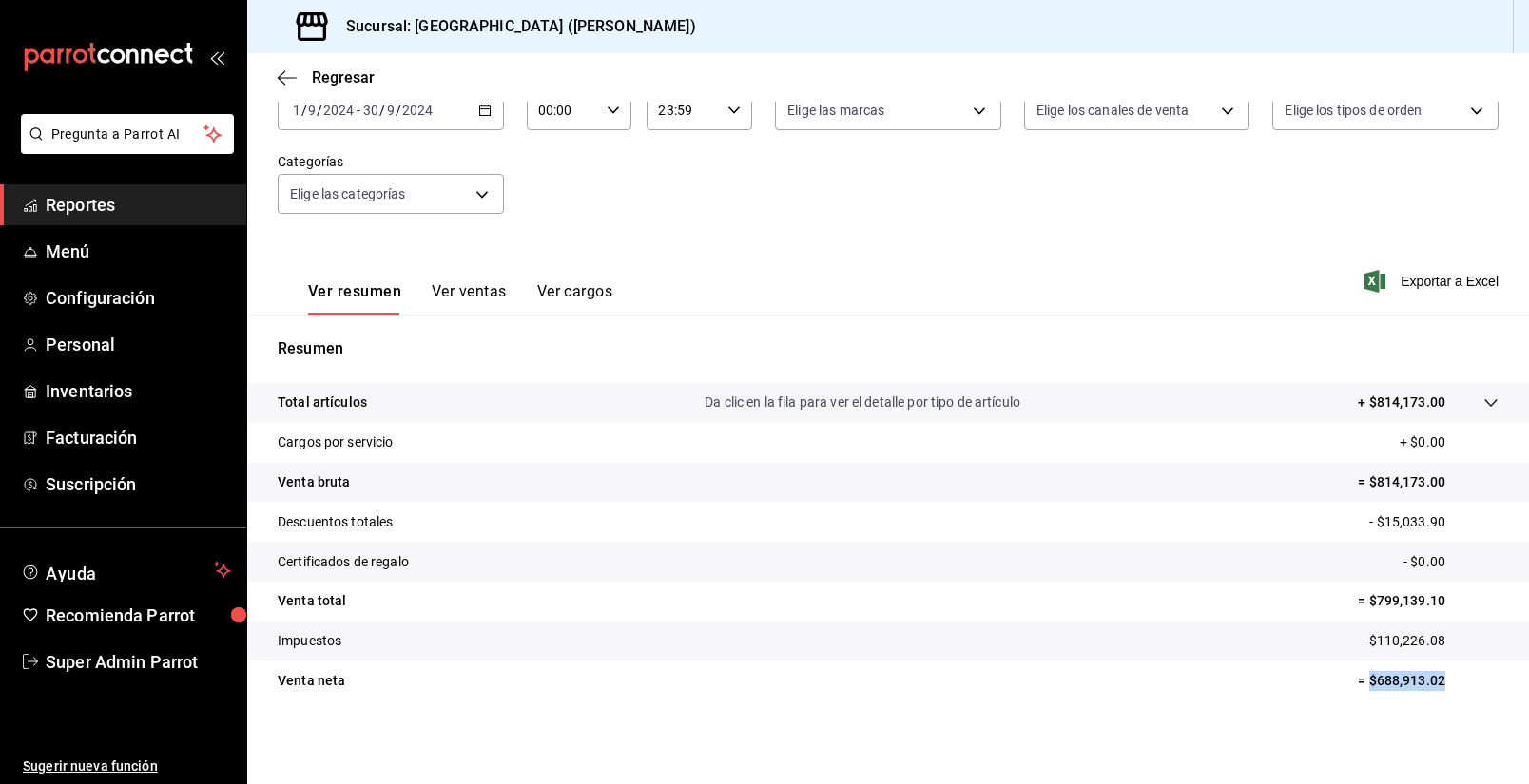
click at [1368, 699] on tr "Venta [PERSON_NAME] = $688,913.02" at bounding box center [887, 680] width 1282 height 40
click at [444, 123] on div "[DATE] [DATE] - [DATE] [DATE]" at bounding box center [391, 110] width 226 height 40
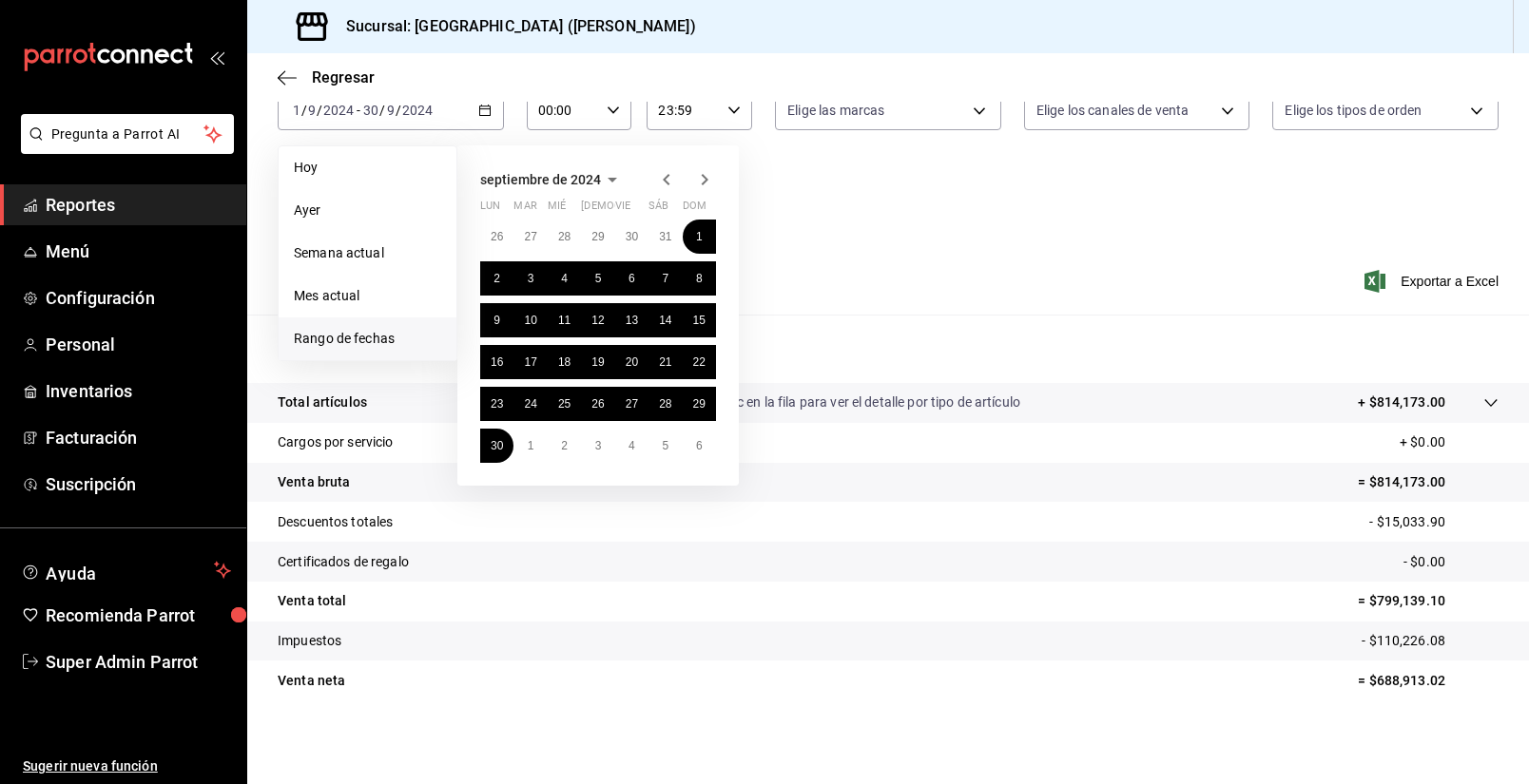
click at [700, 180] on icon "button" at bounding box center [704, 179] width 22 height 22
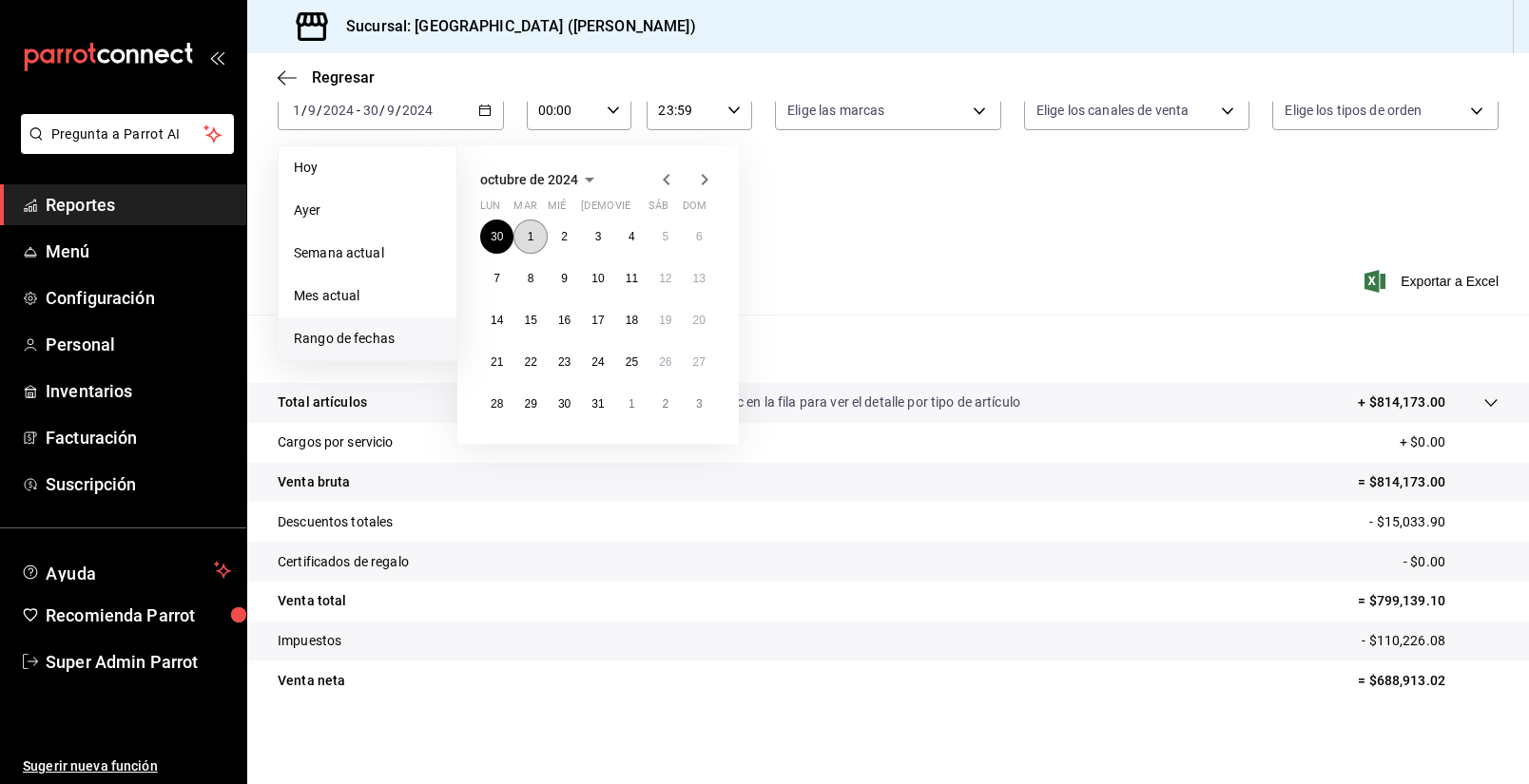
click at [529, 236] on abbr "1" at bounding box center [531, 237] width 7 height 14
click at [601, 400] on abbr "31" at bounding box center [597, 404] width 13 height 14
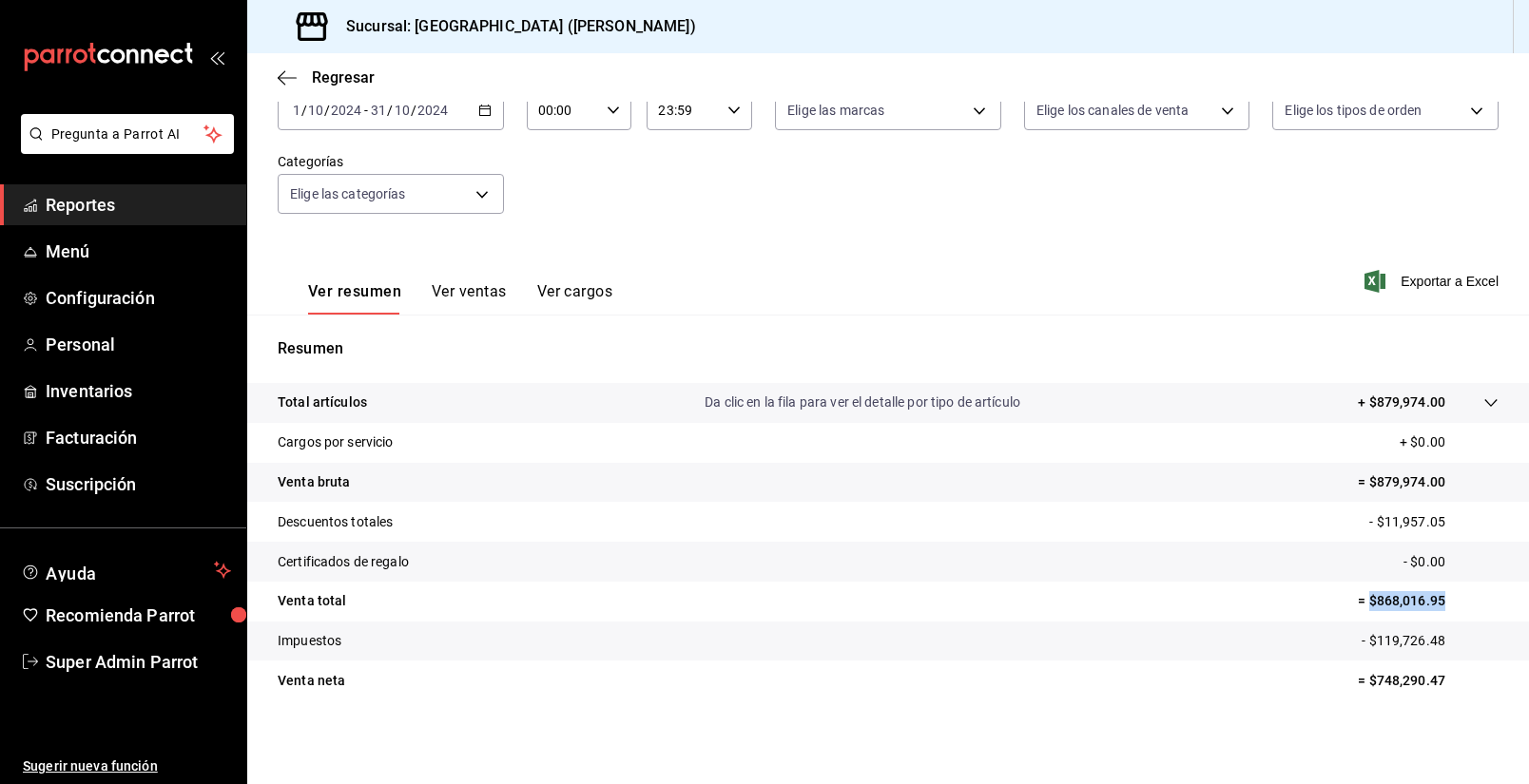
drag, startPoint x: 1475, startPoint y: 598, endPoint x: 1369, endPoint y: 605, distance: 106.2
click at [1369, 605] on p "= $868,016.95" at bounding box center [1428, 600] width 141 height 20
drag, startPoint x: 1454, startPoint y: 631, endPoint x: 1371, endPoint y: 657, distance: 87.0
click at [1371, 657] on tr "Impuestos - $119,726.48" at bounding box center [887, 641] width 1282 height 40
drag, startPoint x: 1474, startPoint y: 682, endPoint x: 1367, endPoint y: 697, distance: 108.0
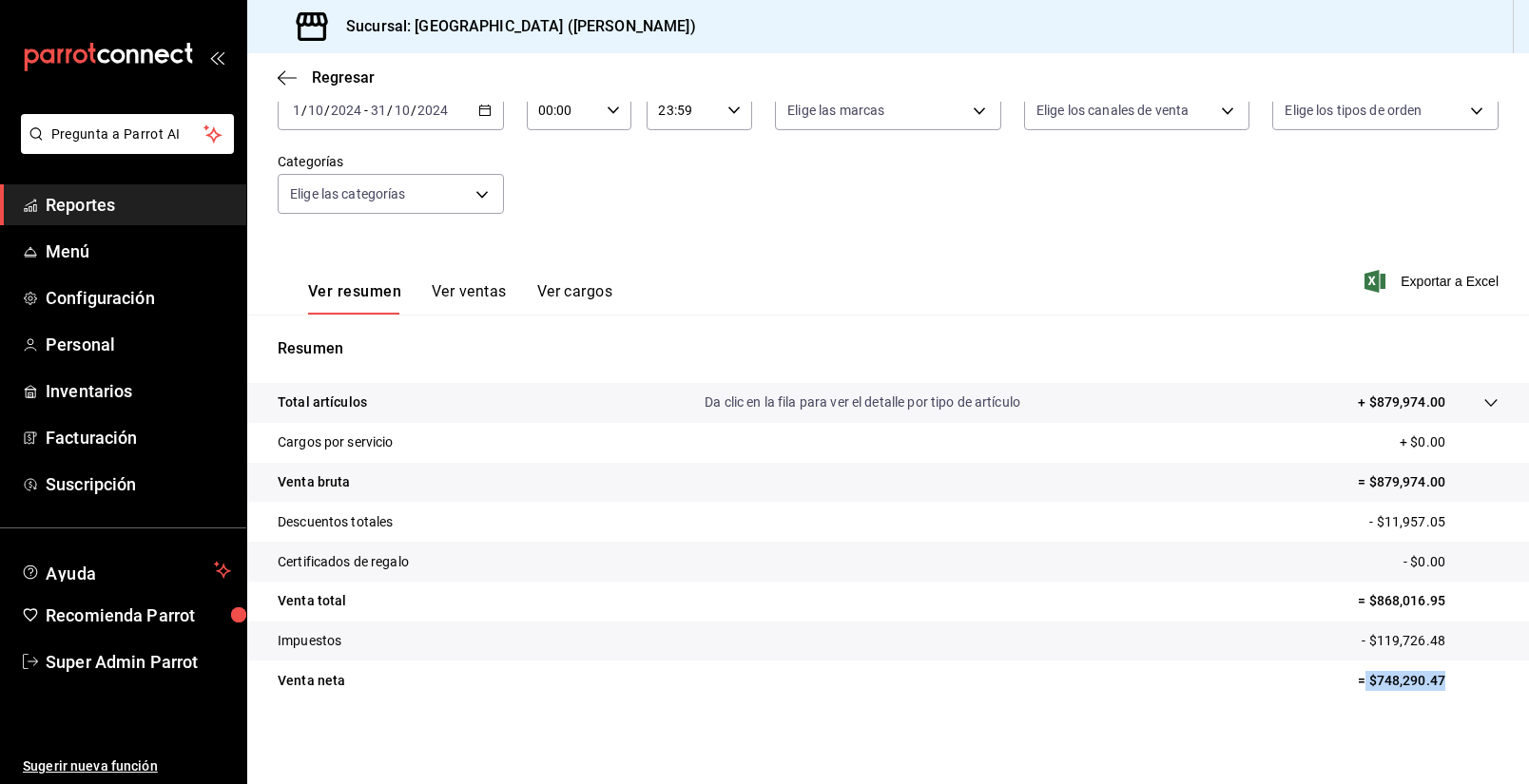
click at [1367, 697] on tr "Venta [PERSON_NAME] = $748,290.47" at bounding box center [887, 680] width 1282 height 40
click at [476, 115] on div "[DATE] [DATE] - [DATE] [DATE]" at bounding box center [391, 110] width 226 height 40
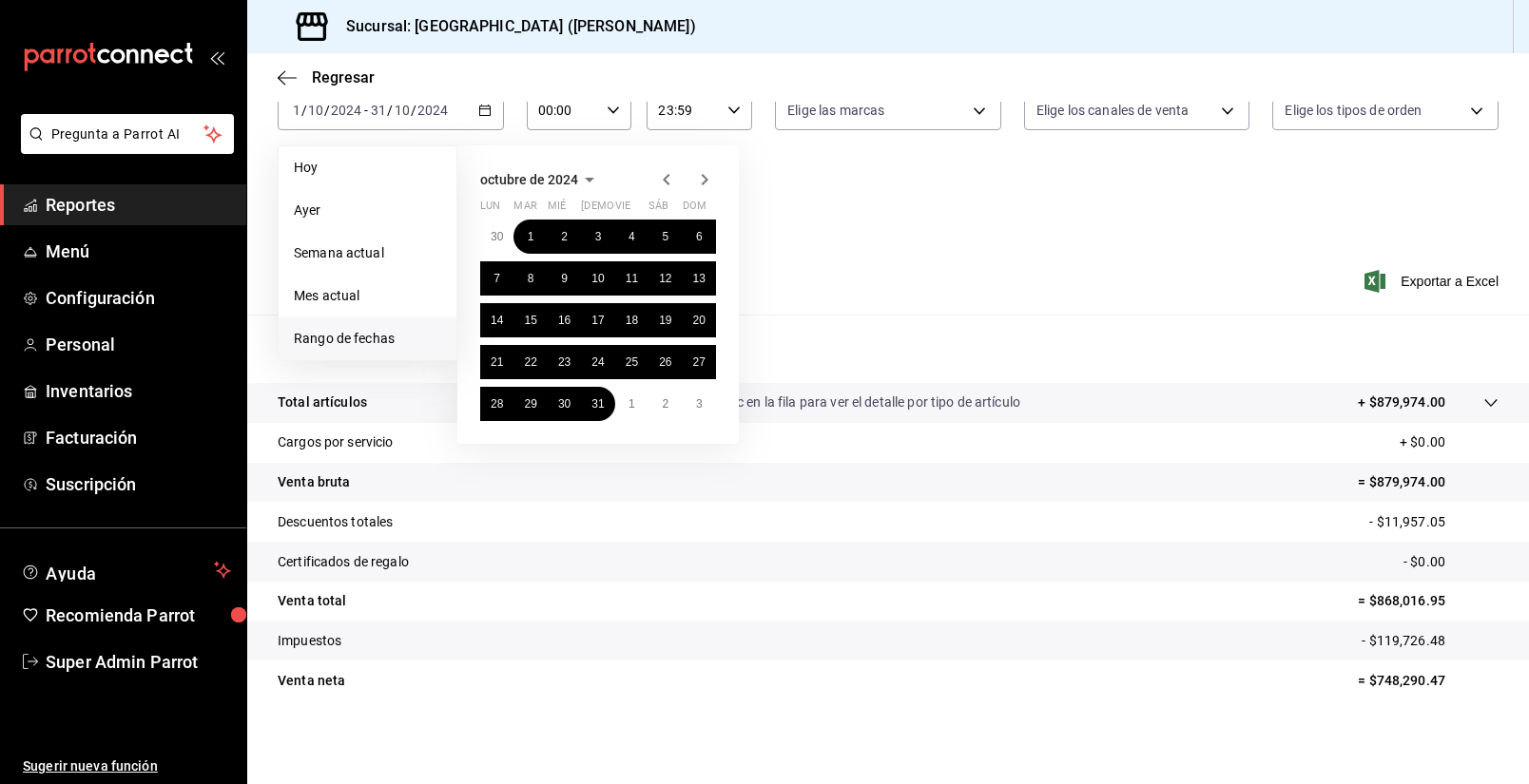
click at [711, 181] on icon "button" at bounding box center [704, 179] width 22 height 22
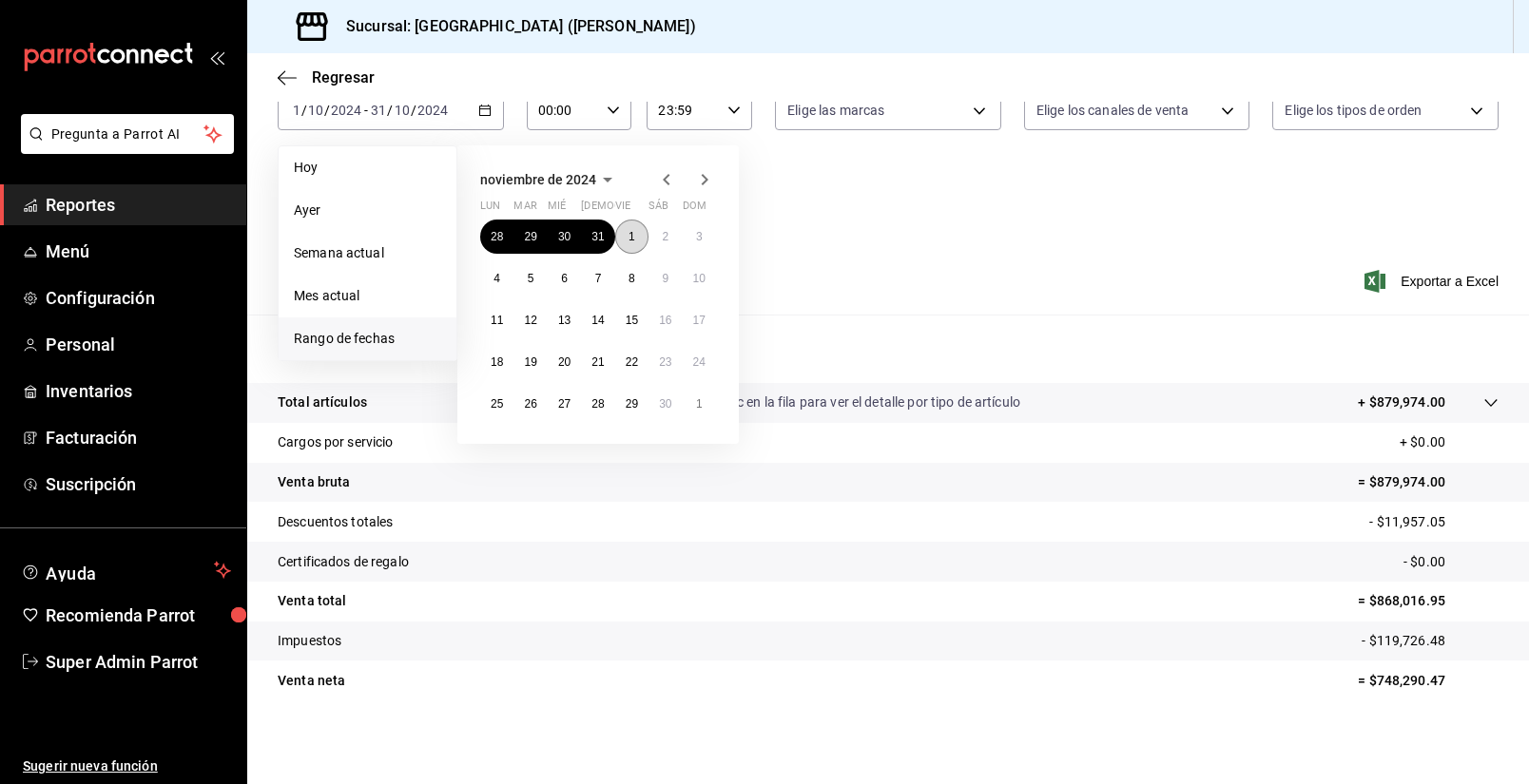
click at [630, 240] on abbr "1" at bounding box center [632, 237] width 7 height 14
click at [663, 396] on button "30" at bounding box center [665, 403] width 33 height 34
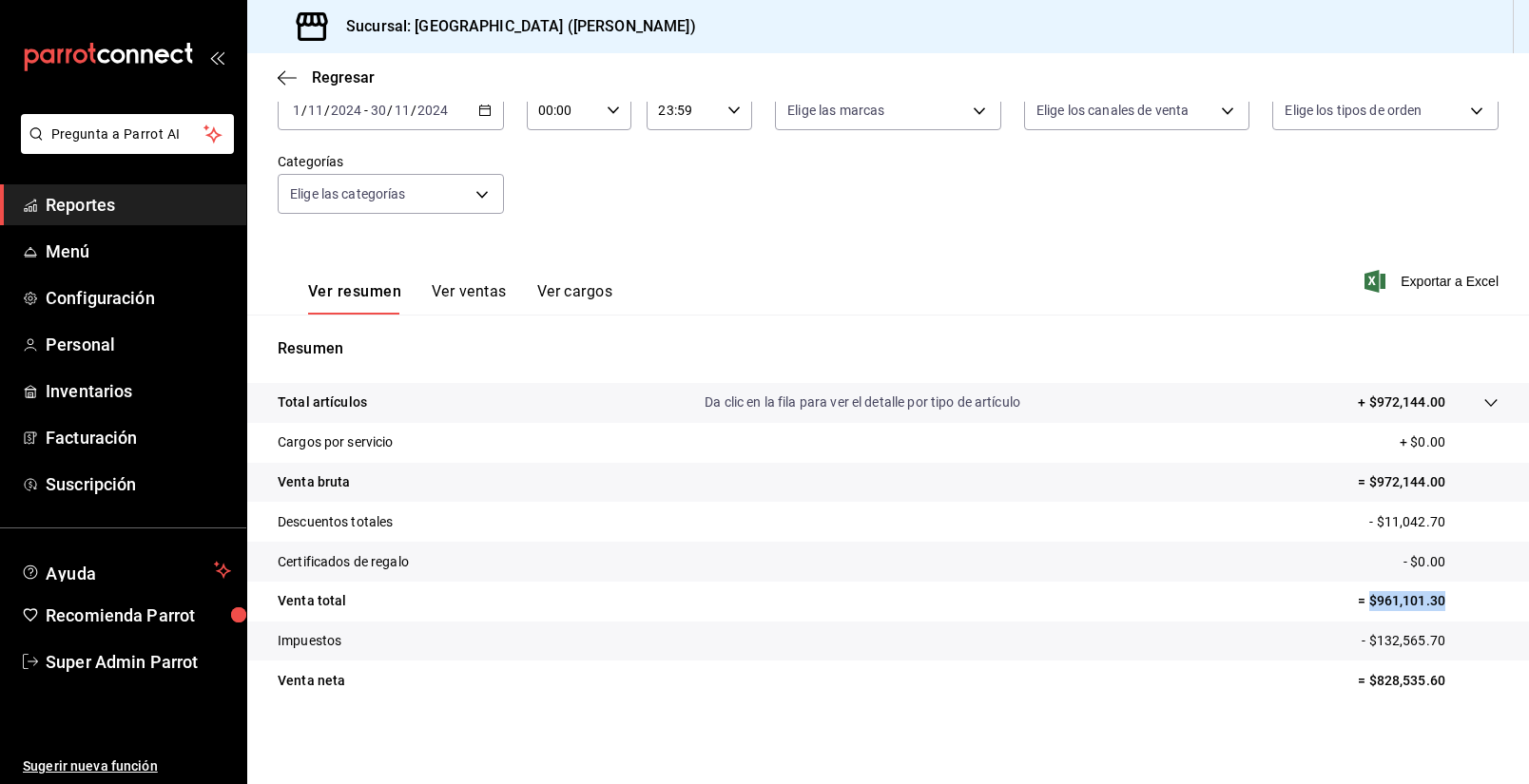
drag, startPoint x: 1462, startPoint y: 595, endPoint x: 1454, endPoint y: 709, distance: 114.3
click at [1371, 608] on p "= $961,101.30" at bounding box center [1428, 600] width 141 height 20
drag, startPoint x: 1398, startPoint y: 646, endPoint x: 1384, endPoint y: 716, distance: 71.4
click at [1373, 651] on p "- $132,565.70" at bounding box center [1430, 641] width 137 height 20
drag, startPoint x: 1445, startPoint y: 685, endPoint x: 1363, endPoint y: 697, distance: 82.9
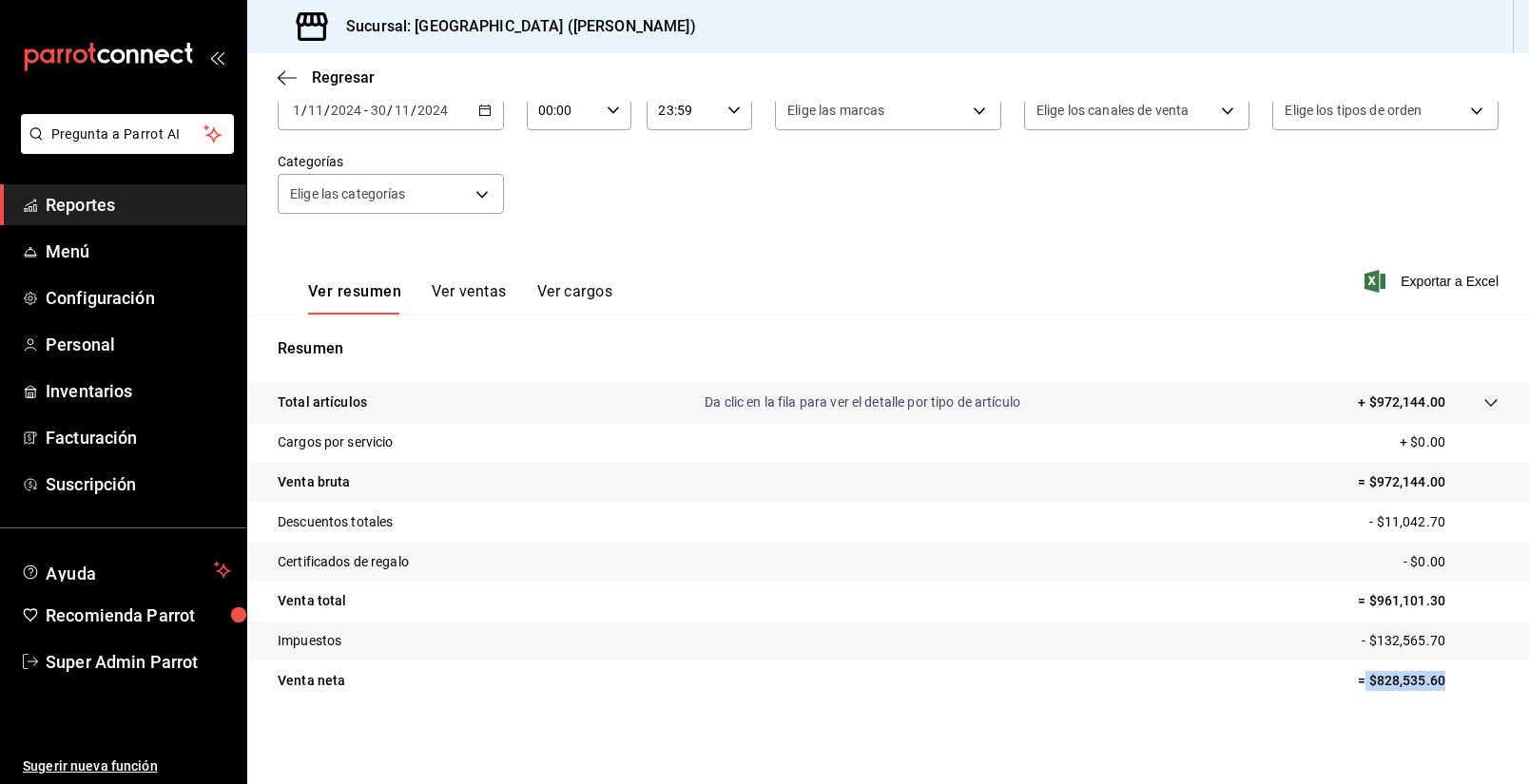
click at [1363, 697] on tr "Venta [PERSON_NAME] = $828,535.60" at bounding box center [887, 680] width 1282 height 40
click at [914, 247] on div "Ver resumen Ver ventas Ver cargos Exportar a Excel" at bounding box center [887, 276] width 1282 height 78
click at [425, 111] on input "2024" at bounding box center [432, 111] width 32 height 16
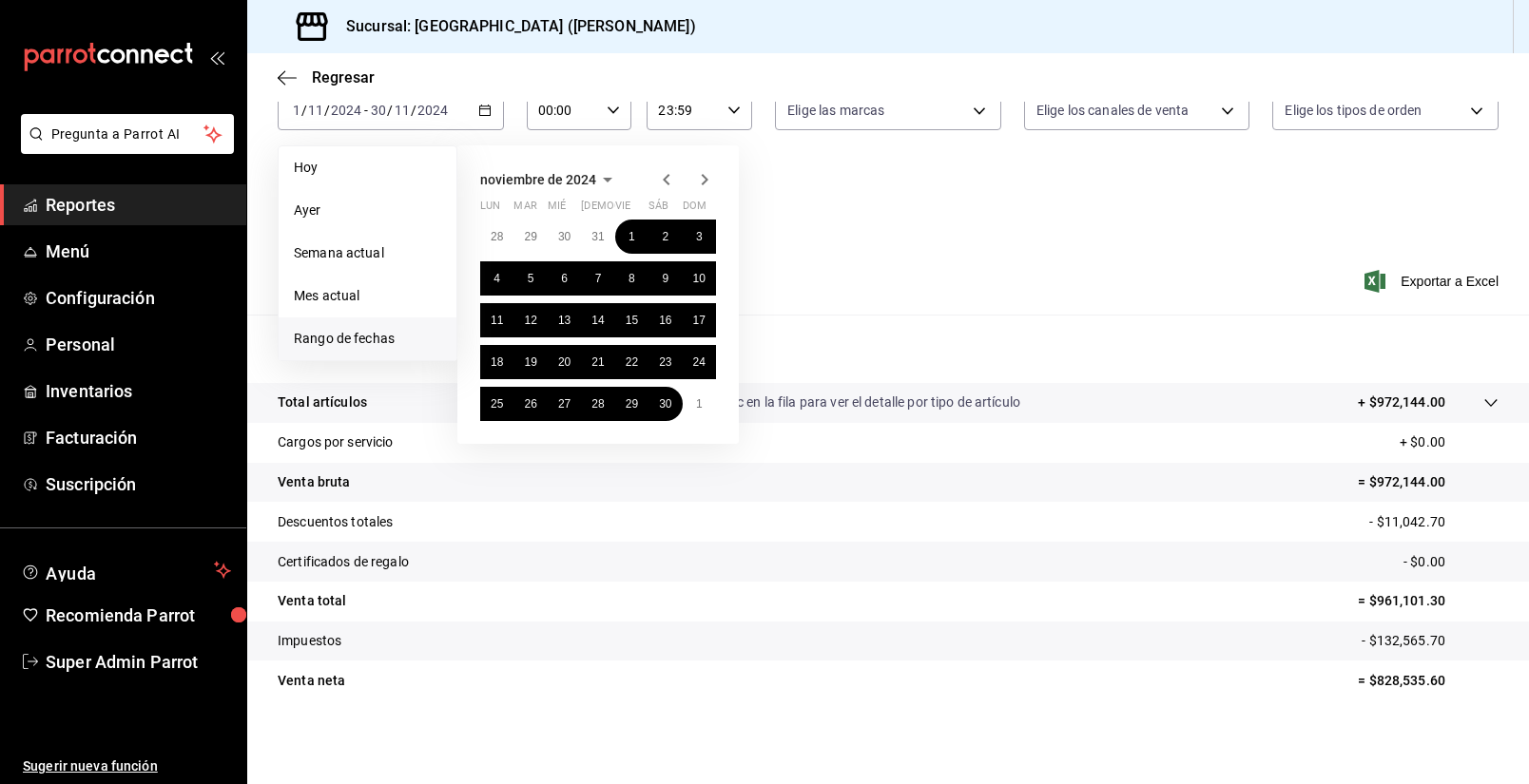
click at [712, 181] on icon "button" at bounding box center [704, 179] width 22 height 22
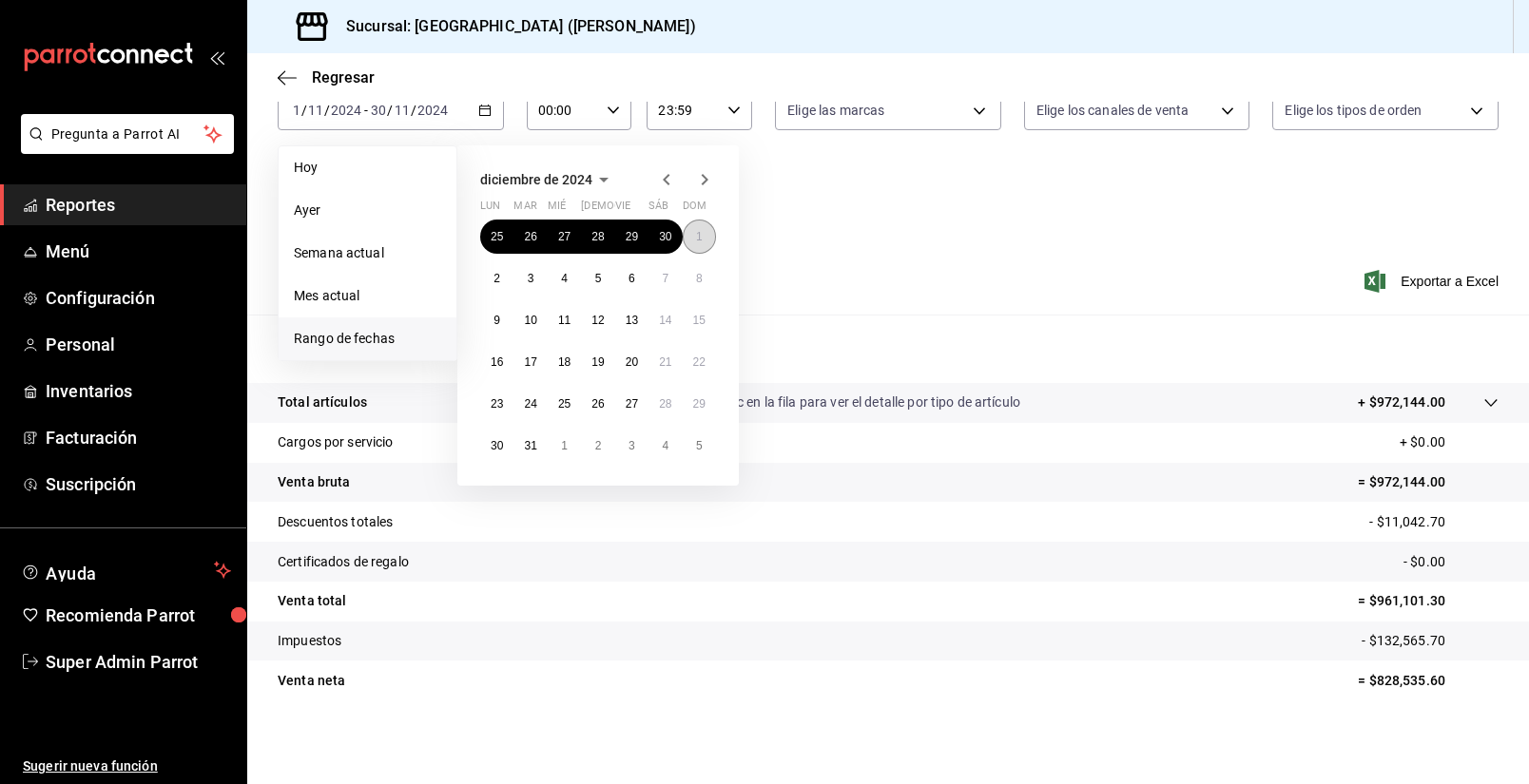
click at [705, 233] on button "1" at bounding box center [699, 236] width 33 height 34
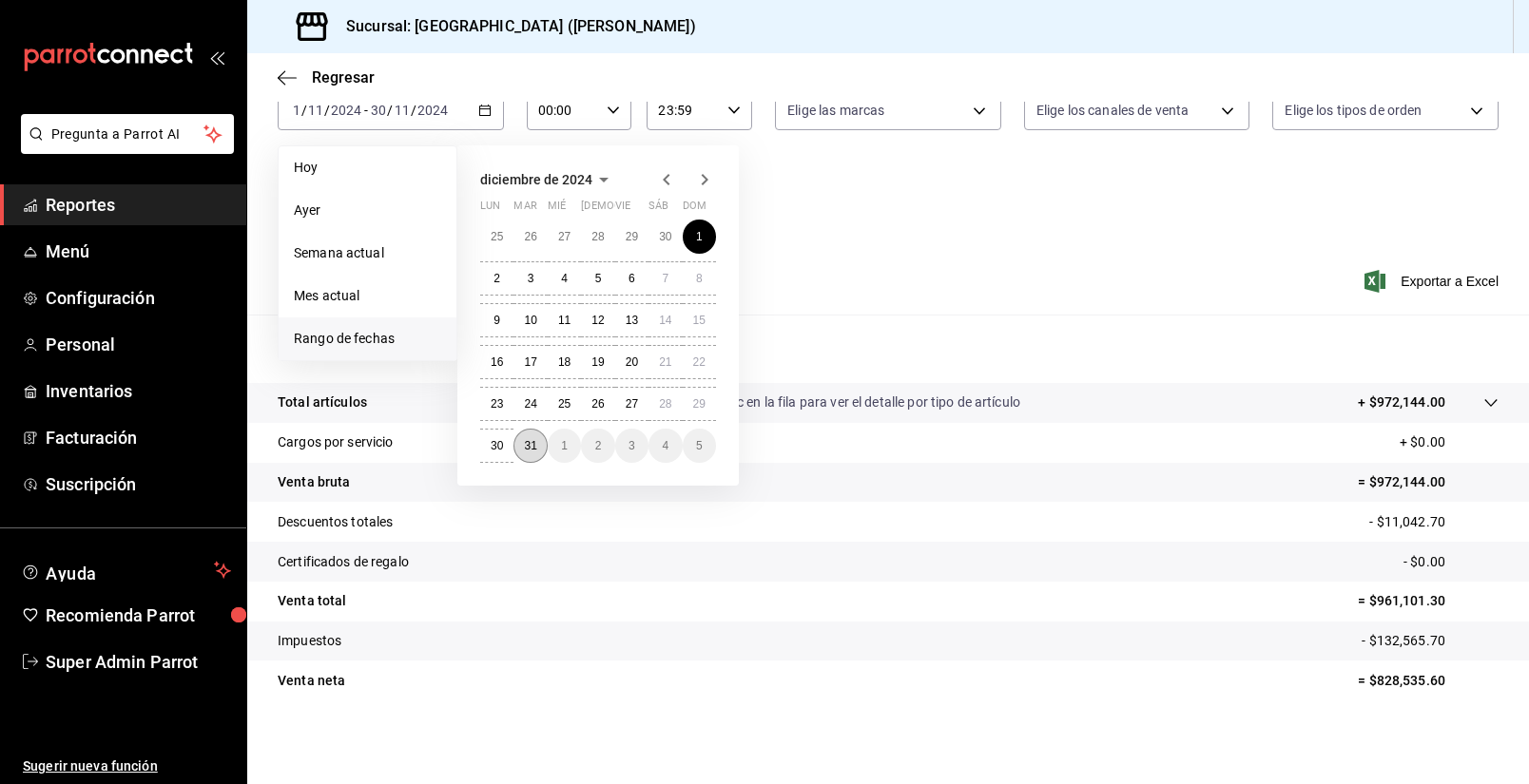
click at [529, 448] on abbr "31" at bounding box center [530, 446] width 13 height 14
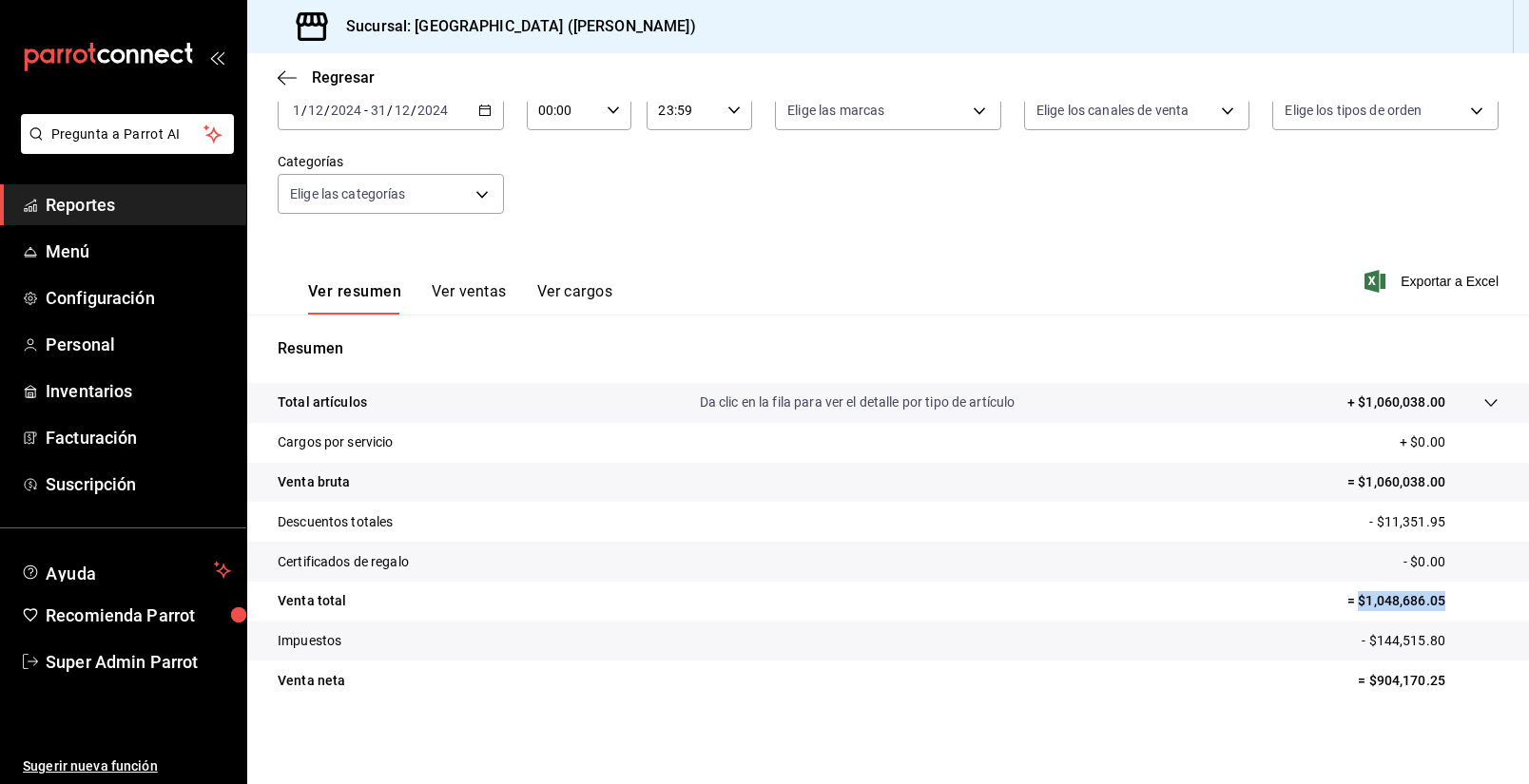
drag, startPoint x: 1457, startPoint y: 593, endPoint x: 1365, endPoint y: 612, distance: 93.9
click at [1359, 612] on tr "Venta total = $1,048,686.05" at bounding box center [887, 601] width 1282 height 40
drag, startPoint x: 1464, startPoint y: 640, endPoint x: 1369, endPoint y: 652, distance: 95.8
click at [1369, 652] on tr "Impuestos - $144,515.80" at bounding box center [887, 641] width 1282 height 40
drag, startPoint x: 1473, startPoint y: 680, endPoint x: 1368, endPoint y: 691, distance: 105.6
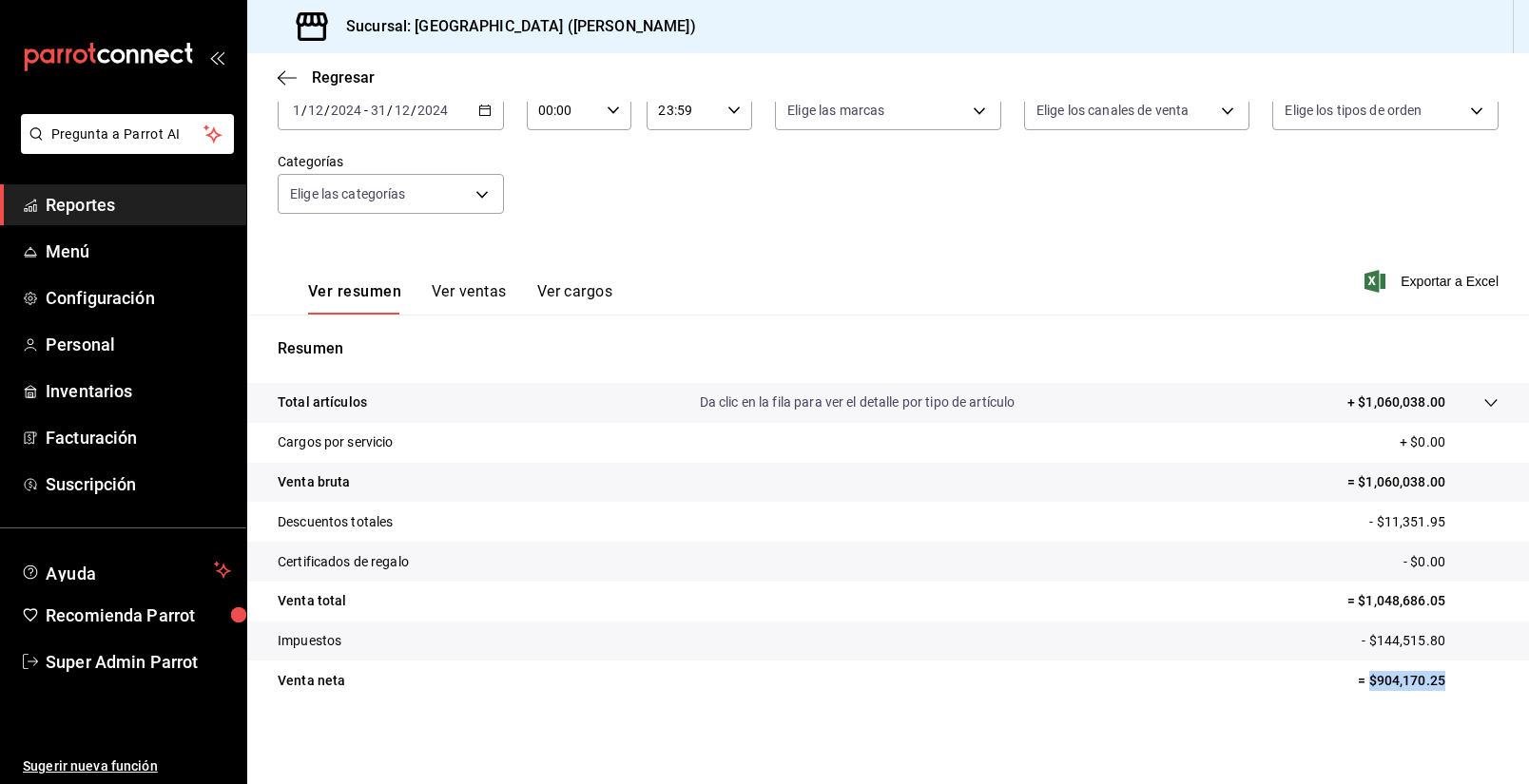
click at [1368, 691] on p "= $904,170.25" at bounding box center [1428, 681] width 141 height 20
click at [73, 355] on span "Personal" at bounding box center [138, 344] width 186 height 25
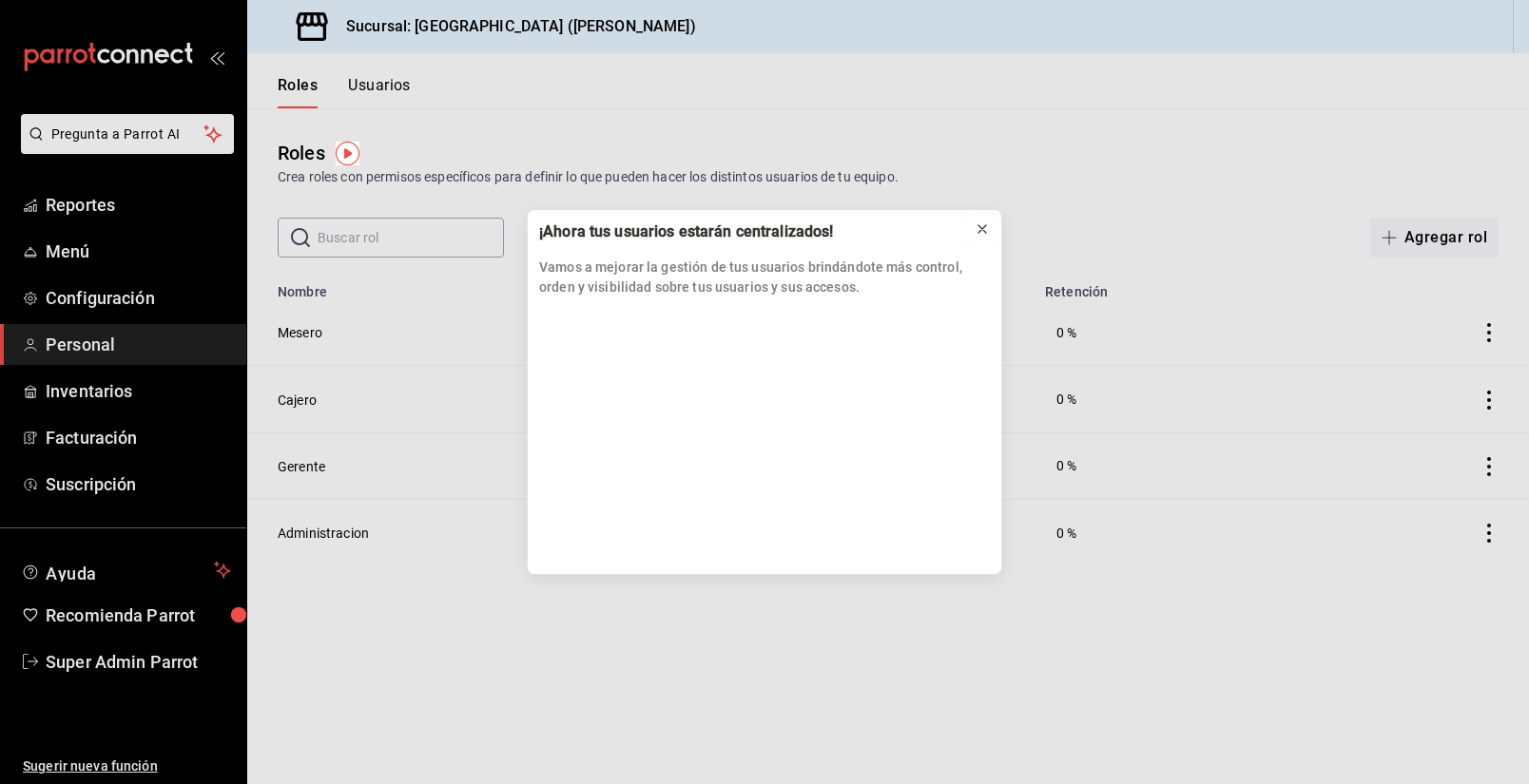
click at [984, 235] on icon at bounding box center [983, 229] width 16 height 16
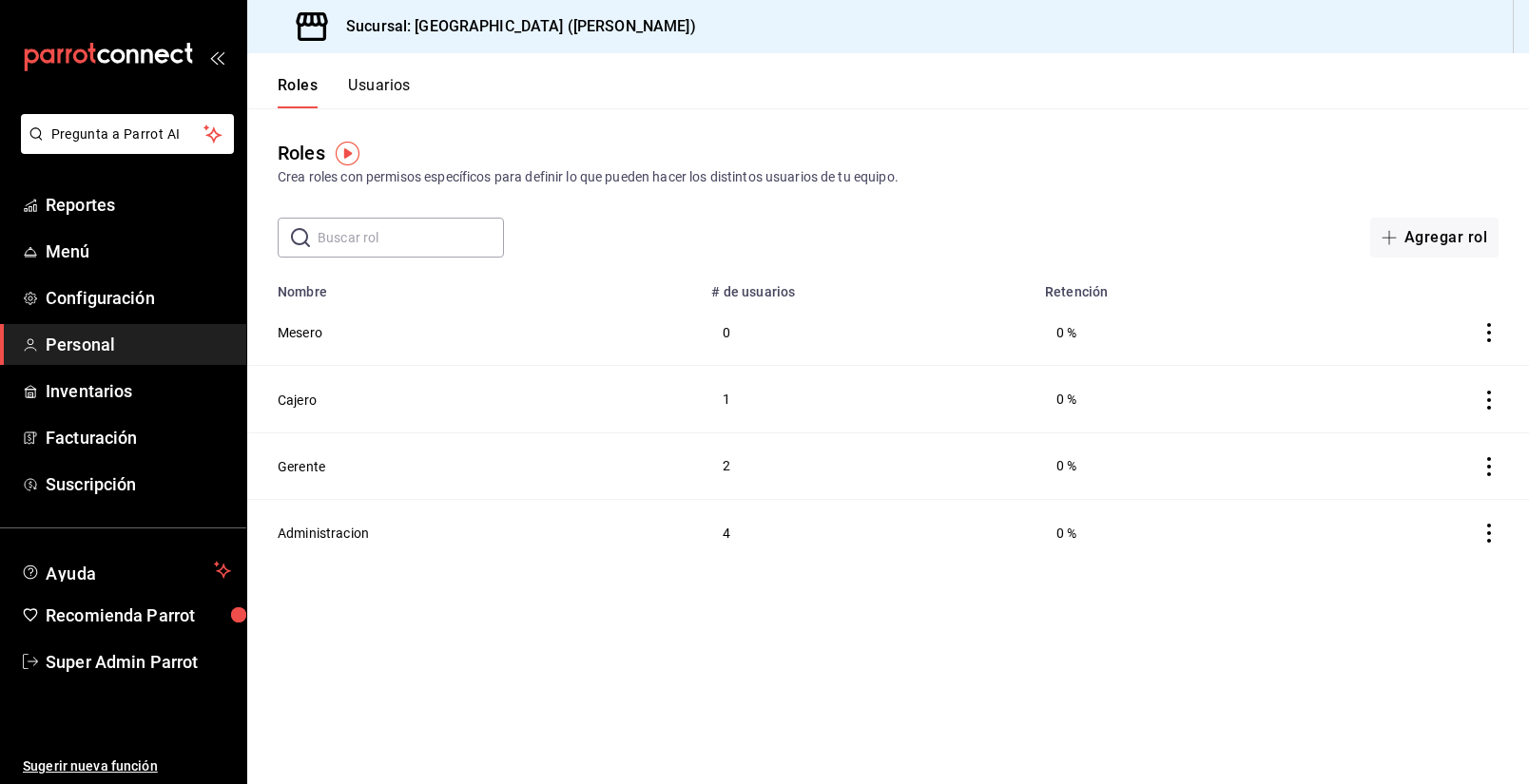
click at [403, 85] on button "Usuarios" at bounding box center [379, 91] width 63 height 32
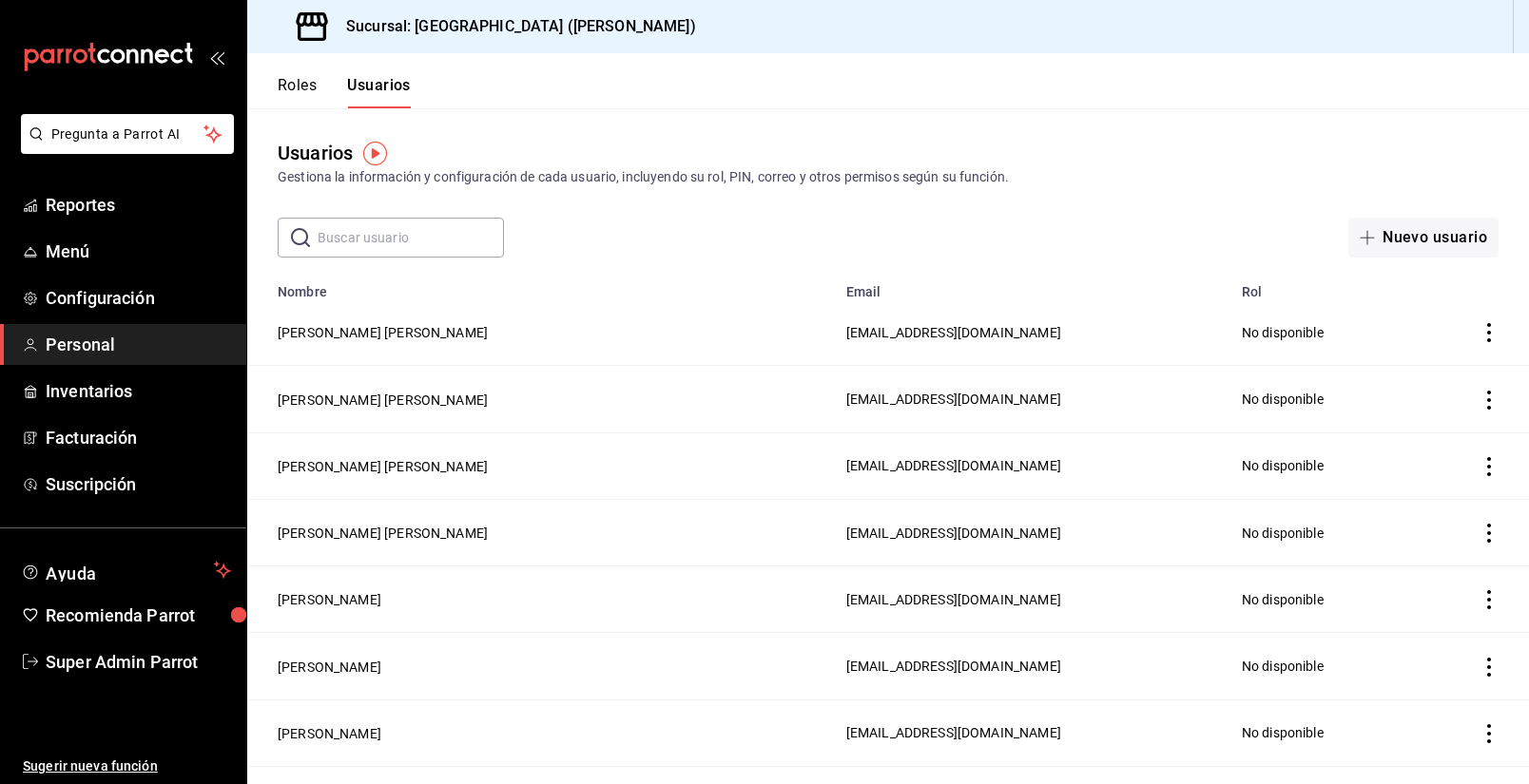
click at [390, 234] on input "text" at bounding box center [411, 237] width 187 height 38
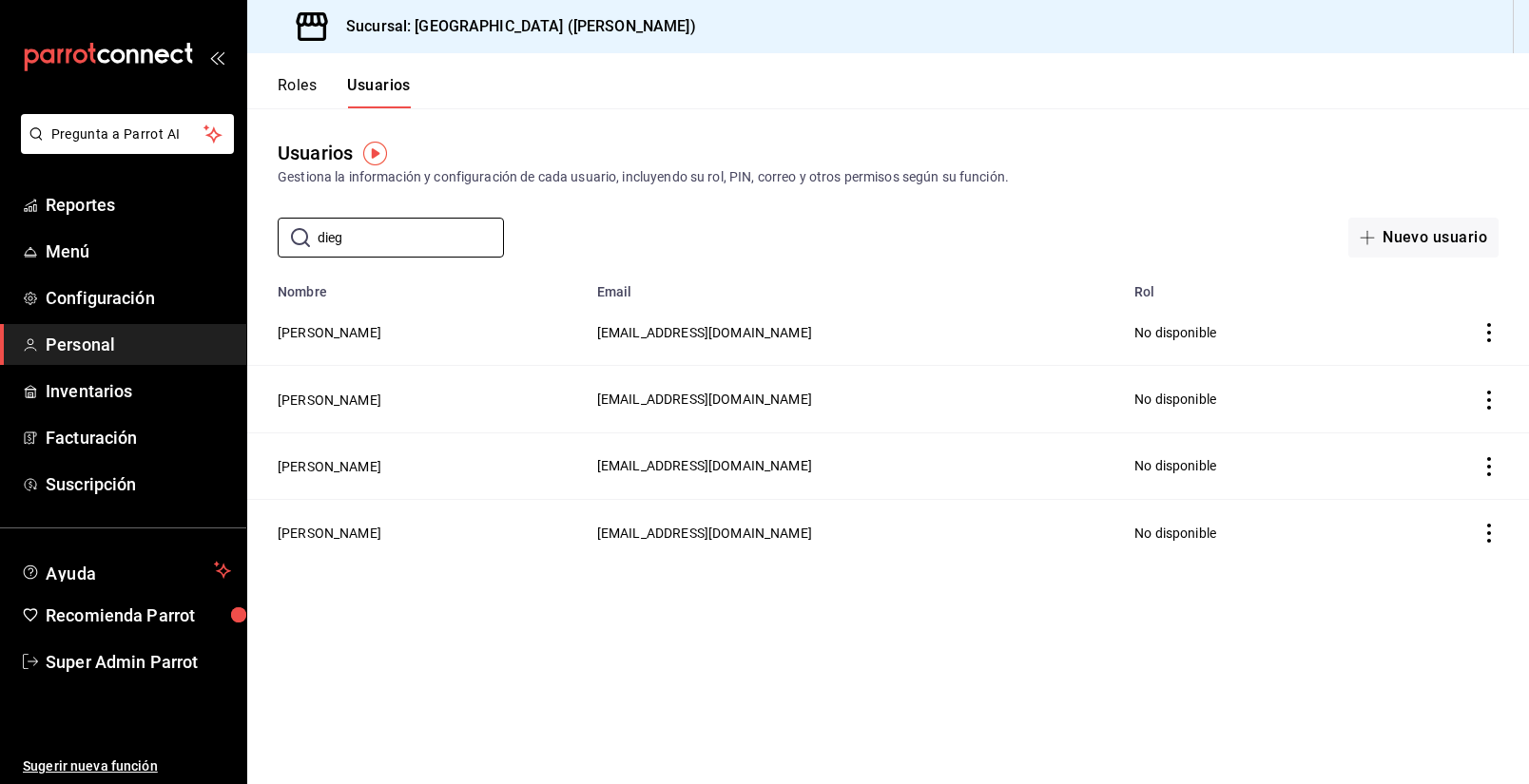
type input "dieg"
drag, startPoint x: 835, startPoint y: 535, endPoint x: 655, endPoint y: 545, distance: 180.3
click at [655, 545] on td "[EMAIL_ADDRESS][DOMAIN_NAME]" at bounding box center [854, 532] width 538 height 66
